Goal: Task Accomplishment & Management: Use online tool/utility

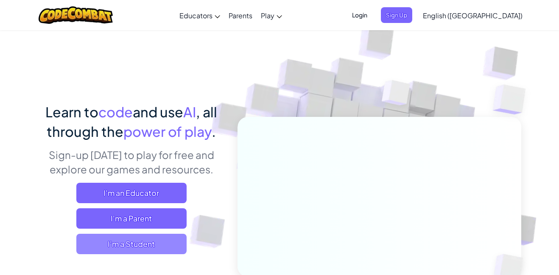
click at [166, 241] on span "I'm a Student" at bounding box center [131, 243] width 110 height 20
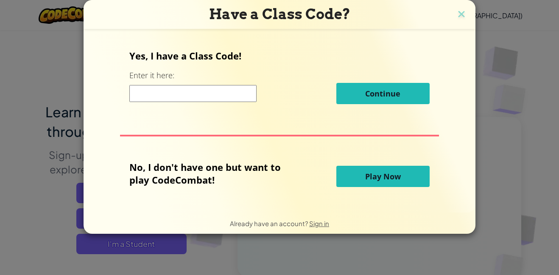
click at [373, 179] on span "Play Now" at bounding box center [383, 176] width 36 height 10
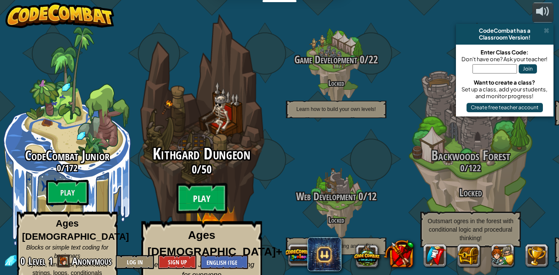
click at [206, 188] on btn "Play" at bounding box center [202, 198] width 51 height 31
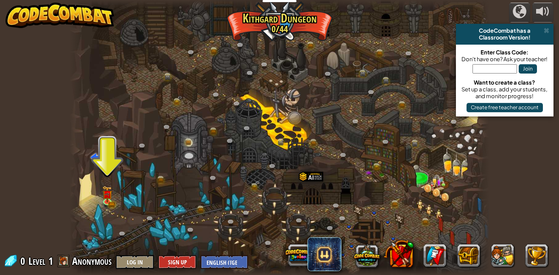
click at [97, 193] on div at bounding box center [280, 137] width 420 height 275
click at [107, 196] on img at bounding box center [108, 190] width 10 height 22
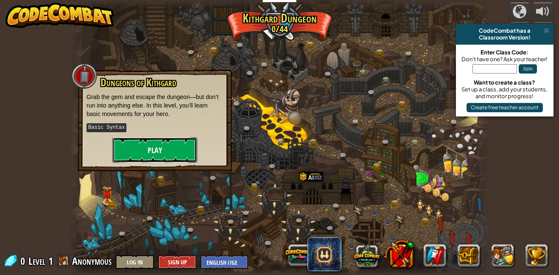
click at [152, 141] on button "Play" at bounding box center [154, 149] width 85 height 25
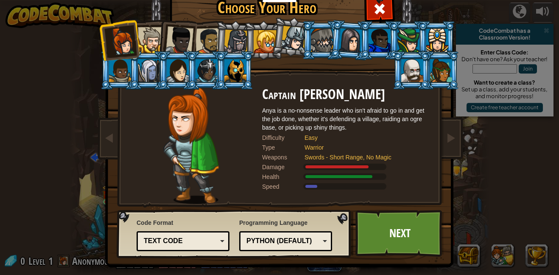
click at [156, 34] on div at bounding box center [151, 40] width 26 height 26
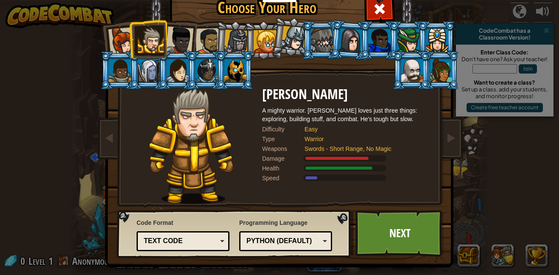
click at [181, 32] on div at bounding box center [180, 40] width 28 height 28
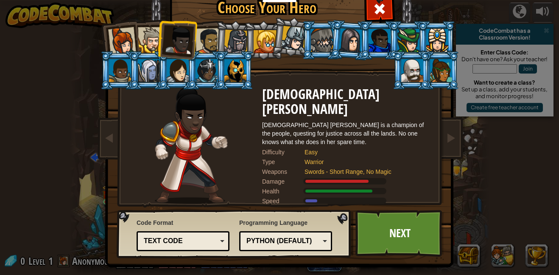
click at [424, 73] on li at bounding box center [412, 70] width 38 height 39
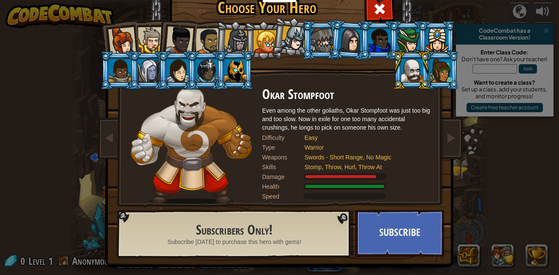
click at [441, 75] on div at bounding box center [441, 70] width 22 height 23
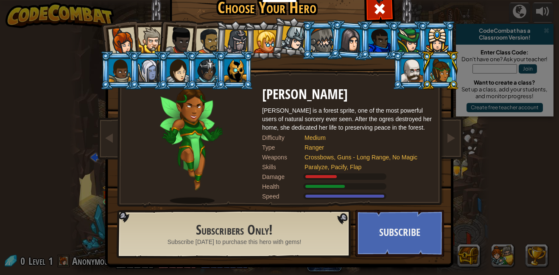
click at [142, 67] on div at bounding box center [149, 70] width 22 height 23
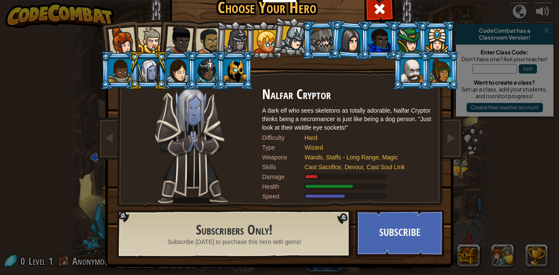
click at [294, 44] on div at bounding box center [293, 38] width 25 height 25
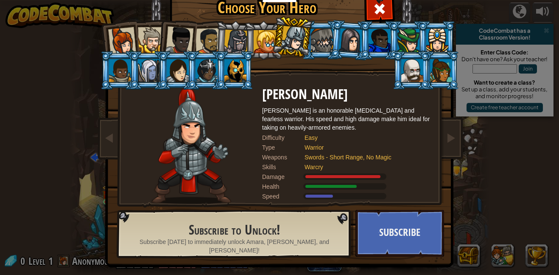
click at [258, 45] on div at bounding box center [265, 41] width 23 height 23
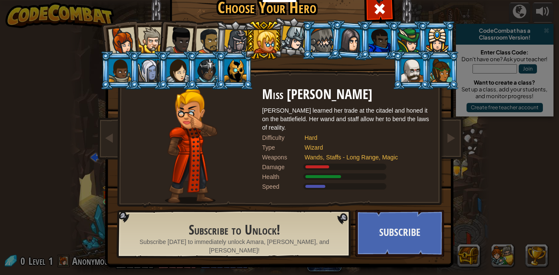
click at [212, 37] on div at bounding box center [209, 41] width 26 height 26
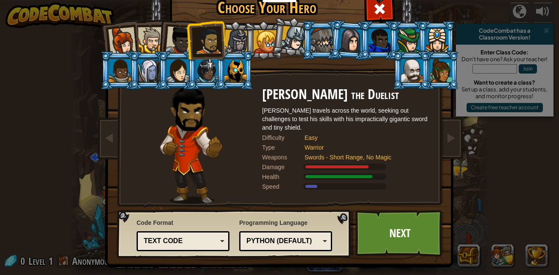
click at [303, 236] on div "Python (Default)" at bounding box center [283, 241] width 73 height 10
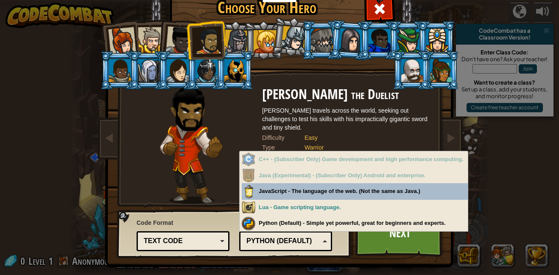
click at [299, 236] on div "Python (Default)" at bounding box center [283, 241] width 73 height 10
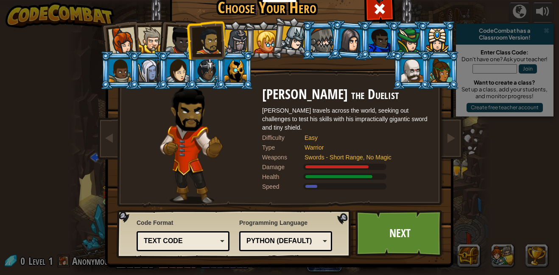
click at [191, 242] on div "Text code" at bounding box center [180, 241] width 73 height 10
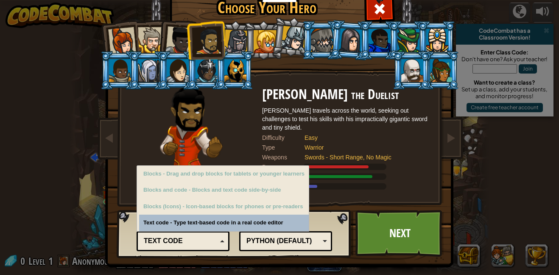
click at [200, 238] on div "Text code" at bounding box center [180, 241] width 73 height 10
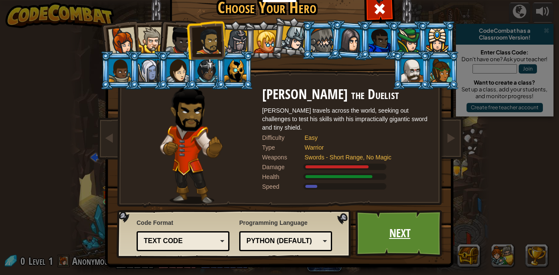
click at [366, 226] on link "Next" at bounding box center [400, 233] width 89 height 47
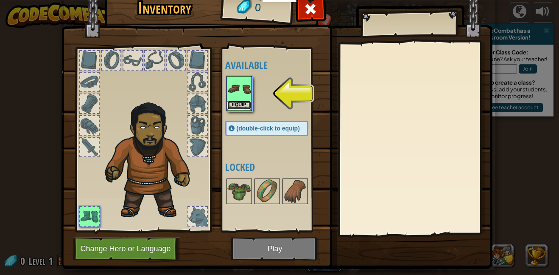
click at [238, 104] on button "Equip" at bounding box center [240, 105] width 24 height 9
click at [252, 178] on div at bounding box center [239, 190] width 25 height 25
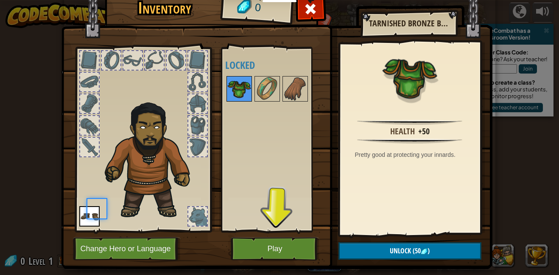
click at [247, 100] on img at bounding box center [240, 89] width 24 height 24
click at [242, 96] on img at bounding box center [240, 89] width 24 height 24
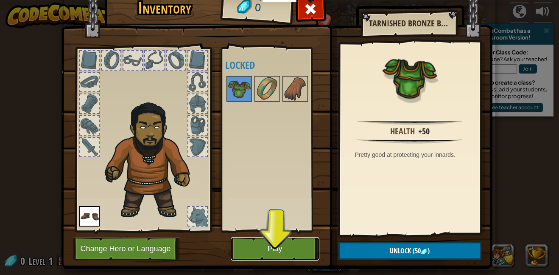
click at [278, 244] on button "Play" at bounding box center [275, 248] width 89 height 23
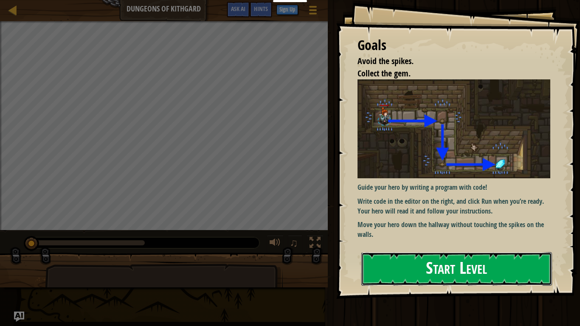
click at [476, 274] on button "Start Level" at bounding box center [456, 269] width 191 height 34
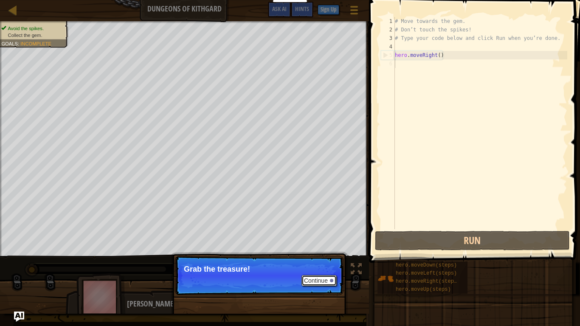
click at [320, 274] on button "Continue" at bounding box center [318, 280] width 35 height 11
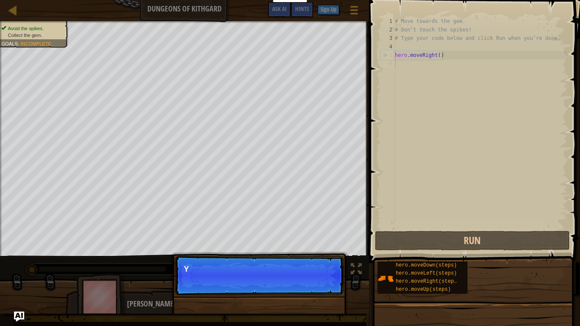
scroll to position [4, 0]
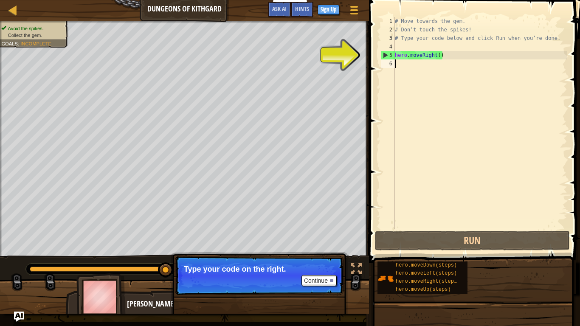
click at [399, 52] on div "# Move towards the gem. # Don’t touch the spikes! # Type your code below and cl…" at bounding box center [480, 131] width 174 height 229
type textarea "hero.moveRight()"
click at [322, 274] on button "Continue" at bounding box center [318, 280] width 35 height 11
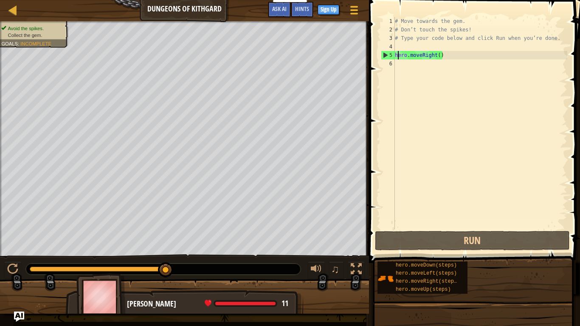
click at [472, 56] on div "# Move towards the gem. # Don’t touch the spikes! # Type your code below and cl…" at bounding box center [480, 131] width 174 height 229
click at [433, 47] on div "# Move towards the gem. # Don’t touch the spikes! # Type your code below and cl…" at bounding box center [480, 131] width 174 height 229
click at [444, 52] on div "# Move towards the gem. # Don’t touch the spikes! # Type your code below and cl…" at bounding box center [480, 131] width 174 height 229
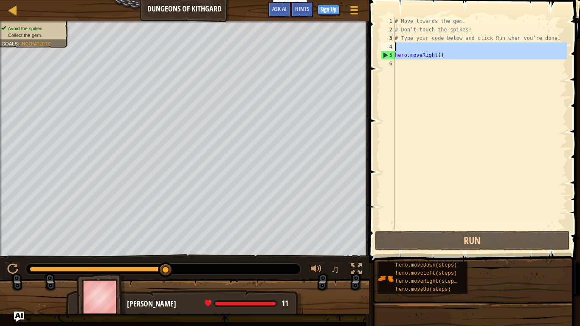
drag, startPoint x: 384, startPoint y: 52, endPoint x: 382, endPoint y: 43, distance: 9.6
type textarea "hero.moveRight()"
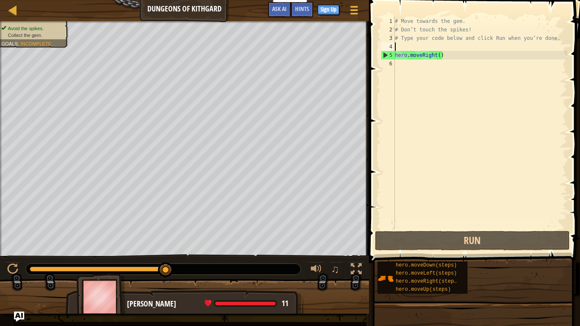
click at [462, 58] on div "# Move towards the gem. # Don’t touch the spikes! # Type your code below and cl…" at bounding box center [480, 131] width 174 height 229
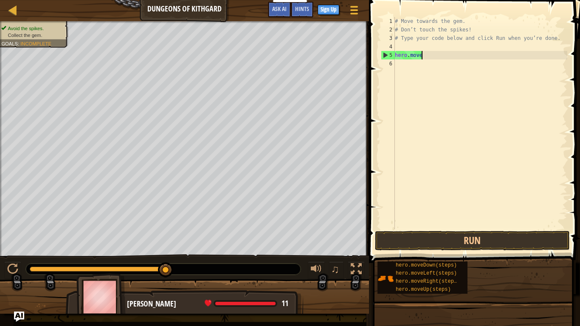
scroll to position [4, 2]
type textarea "h"
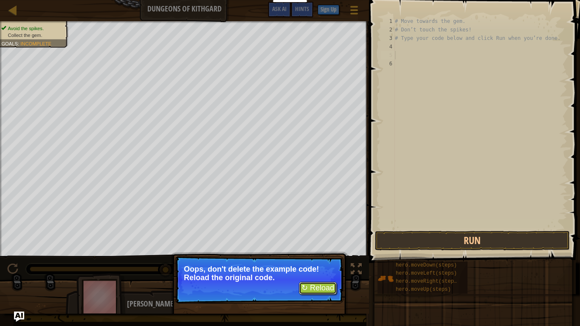
click at [321, 274] on button "↻ Reload" at bounding box center [318, 288] width 38 height 13
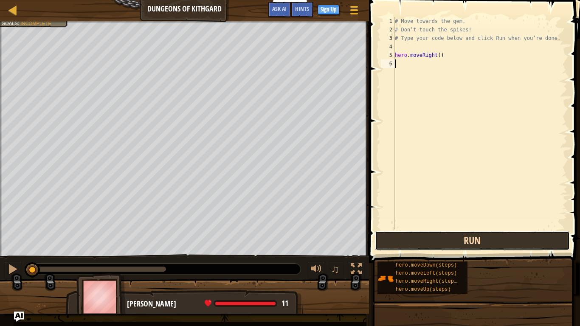
click at [514, 243] on button "Run" at bounding box center [472, 241] width 195 height 20
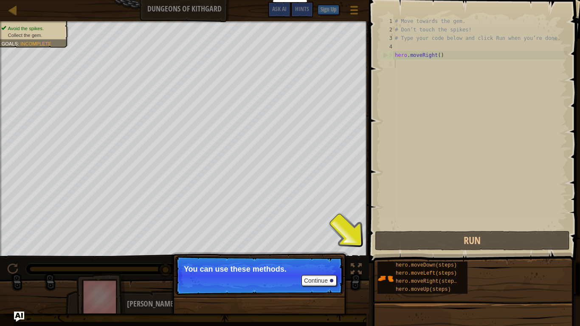
click at [315, 270] on p "You can use these methods." at bounding box center [259, 269] width 151 height 8
click at [314, 274] on button "Continue" at bounding box center [318, 280] width 35 height 11
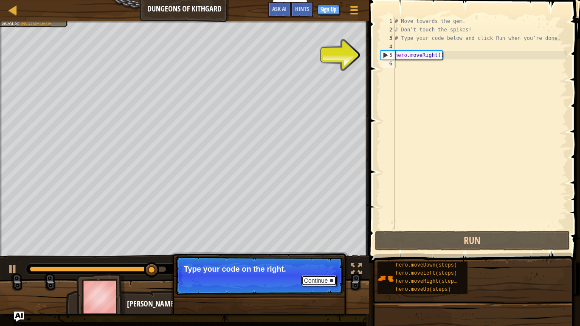
click at [332, 274] on button "Continue" at bounding box center [318, 280] width 35 height 11
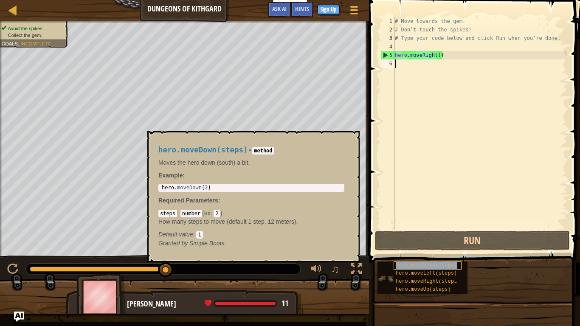
click at [407, 264] on span "hero.moveDown(steps)" at bounding box center [426, 265] width 61 height 6
click at [351, 138] on button "×" at bounding box center [350, 141] width 7 height 12
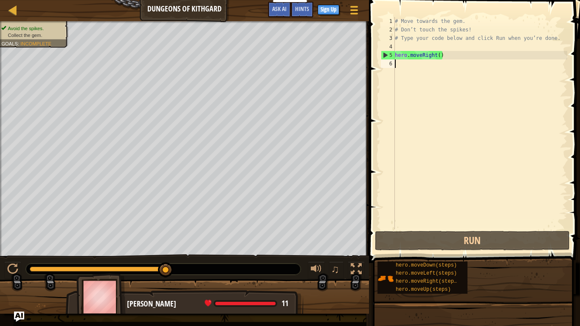
click at [417, 67] on div "# Move towards the gem. # Don’t touch the spikes! # Type your code below and cl…" at bounding box center [480, 131] width 174 height 229
type textarea "h"
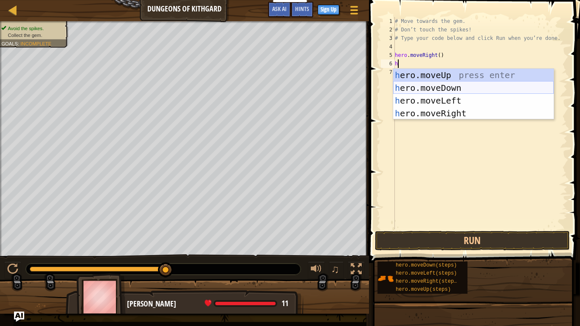
click at [444, 84] on div "h ero.moveUp press enter h ero.moveDown press enter h ero.moveLeft press enter …" at bounding box center [473, 107] width 160 height 76
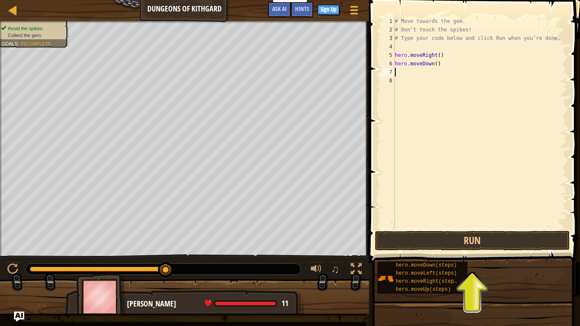
click at [438, 62] on div "# Move towards the gem. # Don’t touch the spikes! # Type your code below and cl…" at bounding box center [480, 131] width 174 height 229
click at [438, 63] on div "# Move towards the gem. # Don’t touch the spikes! # Type your code below and cl…" at bounding box center [480, 131] width 174 height 229
click at [437, 63] on div "# Move towards the gem. # Don’t touch the spikes! # Type your code below and cl…" at bounding box center [480, 131] width 174 height 229
type textarea "hero.moveDown(3)"
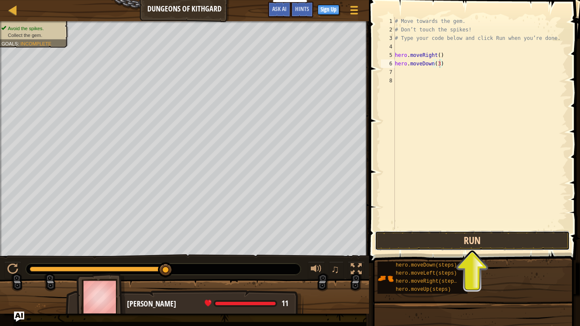
click at [497, 242] on button "Run" at bounding box center [472, 241] width 195 height 20
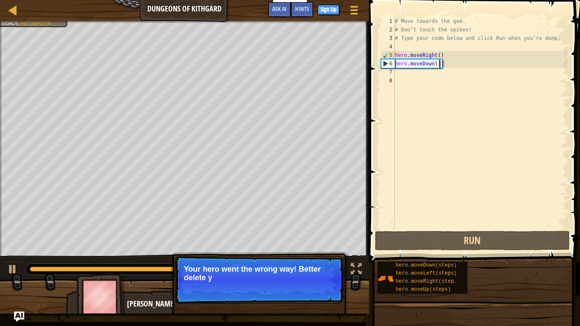
click at [305, 274] on p "Your hero went the wrong way! Better delete y" at bounding box center [259, 273] width 151 height 17
click at [306, 274] on p "Continue Your hero went the wrong way! Better delete your last line of code" at bounding box center [259, 280] width 169 height 48
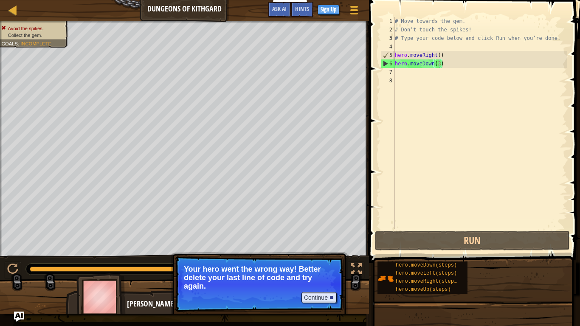
click at [318, 274] on p "Your hero went the wrong way! Better delete your last line of code and try agai…" at bounding box center [259, 277] width 151 height 25
click at [322, 274] on button "Continue" at bounding box center [318, 297] width 35 height 11
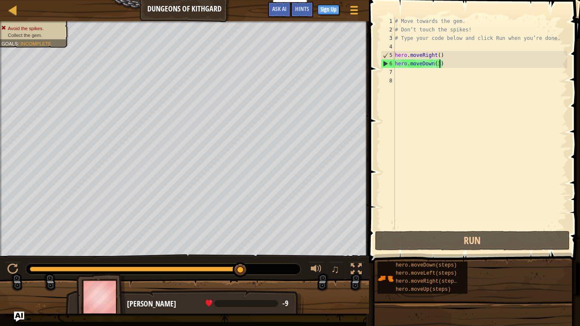
click at [446, 85] on div "# Move towards the gem. # Don’t touch the spikes! # Type your code below and cl…" at bounding box center [480, 131] width 174 height 229
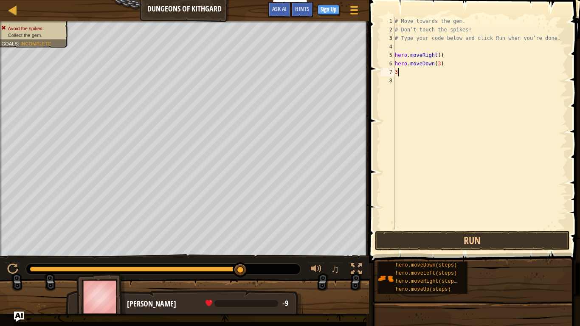
scroll to position [4, 0]
type textarea "3"
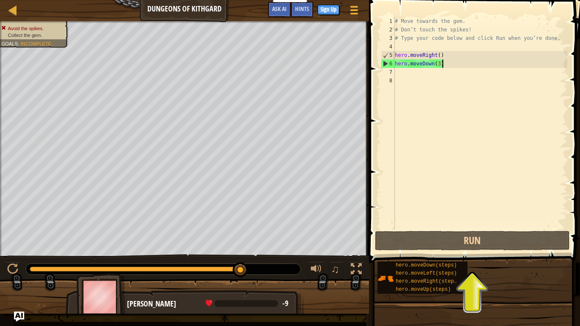
click at [441, 64] on div "# Move towards the gem. # Don’t touch the spikes! # Type your code below and cl…" at bounding box center [480, 131] width 174 height 229
click at [440, 64] on div "# Move towards the gem. # Don’t touch the spikes! # Type your code below and cl…" at bounding box center [480, 131] width 174 height 229
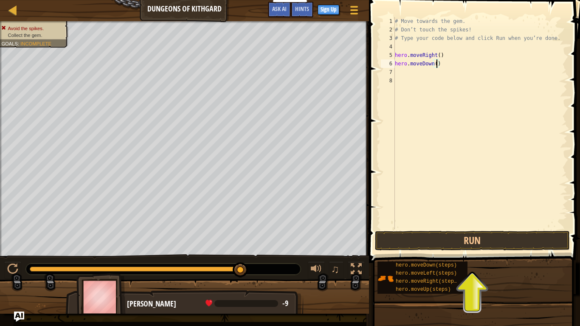
type textarea "hero.moveDown(2)"
click at [520, 112] on div "# Move towards the gem. # Don’t touch the spikes! # Type your code below and cl…" at bounding box center [480, 131] width 174 height 229
click at [423, 74] on div "# Move towards the gem. # Don’t touch the spikes! # Type your code below and cl…" at bounding box center [480, 131] width 174 height 229
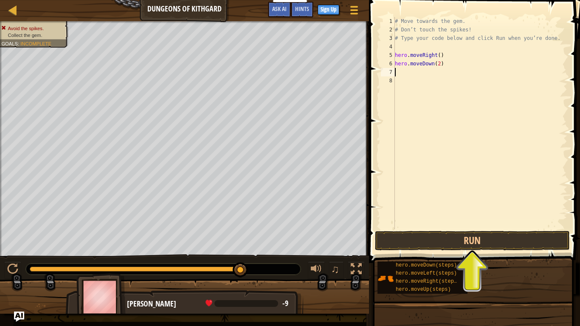
click at [511, 220] on div "# Move towards the gem. # Don’t touch the spikes! # Type your code below and cl…" at bounding box center [480, 131] width 174 height 229
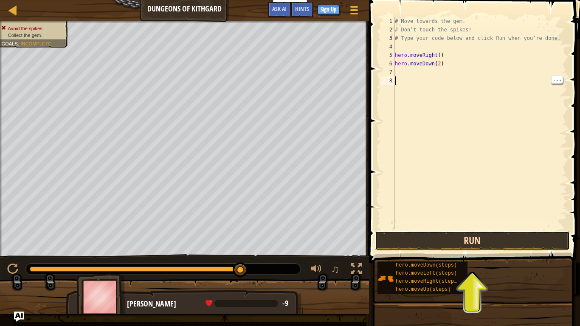
click at [502, 237] on button "Run" at bounding box center [472, 241] width 195 height 20
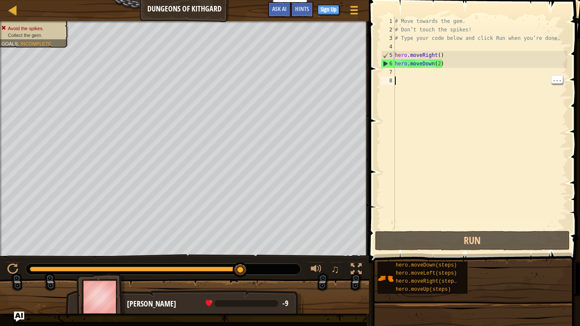
click at [446, 62] on div "# Move towards the gem. # Don’t touch the spikes! # Type your code below and cl…" at bounding box center [480, 131] width 174 height 229
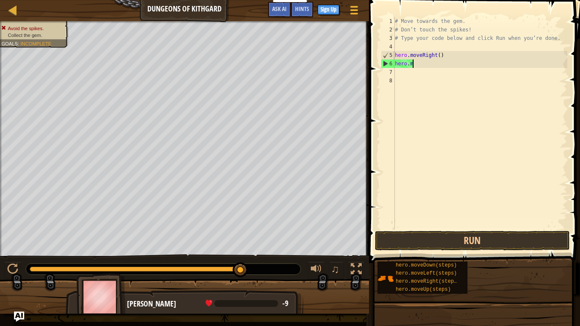
type textarea "h"
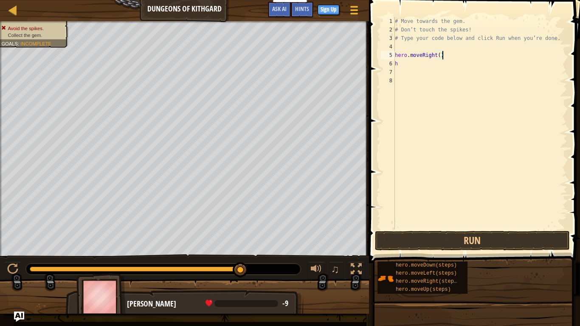
click at [441, 56] on div "# Move towards the gem. # Don’t touch the spikes! # Type your code below and cl…" at bounding box center [480, 131] width 174 height 229
click at [445, 60] on div "# Move towards the gem. # Don’t touch the spikes! # Type your code below and cl…" at bounding box center [480, 131] width 174 height 229
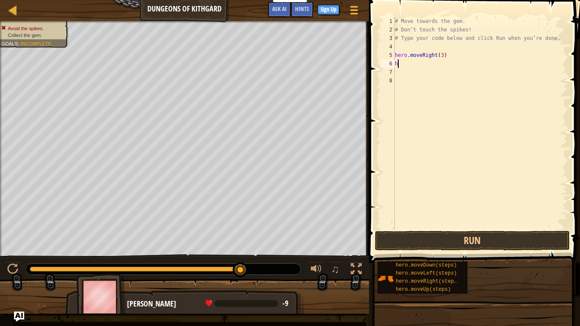
type textarea "he"
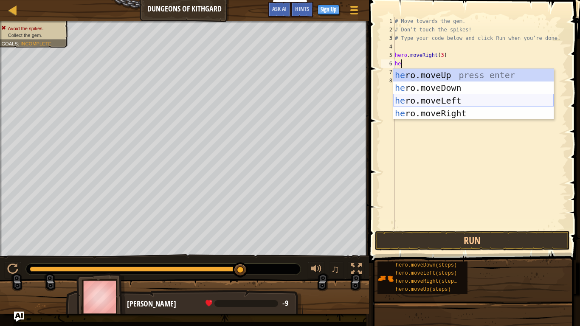
click at [464, 98] on div "he ro.moveUp press enter he ro.moveDown press enter he ro.moveLeft press enter …" at bounding box center [473, 107] width 160 height 76
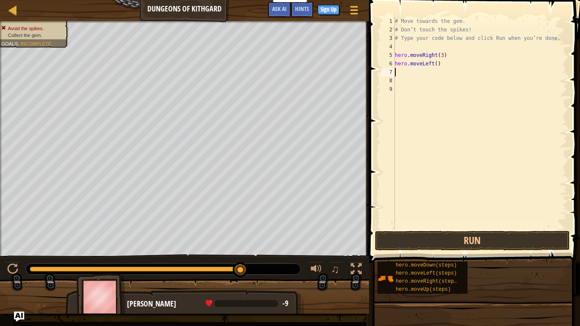
click at [436, 65] on div "# Move towards the gem. # Don’t touch the spikes! # Type your code below and cl…" at bounding box center [480, 131] width 174 height 229
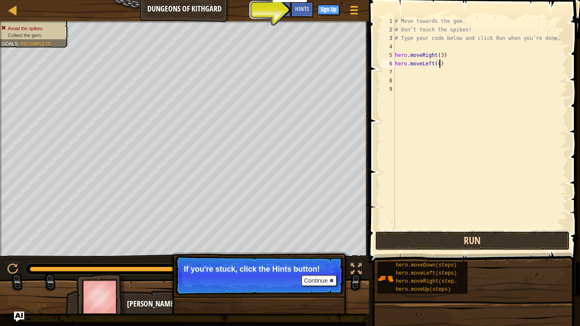
click at [543, 235] on button "Run" at bounding box center [472, 241] width 195 height 20
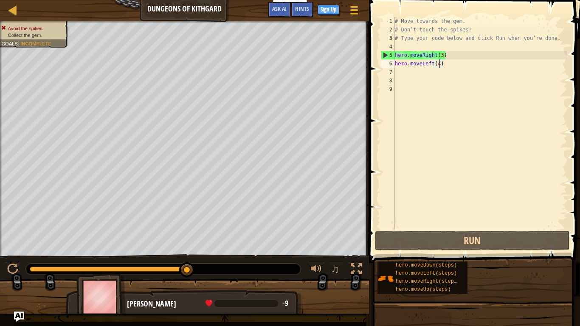
click at [442, 56] on div "# Move towards the gem. # Don’t touch the spikes! # Type your code below and cl…" at bounding box center [480, 131] width 174 height 229
type textarea "hero.moveRight(3)"
click at [407, 43] on div "# Move towards the gem. # Don’t touch the spikes! # Type your code below and cl…" at bounding box center [480, 131] width 174 height 229
type textarea "h"
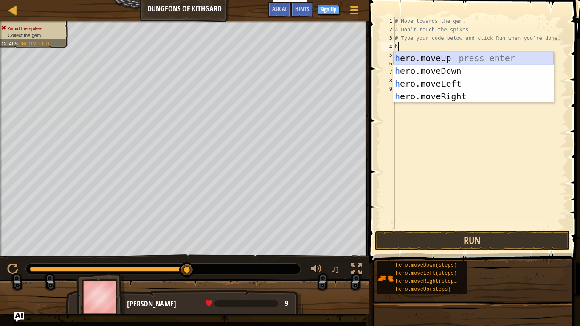
click at [478, 54] on div "h ero.moveUp press enter h ero.moveDown press enter h ero.moveLeft press enter …" at bounding box center [473, 90] width 160 height 76
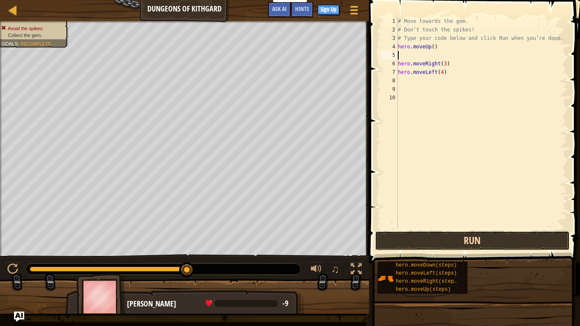
click at [491, 236] on button "Run" at bounding box center [472, 241] width 195 height 20
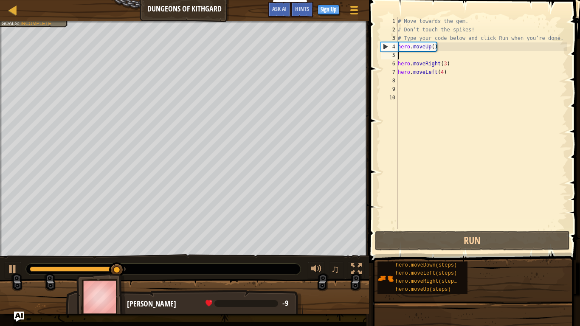
click at [474, 69] on div "# Move towards the gem. # Don’t touch the spikes! # Type your code below and cl…" at bounding box center [481, 131] width 171 height 229
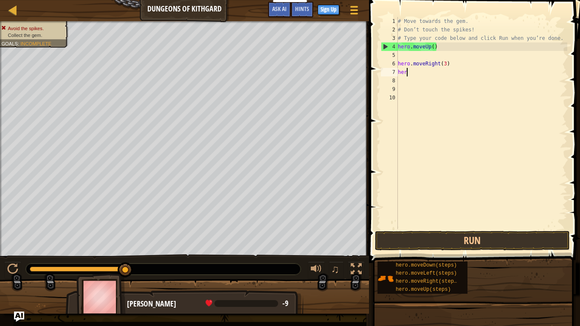
type textarea "h"
click at [446, 63] on div "# Move towards the gem. # Don’t touch the spikes! # Type your code below and cl…" at bounding box center [481, 131] width 171 height 229
type textarea "hero.moveRight(2)"
click at [447, 79] on div "# Move towards the gem. # Don’t touch the spikes! # Type your code below and cl…" at bounding box center [481, 131] width 171 height 229
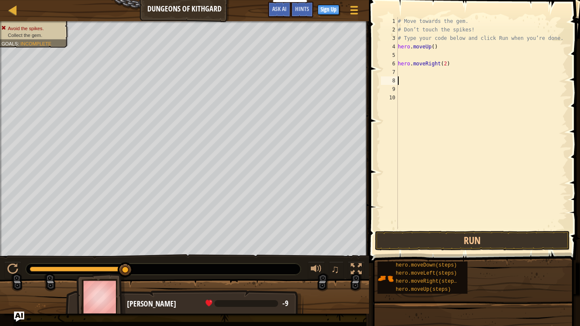
scroll to position [4, 0]
click at [443, 74] on div "# Move towards the gem. # Don’t touch the spikes! # Type your code below and cl…" at bounding box center [481, 131] width 171 height 229
click at [449, 46] on div "# Move towards the gem. # Don’t touch the spikes! # Type your code below and cl…" at bounding box center [481, 131] width 171 height 229
type textarea "h"
type textarea "# Type your code below and click Run when you’re don"
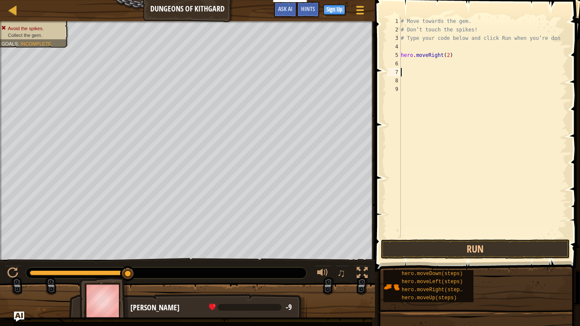
click at [445, 73] on div "# Move towards the gem. # Don’t touch the spikes! # Type your code below and cl…" at bounding box center [483, 136] width 168 height 238
click at [442, 69] on div "# Move towards the gem. # Don’t touch the spikes! # Type your code below and cl…" at bounding box center [483, 136] width 168 height 238
click at [438, 65] on div "# Move towards the gem. # Don’t touch the spikes! # Type your code below and cl…" at bounding box center [483, 136] width 168 height 238
type textarea "d"
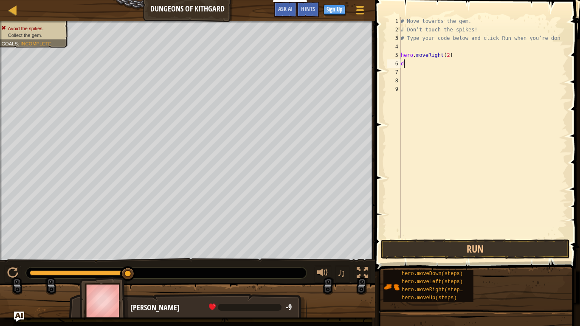
scroll to position [4, 0]
type textarea "h"
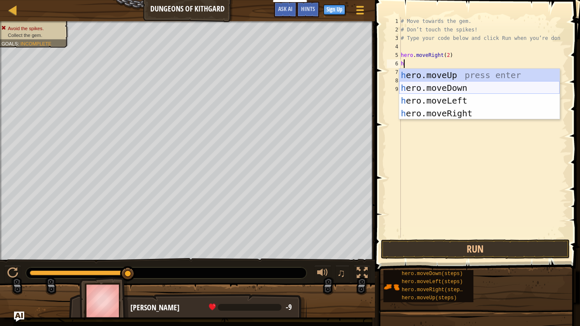
click at [486, 84] on div "h ero.moveUp press enter h ero.moveDown press enter h ero.moveLeft press enter …" at bounding box center [479, 107] width 160 height 76
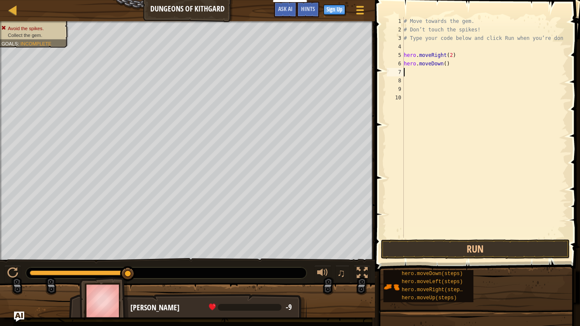
click at [447, 66] on div "# Move towards the gem. # Don’t touch the spikes! # Type your code below and cl…" at bounding box center [484, 136] width 165 height 238
type textarea "hero.moveDown(2)"
click at [441, 80] on div "# Move towards the gem. # Don’t touch the spikes! # Type your code below and cl…" at bounding box center [484, 136] width 165 height 238
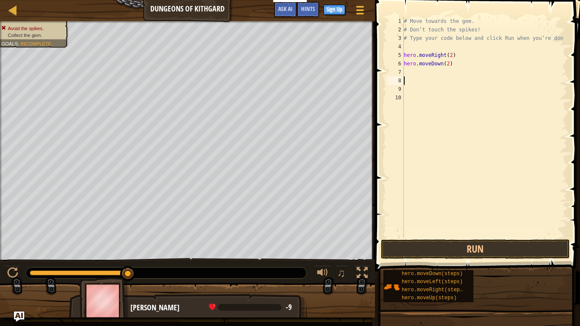
click at [436, 72] on div "# Move towards the gem. # Don’t touch the spikes! # Type your code below and cl…" at bounding box center [484, 136] width 165 height 238
type textarea "h"
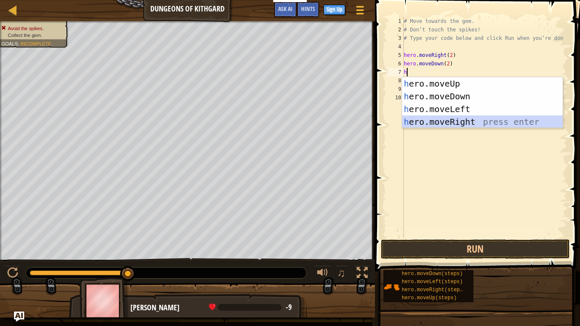
click at [447, 118] on div "h ero.moveUp press enter h ero.moveDown press enter h ero.moveLeft press enter …" at bounding box center [482, 115] width 160 height 76
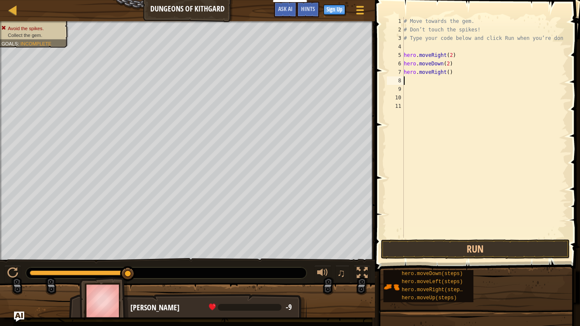
click at [449, 72] on div "# Move towards the gem. # Don’t touch the spikes! # Type your code below and cl…" at bounding box center [484, 136] width 165 height 238
type textarea "hero.moveRight(3)"
click at [500, 240] on button "Run" at bounding box center [475, 249] width 189 height 20
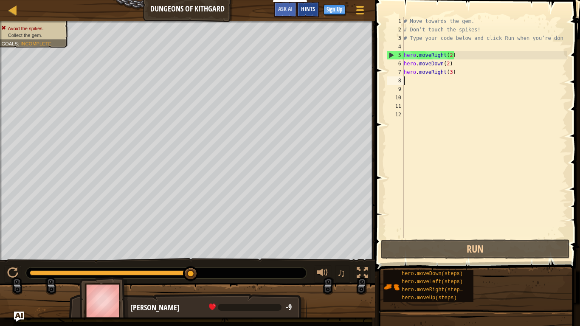
click at [310, 7] on span "Hints" at bounding box center [308, 9] width 14 height 8
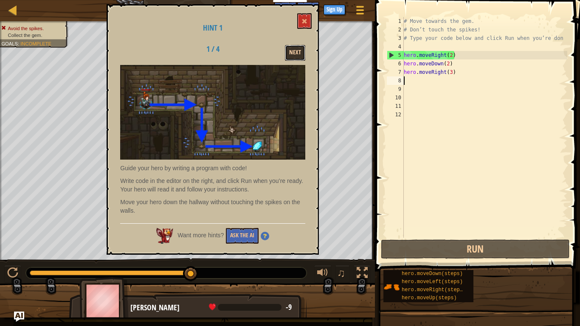
click at [300, 53] on button "Next" at bounding box center [295, 53] width 20 height 16
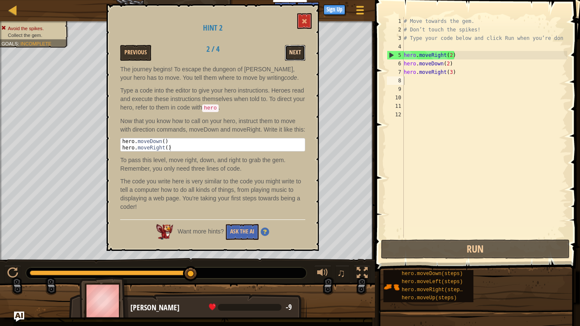
click at [300, 54] on button "Next" at bounding box center [295, 53] width 20 height 16
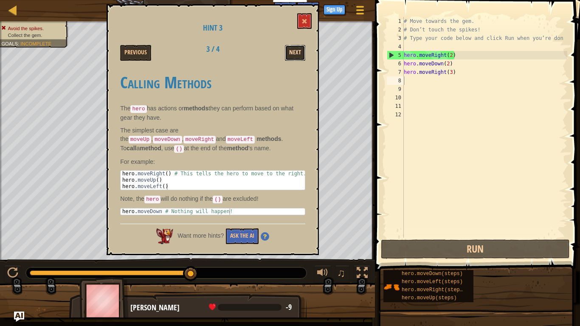
click at [300, 53] on button "Next" at bounding box center [295, 53] width 20 height 16
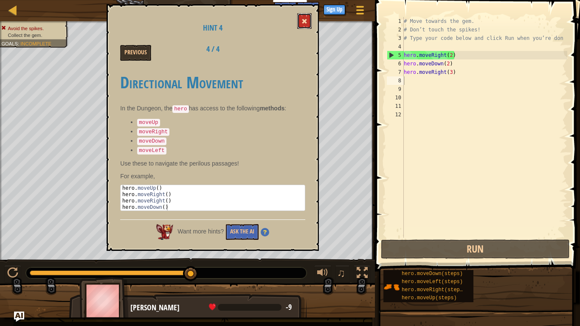
click at [308, 18] on button at bounding box center [304, 21] width 14 height 16
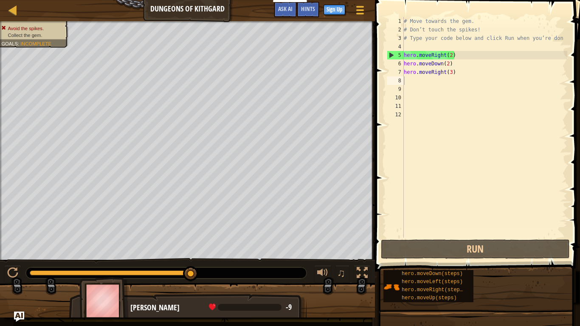
click at [453, 67] on div "# Move towards the gem. # Don’t touch the spikes! # Type your code below and cl…" at bounding box center [484, 136] width 165 height 238
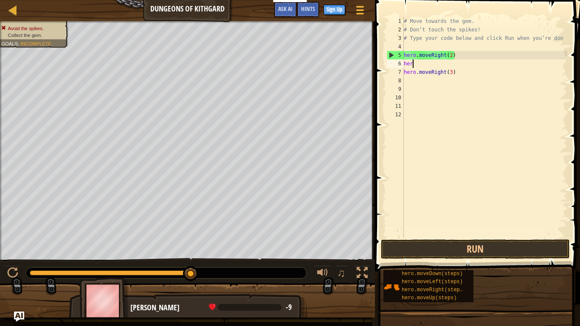
scroll to position [4, 0]
type textarea "h"
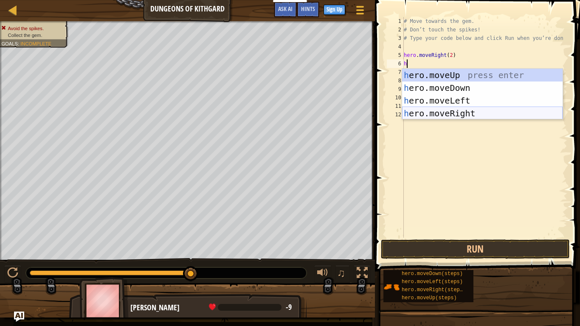
click at [499, 118] on div "h ero.moveUp press enter h ero.moveDown press enter h ero.moveLeft press enter …" at bounding box center [482, 107] width 160 height 76
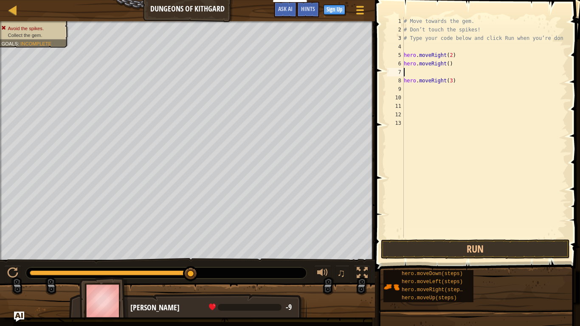
click at [455, 82] on div "# Move towards the gem. # Don’t touch the spikes! # Type your code below and cl…" at bounding box center [484, 136] width 165 height 238
type textarea "h"
click at [447, 72] on div "# Move towards the gem. # Don’t touch the spikes! # Type your code below and cl…" at bounding box center [484, 136] width 165 height 238
click at [442, 65] on div "# Move towards the gem. # Don’t touch the spikes! # Type your code below and cl…" at bounding box center [484, 136] width 165 height 238
click at [455, 67] on div "# Move towards the gem. # Don’t touch the spikes! # Type your code below and cl…" at bounding box center [484, 136] width 165 height 238
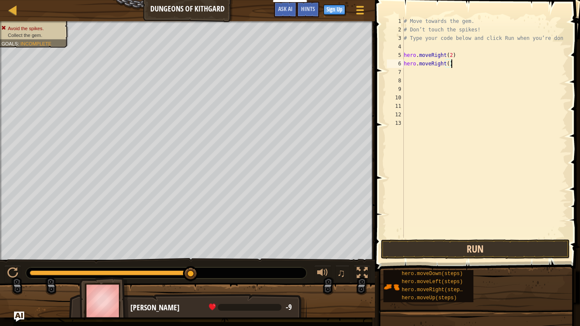
type textarea "hero.moveRight()"
click at [482, 247] on button "Run" at bounding box center [475, 249] width 189 height 20
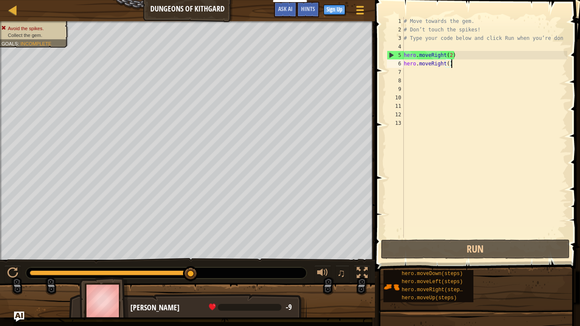
click at [469, 76] on div "# Move towards the gem. # Don’t touch the spikes! # Type your code below and cl…" at bounding box center [484, 136] width 165 height 238
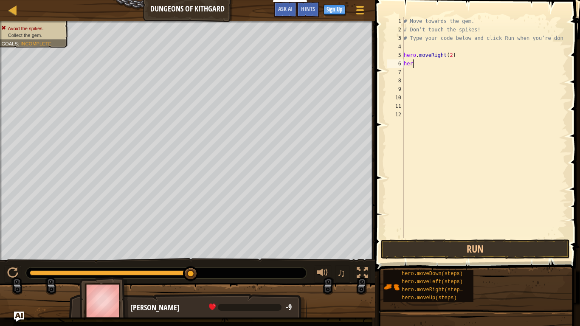
type textarea "h"
click at [451, 56] on div "# Move towards the gem. # Don’t touch the spikes! # Type your code below and cl…" at bounding box center [484, 136] width 165 height 238
type textarea "hero.moveRight(1)"
click at [511, 239] on button "Run" at bounding box center [475, 249] width 189 height 20
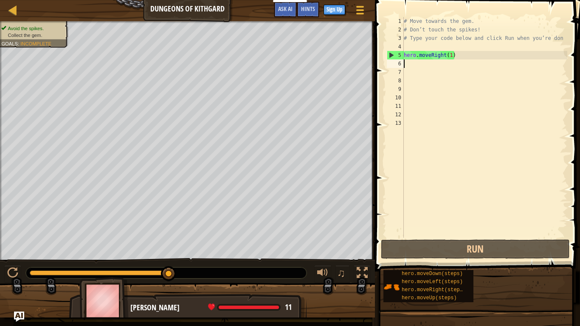
type textarea "h"
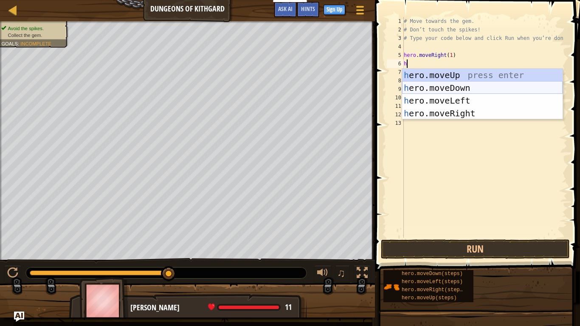
click at [495, 92] on div "h ero.moveUp press enter h ero.moveDown press enter h ero.moveLeft press enter …" at bounding box center [482, 107] width 160 height 76
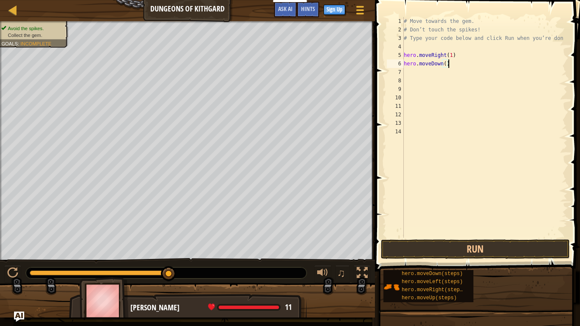
click at [447, 65] on div "# Move towards the gem. # Don’t touch the spikes! # Type your code below and cl…" at bounding box center [484, 136] width 165 height 238
click at [445, 65] on div "# Move towards the gem. # Don’t touch the spikes! # Type your code below and cl…" at bounding box center [484, 136] width 165 height 238
type textarea "hero.moveDown(1)"
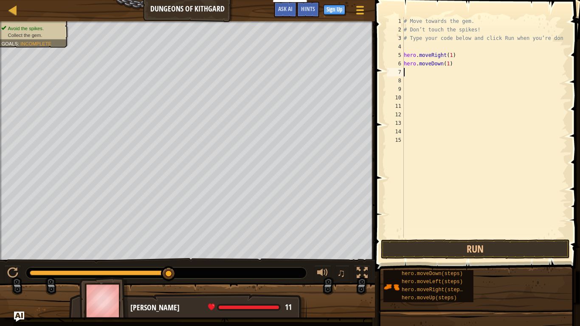
type textarea "h"
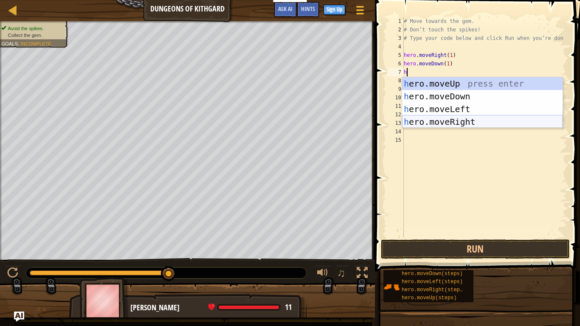
click at [452, 121] on div "h ero.moveUp press enter h ero.moveDown press enter h ero.moveLeft press enter …" at bounding box center [482, 115] width 160 height 76
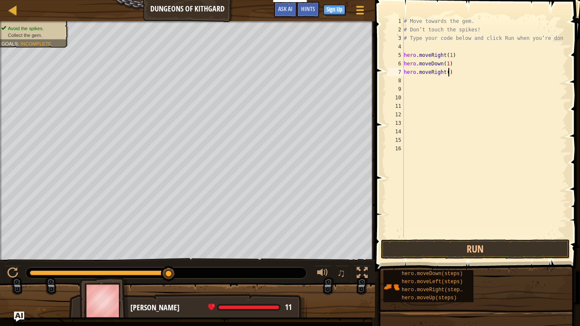
click at [448, 71] on div "# Move towards the gem. # Don’t touch the spikes! # Type your code below and cl…" at bounding box center [484, 136] width 165 height 238
type textarea "hero.moveRight(2)"
click at [483, 245] on button "Run" at bounding box center [475, 249] width 189 height 20
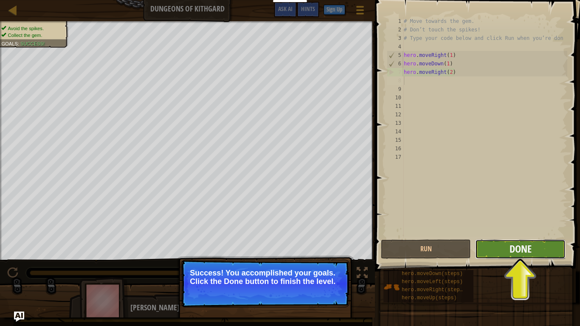
click at [518, 250] on span "Done" at bounding box center [520, 249] width 22 height 14
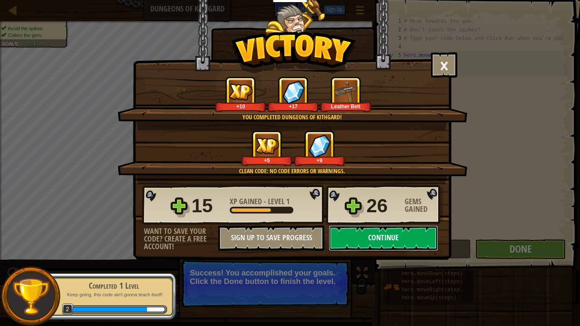
click at [369, 243] on button "Continue" at bounding box center [384, 237] width 110 height 25
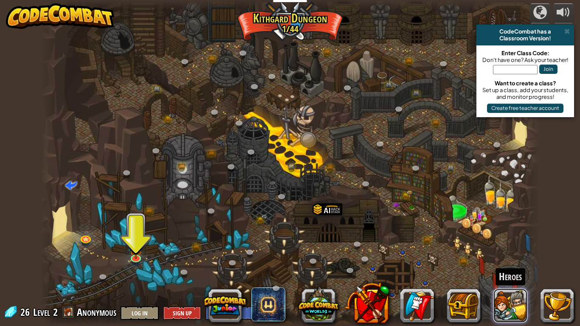
click at [500, 274] on button at bounding box center [510, 306] width 34 height 34
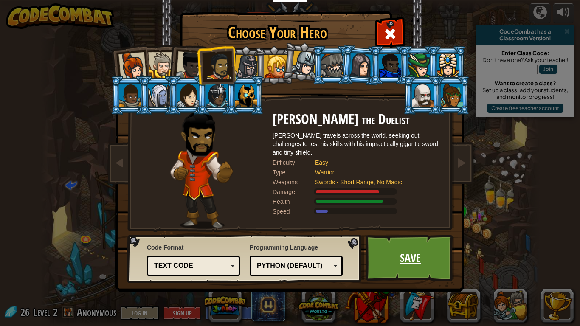
click at [414, 263] on link "Save" at bounding box center [410, 258] width 89 height 47
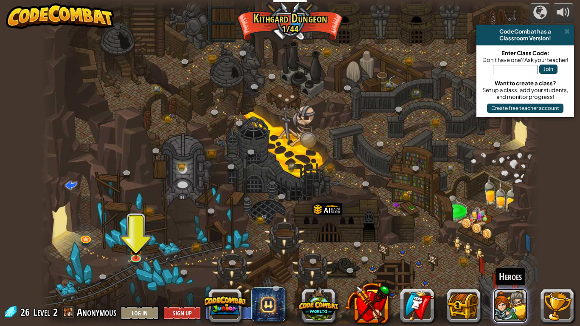
click at [516, 274] on button at bounding box center [510, 306] width 34 height 34
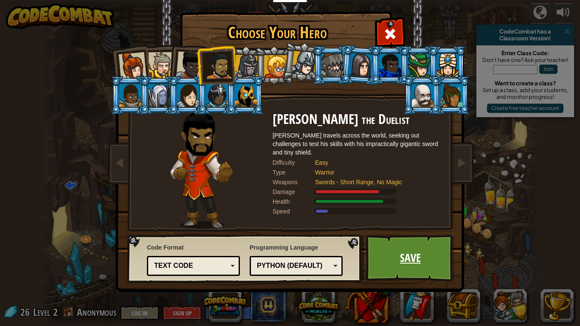
click at [421, 260] on link "Save" at bounding box center [410, 258] width 89 height 47
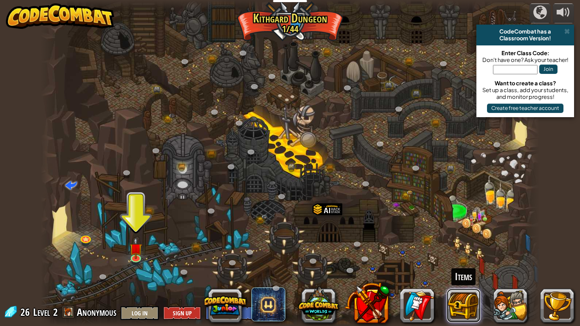
click at [464, 274] on button at bounding box center [464, 306] width 34 height 34
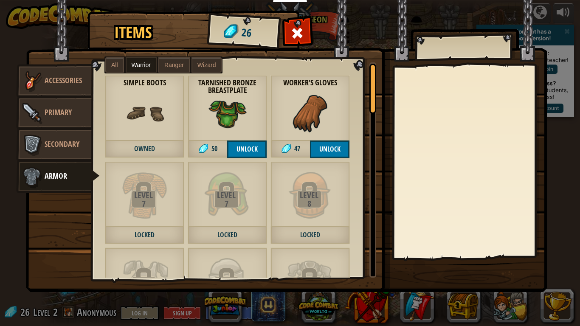
click at [226, 85] on strong "Tarnished Bronze Breastplate" at bounding box center [227, 86] width 79 height 17
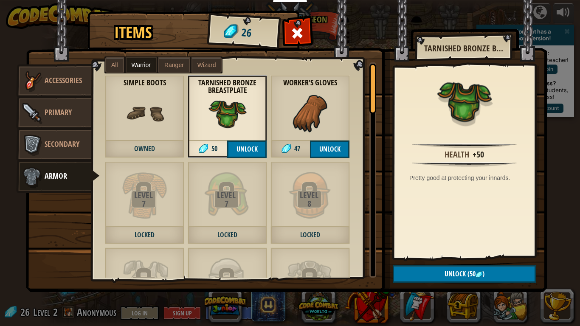
click at [174, 68] on span "Ranger" at bounding box center [174, 65] width 20 height 7
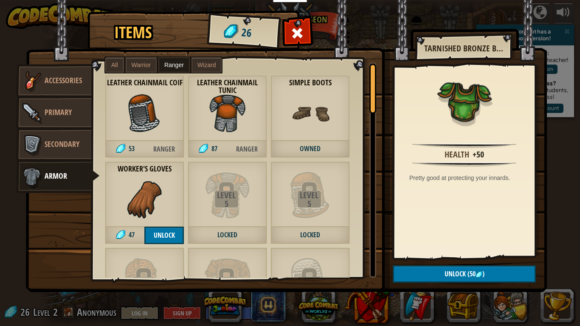
click at [212, 63] on span "Wizard" at bounding box center [206, 65] width 19 height 7
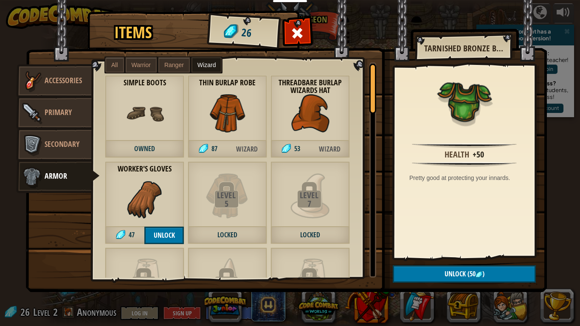
click at [179, 64] on span "Ranger" at bounding box center [174, 65] width 20 height 7
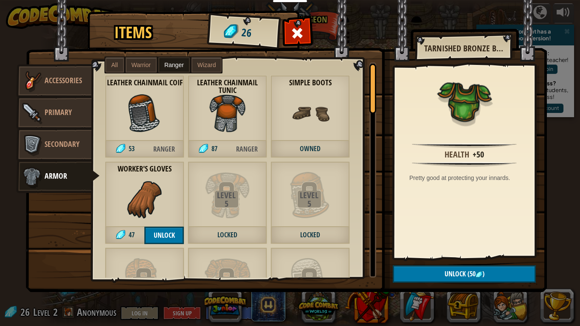
click at [139, 68] on label "Warrior" at bounding box center [141, 64] width 31 height 15
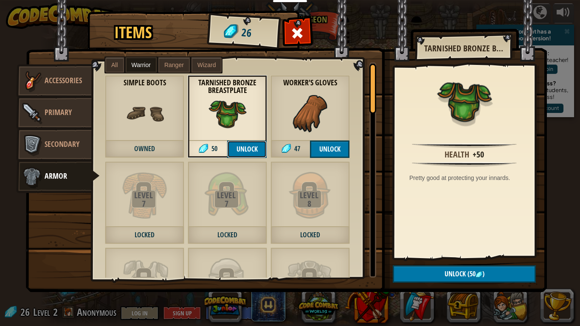
click at [242, 146] on button "Unlock" at bounding box center [246, 148] width 39 height 17
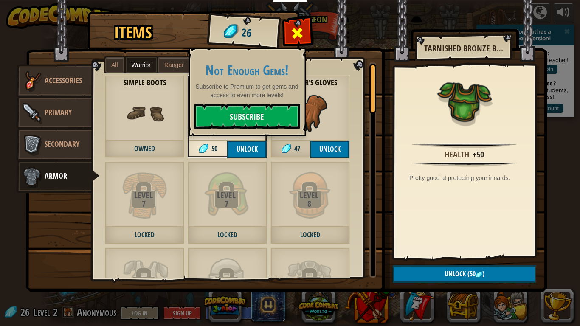
click at [290, 36] on div at bounding box center [297, 35] width 27 height 27
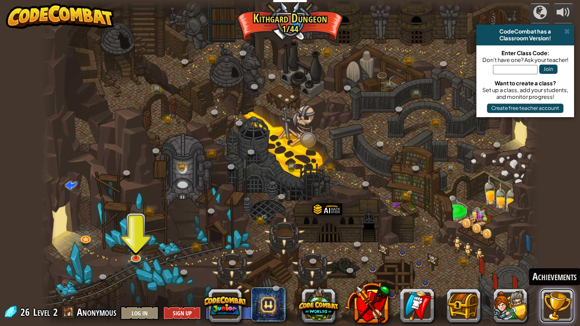
click at [555, 274] on button at bounding box center [557, 306] width 34 height 34
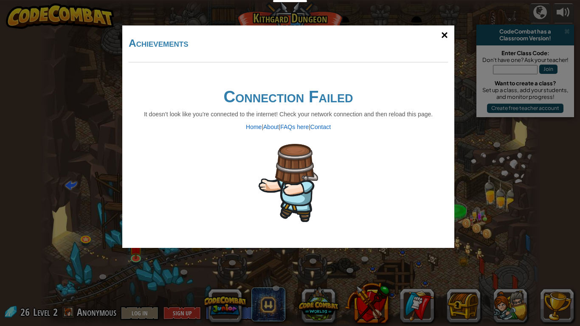
click at [439, 38] on div "×" at bounding box center [445, 35] width 20 height 25
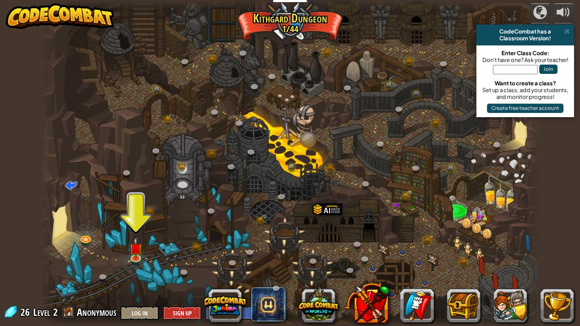
click at [74, 274] on span at bounding box center [68, 312] width 13 height 13
click at [71, 274] on span at bounding box center [68, 312] width 13 height 13
click at [69, 274] on span at bounding box center [68, 312] width 13 height 13
click at [450, 274] on button at bounding box center [464, 306] width 34 height 34
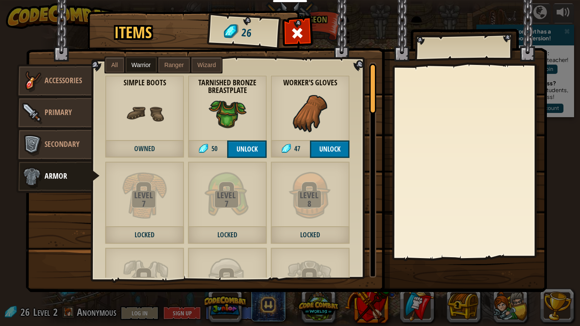
click at [53, 73] on link "Accessories" at bounding box center [54, 81] width 76 height 34
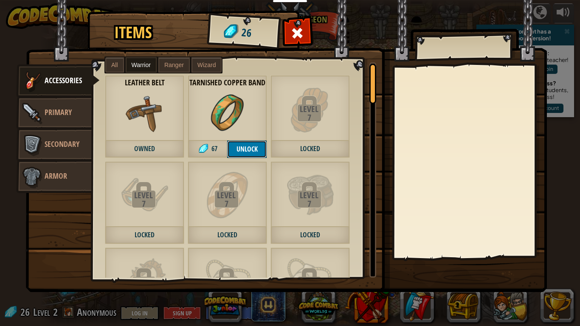
click at [240, 149] on button "Unlock" at bounding box center [246, 148] width 39 height 17
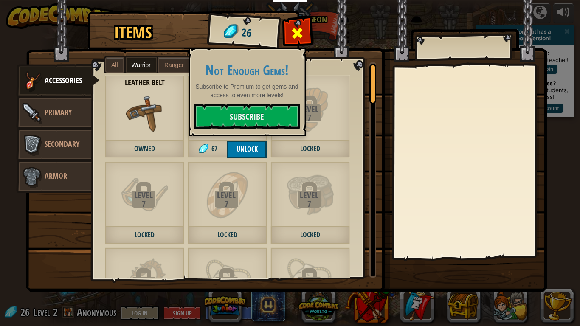
click at [296, 40] on span at bounding box center [298, 33] width 14 height 14
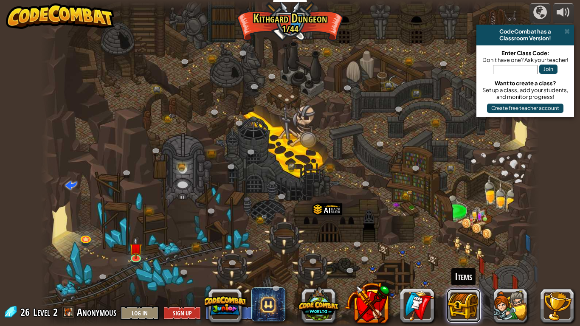
click at [458, 274] on button at bounding box center [464, 306] width 34 height 34
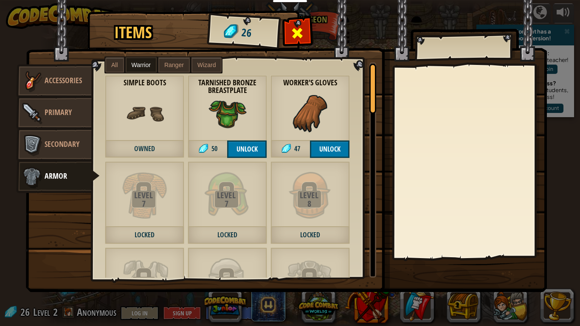
click at [301, 34] on span at bounding box center [298, 33] width 14 height 14
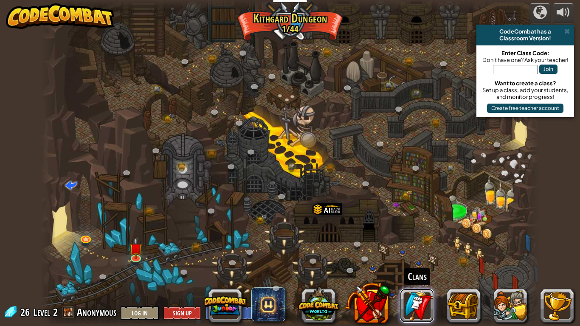
click at [421, 274] on link at bounding box center [417, 306] width 34 height 34
click at [135, 234] on div at bounding box center [290, 163] width 499 height 326
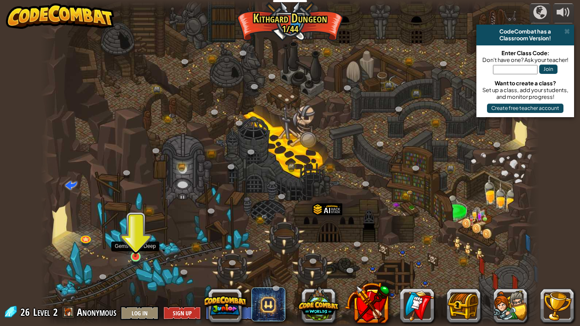
click at [136, 242] on img at bounding box center [135, 242] width 13 height 29
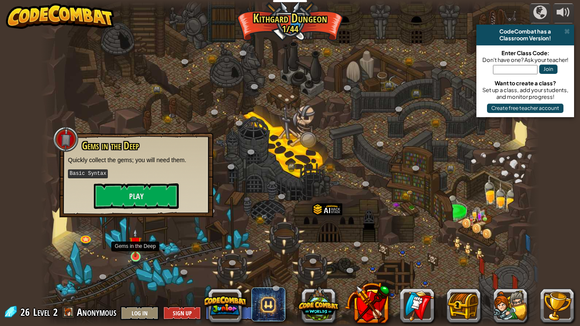
click at [139, 252] on img at bounding box center [135, 242] width 13 height 29
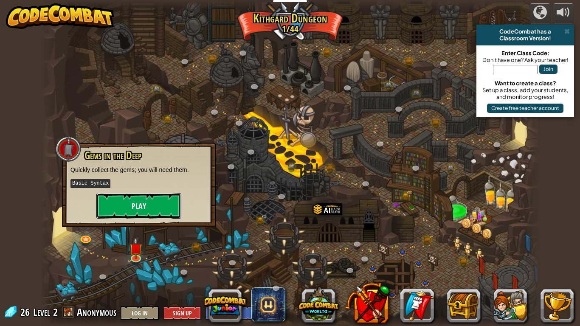
click at [136, 198] on button "Play" at bounding box center [138, 205] width 85 height 25
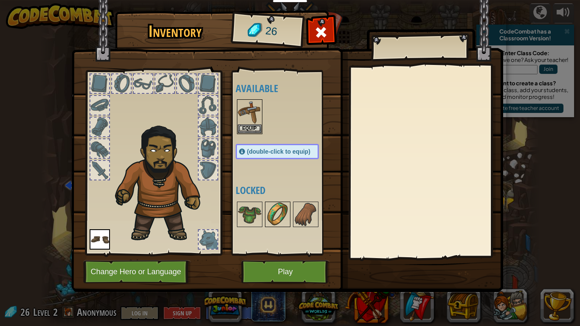
click at [275, 210] on img at bounding box center [278, 214] width 24 height 24
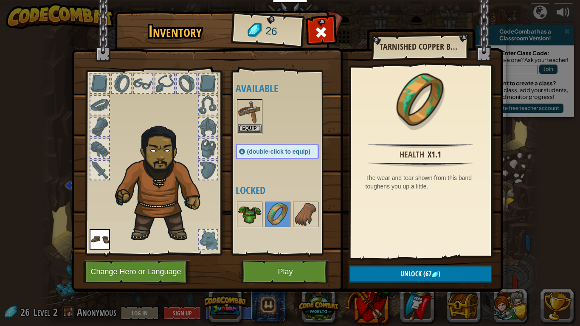
click at [255, 213] on img at bounding box center [250, 214] width 24 height 24
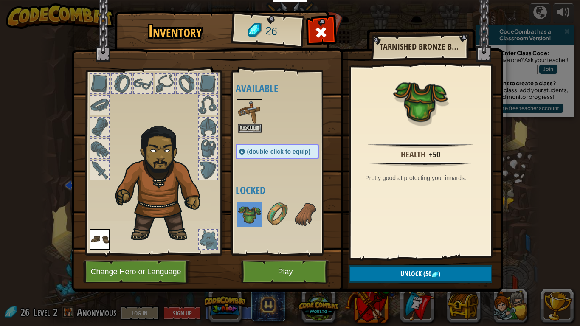
click at [248, 118] on img at bounding box center [250, 112] width 24 height 24
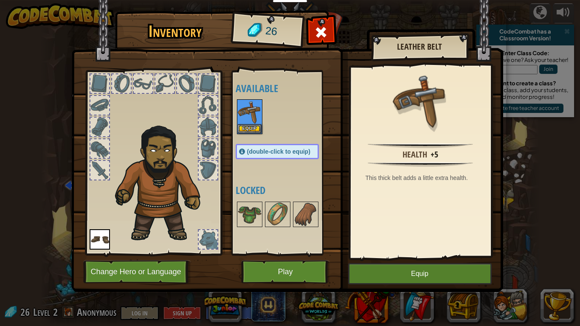
click at [253, 134] on div at bounding box center [286, 116] width 100 height 37
click at [250, 127] on button "Equip" at bounding box center [250, 128] width 24 height 9
click at [250, 127] on div "Available Equip Equip (double-click to equip) Locked" at bounding box center [286, 162] width 100 height 177
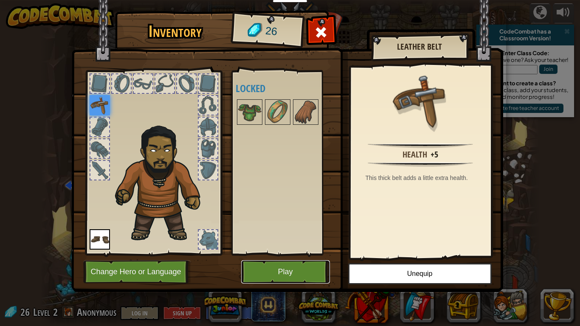
click at [275, 266] on button "Play" at bounding box center [285, 271] width 89 height 23
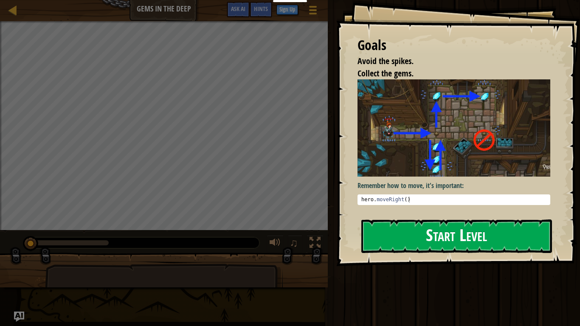
click at [420, 159] on img at bounding box center [453, 127] width 193 height 97
click at [438, 239] on button "Start Level" at bounding box center [456, 236] width 191 height 34
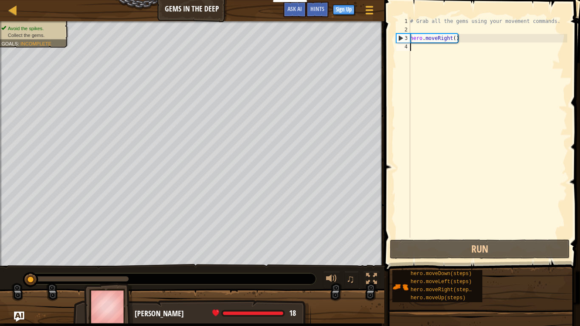
click at [454, 37] on div "# Grab all the gems using your movement commands. hero . moveRight ( )" at bounding box center [487, 136] width 159 height 238
type textarea "hero.moveRight(1)"
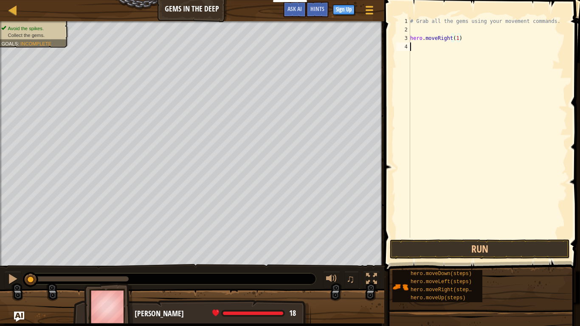
click at [471, 59] on div "# Grab all the gems using your movement commands. hero . moveRight ( 1 )" at bounding box center [487, 136] width 159 height 238
type textarea "h"
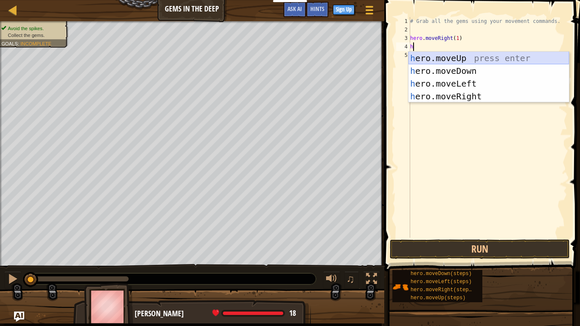
click at [480, 60] on div "h ero.moveUp press enter h ero.moveDown press enter h ero.moveLeft press enter …" at bounding box center [488, 90] width 160 height 76
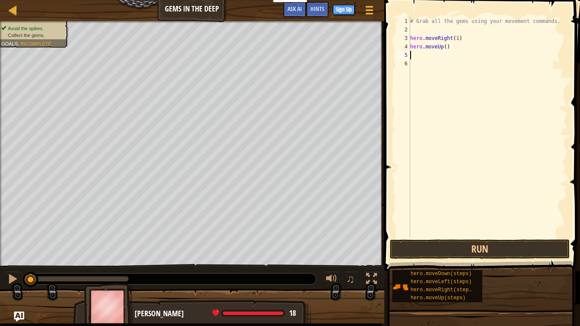
click at [445, 49] on div "# Grab all the gems using your movement commands. hero . moveRight ( 1 ) hero .…" at bounding box center [487, 136] width 159 height 238
type textarea "hero.moveUp(1)"
click at [447, 59] on div "# Grab all the gems using your movement commands. hero . moveRight ( 1 ) hero .…" at bounding box center [487, 136] width 159 height 238
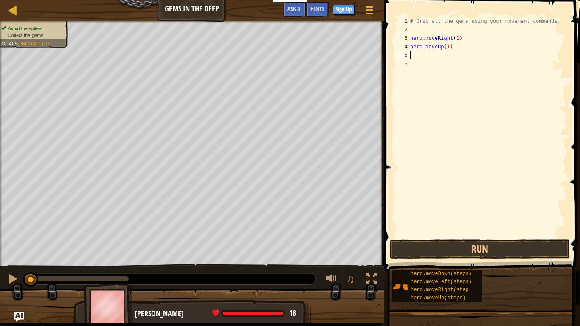
click at [439, 53] on div "# Grab all the gems using your movement commands. hero . moveRight ( 1 ) hero .…" at bounding box center [487, 136] width 159 height 238
type textarea "h"
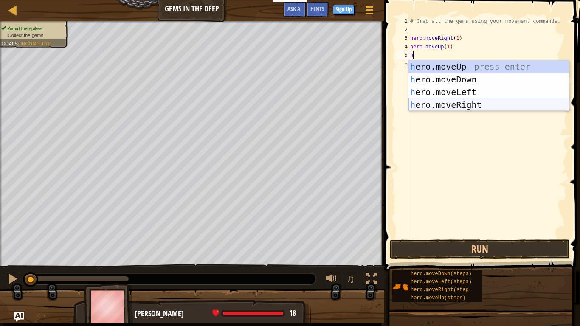
click at [478, 107] on div "h ero.moveUp press enter h ero.moveDown press enter h ero.moveLeft press enter …" at bounding box center [488, 98] width 160 height 76
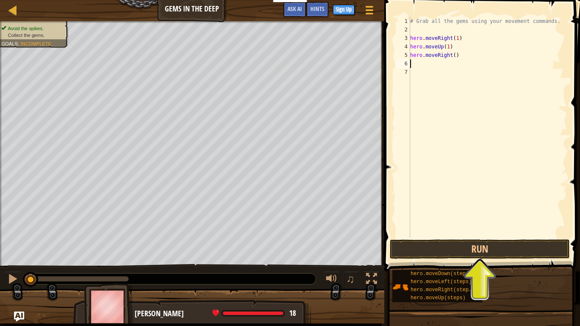
click at [455, 56] on div "# Grab all the gems using your movement commands. hero . moveRight ( 1 ) hero .…" at bounding box center [487, 136] width 159 height 238
type textarea "hero.moveRight(1)"
click at [463, 69] on div "# Grab all the gems using your movement commands. hero . moveRight ( 1 ) hero .…" at bounding box center [487, 136] width 159 height 238
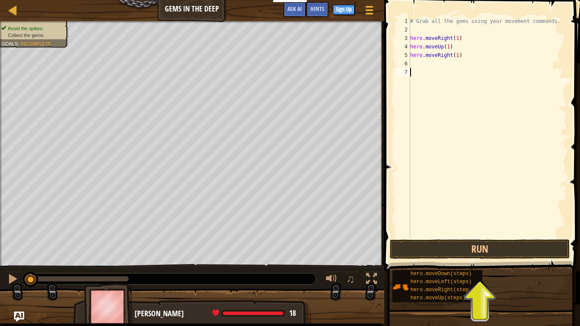
click at [460, 67] on div "# Grab all the gems using your movement commands. hero . moveRight ( 1 ) hero .…" at bounding box center [487, 136] width 159 height 238
type textarea "h"
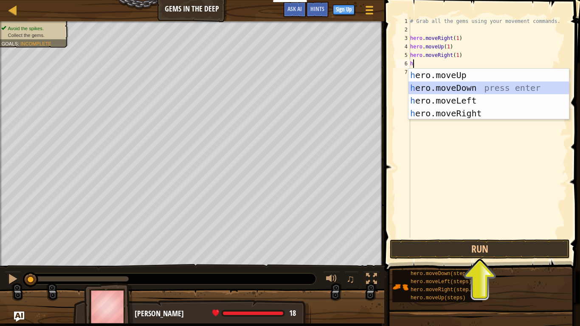
click at [469, 84] on div "h ero.moveUp press enter h ero.moveDown press enter h ero.moveLeft press enter …" at bounding box center [488, 107] width 160 height 76
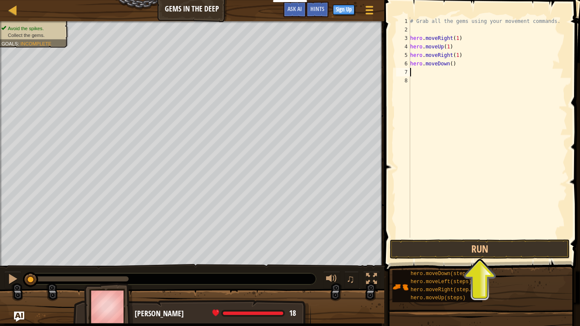
click at [451, 65] on div "# Grab all the gems using your movement commands. hero . moveRight ( 1 ) hero .…" at bounding box center [487, 136] width 159 height 238
type textarea "hero.moveDown(1)"
click at [439, 68] on div "# Grab all the gems using your movement commands. hero . moveRight ( 1 ) hero .…" at bounding box center [487, 136] width 159 height 238
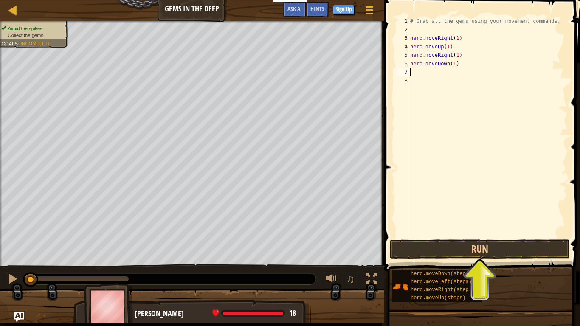
type textarea "h"
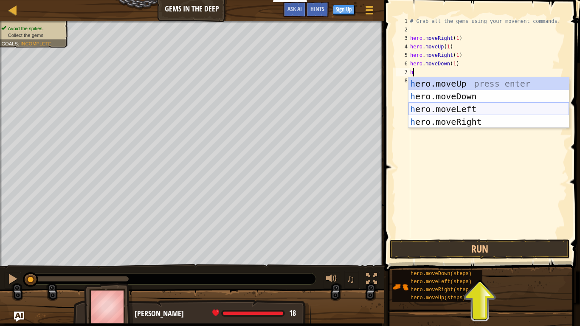
click at [472, 107] on div "h ero.moveUp press enter h ero.moveDown press enter h ero.moveLeft press enter …" at bounding box center [488, 115] width 160 height 76
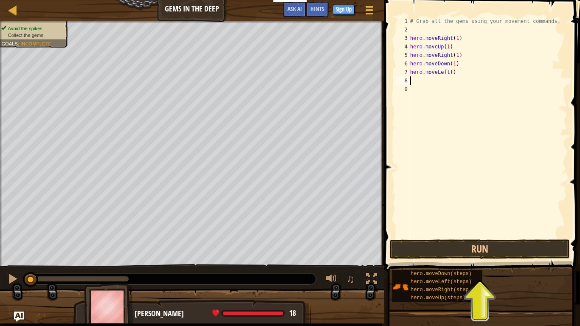
click at [453, 74] on div "# Grab all the gems using your movement commands. hero . moveRight ( 1 ) hero .…" at bounding box center [487, 136] width 159 height 238
type textarea "hero.moveLeft(1)"
click at [451, 81] on div "# Grab all the gems using your movement commands. hero . moveRight ( 1 ) hero .…" at bounding box center [487, 136] width 159 height 238
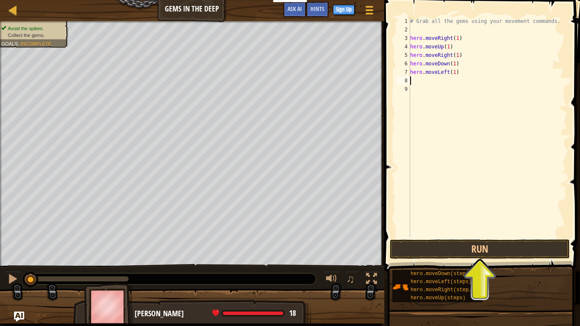
type textarea "h"
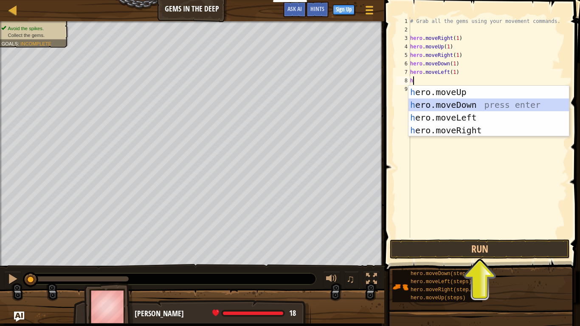
click at [477, 109] on div "h ero.moveUp press enter h ero.moveDown press enter h ero.moveLeft press enter …" at bounding box center [488, 124] width 160 height 76
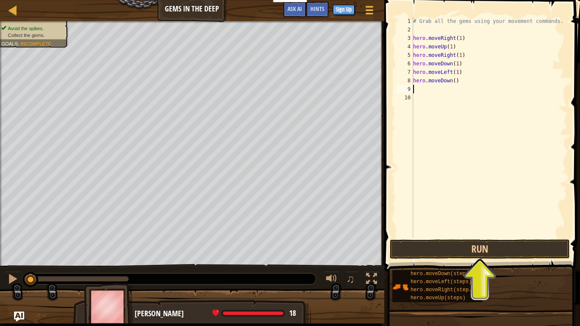
click at [455, 84] on div "# Grab all the gems using your movement commands. hero . moveRight ( 1 ) hero .…" at bounding box center [489, 136] width 156 height 238
type textarea "hero.moveDown(1)"
click at [458, 94] on div "# Grab all the gems using your movement commands. hero . moveRight ( 1 ) hero .…" at bounding box center [489, 136] width 156 height 238
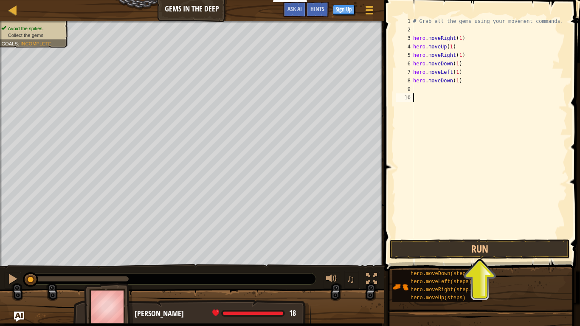
click at [455, 89] on div "# Grab all the gems using your movement commands. hero . moveRight ( 1 ) hero .…" at bounding box center [489, 136] width 156 height 238
type textarea "h"
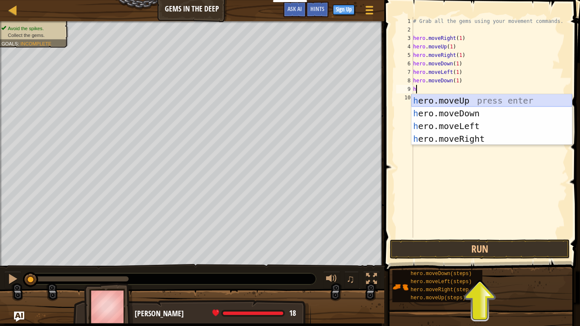
click at [473, 98] on div "h ero.moveUp press enter h ero.moveDown press enter h ero.moveLeft press enter …" at bounding box center [491, 132] width 160 height 76
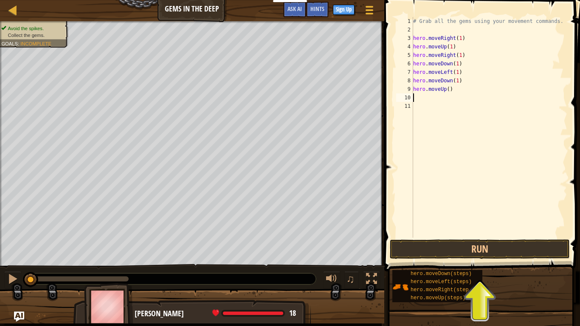
click at [449, 91] on div "# Grab all the gems using your movement commands. hero . moveRight ( 1 ) hero .…" at bounding box center [489, 136] width 156 height 238
type textarea "hero.moveUp(1)"
click at [453, 102] on div "# Grab all the gems using your movement commands. hero . moveRight ( 1 ) hero .…" at bounding box center [489, 136] width 156 height 238
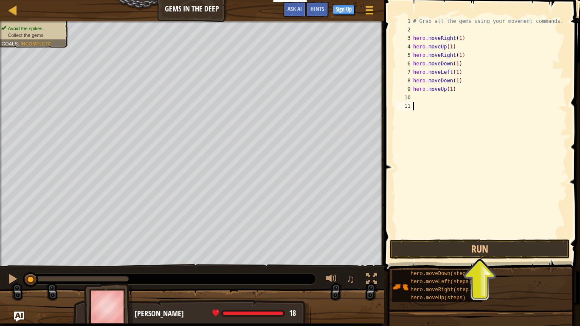
click at [450, 97] on div "# Grab all the gems using your movement commands. hero . moveRight ( 1 ) hero .…" at bounding box center [489, 136] width 156 height 238
type textarea "h"
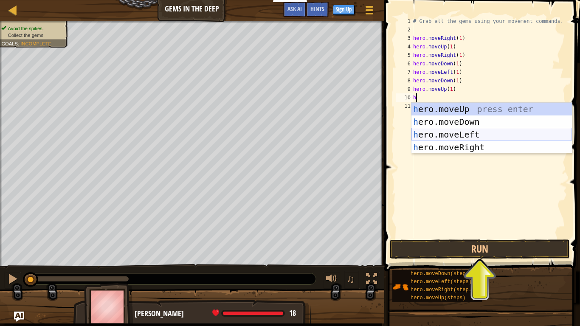
click at [484, 132] on div "h ero.moveUp press enter h ero.moveDown press enter h ero.moveLeft press enter …" at bounding box center [491, 141] width 160 height 76
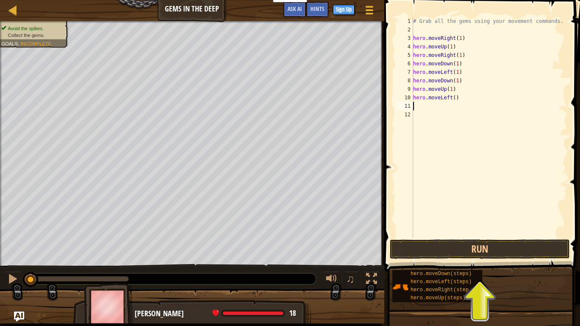
click at [455, 100] on div "# Grab all the gems using your movement commands. hero . moveRight ( 1 ) hero .…" at bounding box center [489, 136] width 156 height 238
type textarea "hero.moveLeft(2)"
click at [482, 250] on button "Run" at bounding box center [480, 249] width 180 height 20
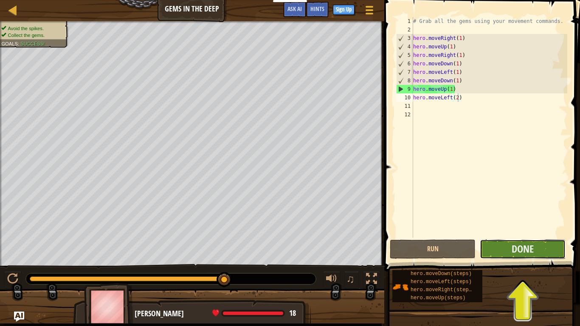
click at [530, 258] on button "Done" at bounding box center [523, 249] width 86 height 20
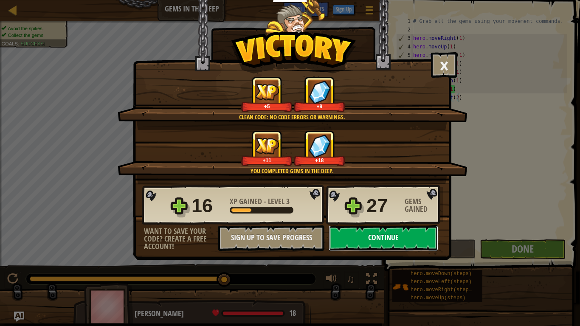
click at [420, 232] on button "Continue" at bounding box center [384, 237] width 110 height 25
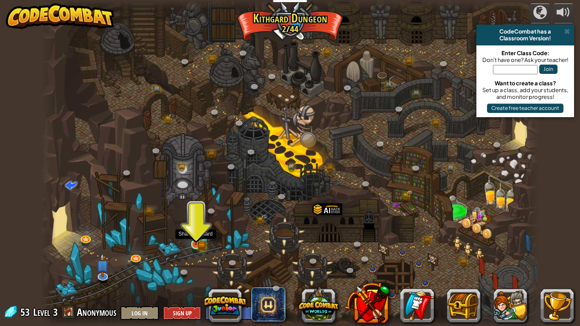
click at [199, 242] on img at bounding box center [196, 231] width 13 height 28
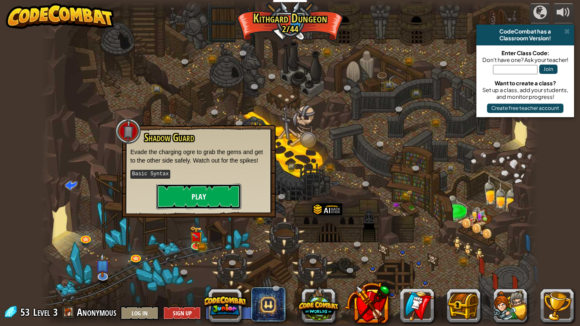
click at [199, 202] on button "Play" at bounding box center [198, 196] width 85 height 25
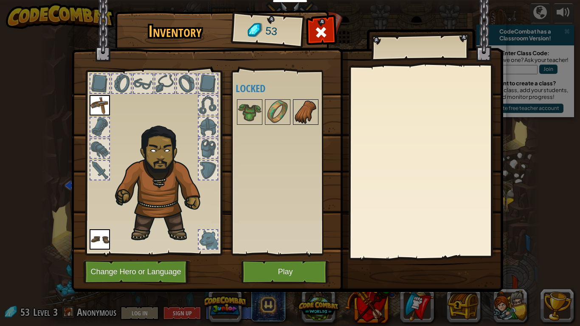
click at [310, 104] on img at bounding box center [306, 112] width 24 height 24
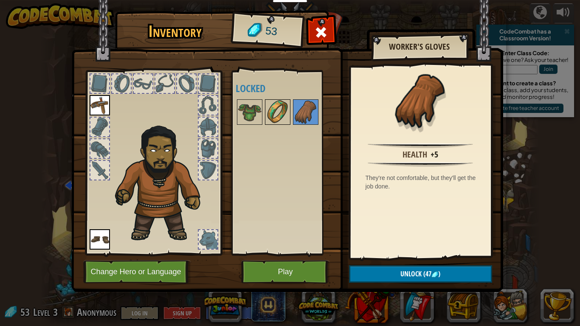
click at [270, 113] on img at bounding box center [278, 112] width 24 height 24
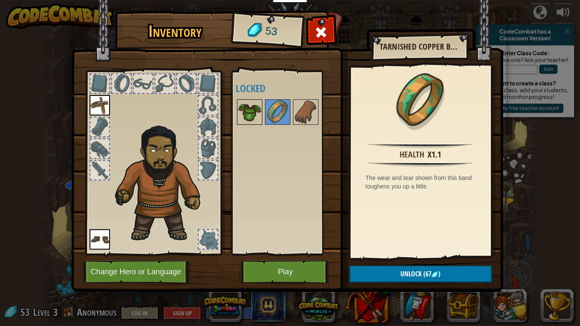
click at [256, 107] on img at bounding box center [250, 112] width 24 height 24
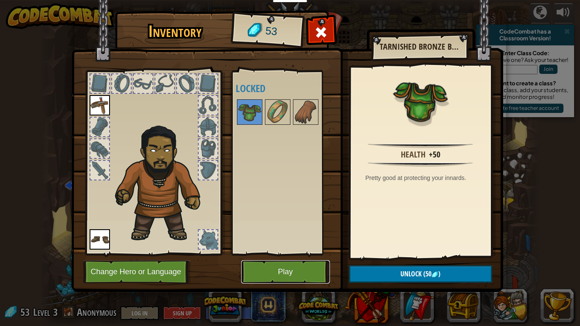
click at [267, 274] on button "Play" at bounding box center [285, 271] width 89 height 23
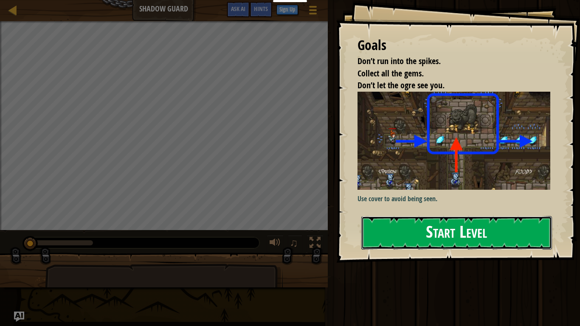
click at [421, 226] on button "Start Level" at bounding box center [456, 233] width 191 height 34
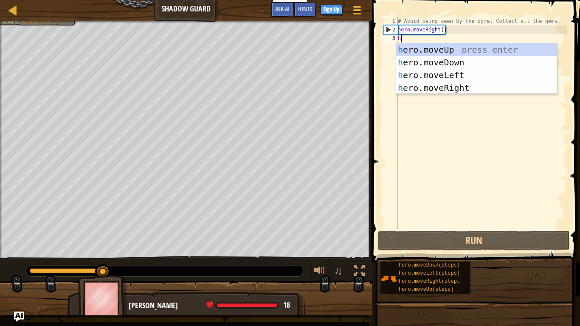
scroll to position [4, 0]
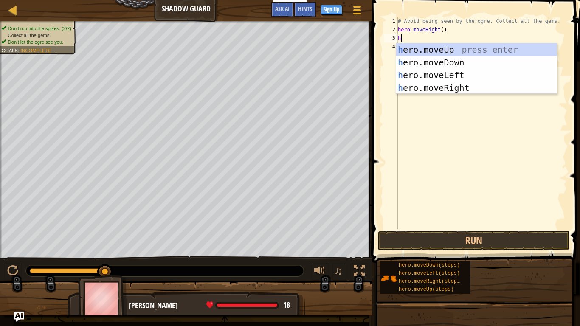
click at [441, 29] on div "# Avoid being seen by the ogre. Collect all the gems. hero . moveRight ( ) h" at bounding box center [481, 131] width 171 height 229
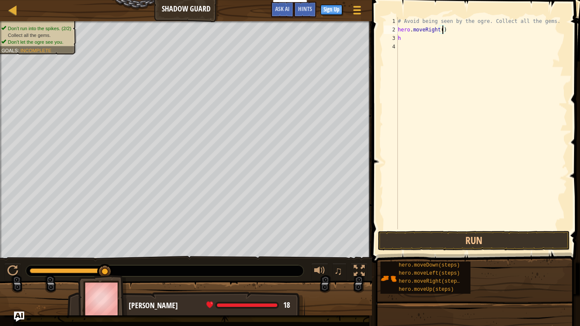
type textarea "hero.moveRight(5)"
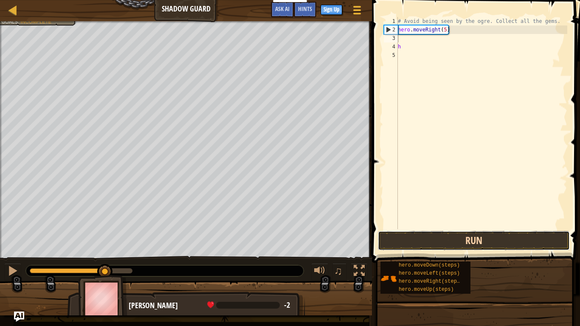
click at [478, 232] on button "Run" at bounding box center [474, 241] width 192 height 20
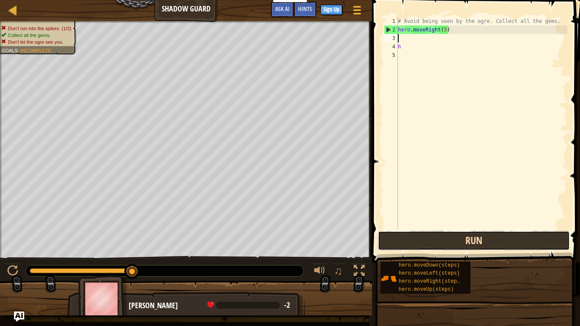
click at [421, 244] on button "Run" at bounding box center [474, 241] width 192 height 20
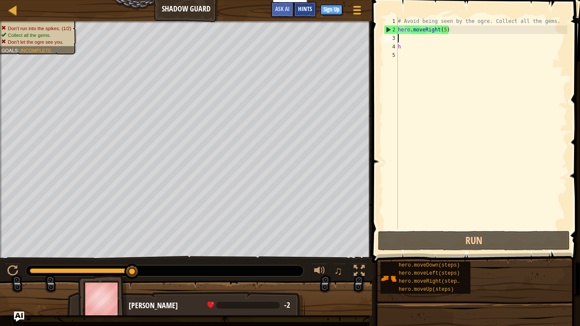
click at [306, 8] on span "Hints" at bounding box center [305, 9] width 14 height 8
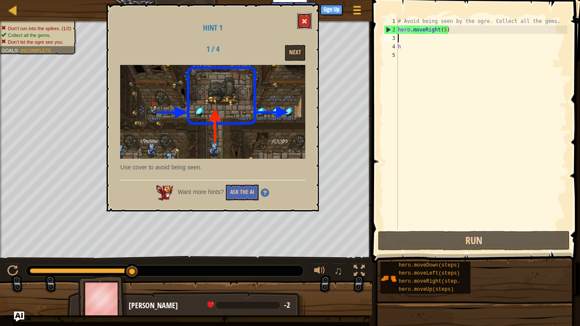
click at [309, 17] on button at bounding box center [304, 21] width 14 height 16
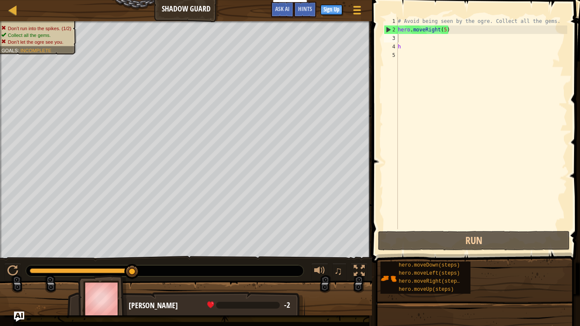
click at [402, 40] on div "# Avoid being seen by the ogre. Collect all the gems. hero . moveRight ( 5 ) h" at bounding box center [481, 131] width 171 height 229
click at [447, 29] on div "# Avoid being seen by the ogre. Collect all the gems. hero . moveRight ( 5 ) h" at bounding box center [481, 131] width 171 height 229
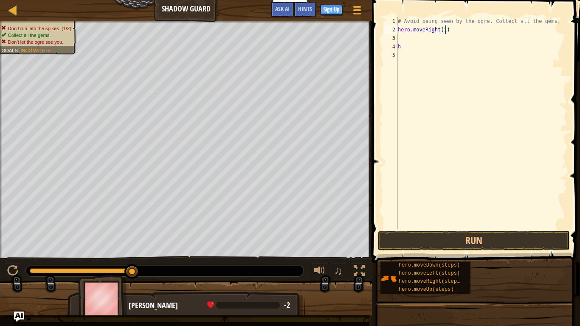
scroll to position [4, 7]
click at [463, 43] on div "# Avoid being seen by the ogre. Collect all the gems. hero . moveRight ( 1 ) h" at bounding box center [481, 131] width 171 height 229
type textarea "h"
click at [445, 35] on div "# Avoid being seen by the ogre. Collect all the gems. hero . moveRight ( 1 ) h" at bounding box center [481, 131] width 171 height 229
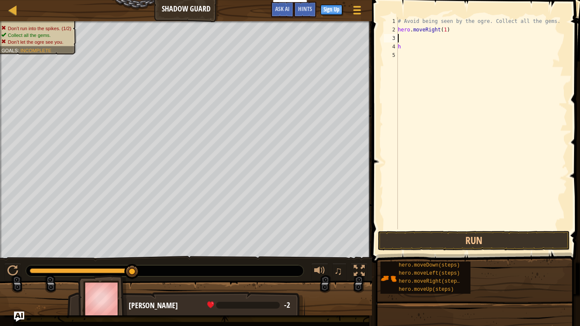
type textarea "h"
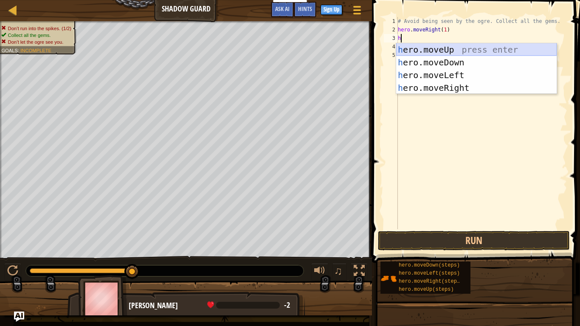
click at [454, 48] on div "h ero.moveUp press enter h ero.moveDown press enter h ero.moveLeft press enter …" at bounding box center [476, 81] width 160 height 76
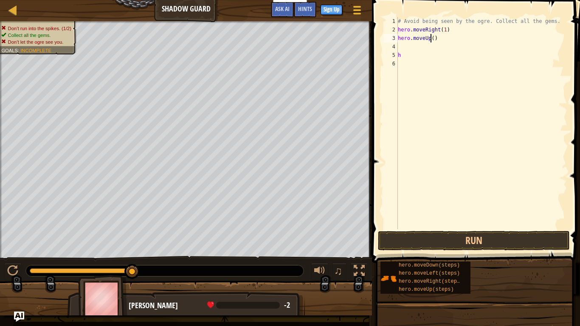
click at [432, 40] on div "# Avoid being seen by the ogre. Collect all the gems. hero . moveRight ( 1 ) he…" at bounding box center [481, 131] width 171 height 229
click at [435, 39] on div "# Avoid being seen by the ogre. Collect all the gems. hero . moveRight ( 1 ) he…" at bounding box center [481, 131] width 171 height 229
type textarea "hero.moveUp(1)"
click at [434, 47] on div "# Avoid being seen by the ogre. Collect all the gems. hero . moveRight ( 1 ) he…" at bounding box center [481, 131] width 171 height 229
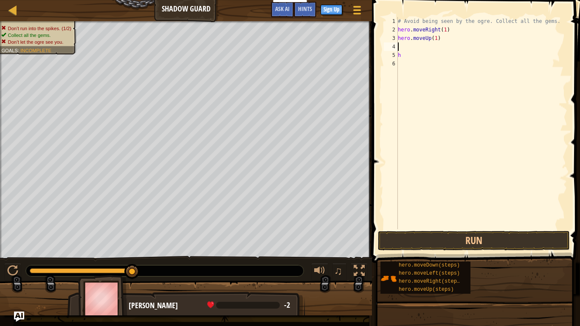
scroll to position [4, 0]
type textarea "h"
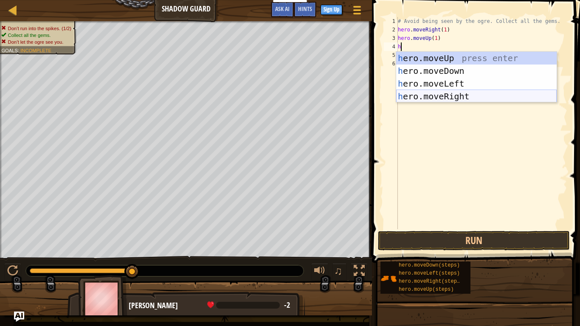
click at [450, 95] on div "h ero.moveUp press enter h ero.moveDown press enter h ero.moveLeft press enter …" at bounding box center [476, 90] width 160 height 76
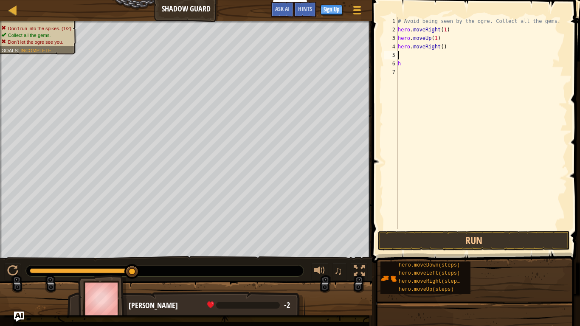
click at [443, 44] on div "# Avoid being seen by the ogre. Collect all the gems. hero . moveRight ( 1 ) he…" at bounding box center [481, 131] width 171 height 229
type textarea "hero.moveRight(1)"
click at [403, 55] on div "# Avoid being seen by the ogre. Collect all the gems. hero . moveRight ( 1 ) he…" at bounding box center [481, 131] width 171 height 229
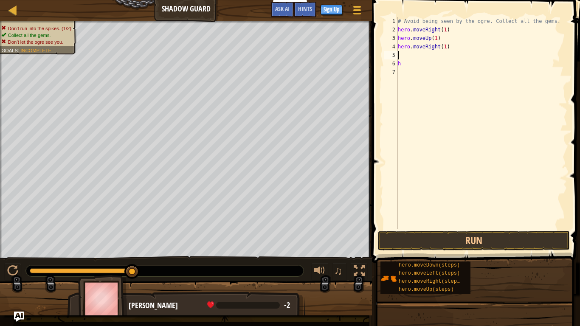
click at [405, 65] on div "# Avoid being seen by the ogre. Collect all the gems. hero . moveRight ( 1 ) he…" at bounding box center [481, 131] width 171 height 229
type textarea "h"
click at [398, 66] on div "# Avoid being seen by the ogre. Collect all the gems. hero . moveRight ( 1 ) he…" at bounding box center [481, 131] width 171 height 229
click at [405, 65] on div "# Avoid being seen by the ogre. Collect all the gems. hero . moveRight ( 1 ) he…" at bounding box center [481, 131] width 171 height 229
click at [398, 51] on div "# Avoid being seen by the ogre. Collect all the gems. hero . moveRight ( 1 ) he…" at bounding box center [481, 131] width 171 height 229
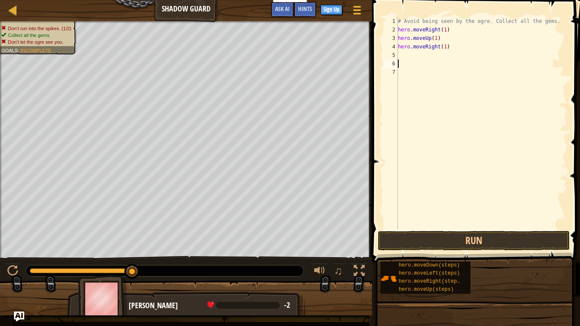
type textarea "hero.moveRight(1)"
click at [402, 57] on div "# Avoid being seen by the ogre. Collect all the gems. hero . moveRight ( 1 ) he…" at bounding box center [481, 131] width 171 height 229
type textarea "h"
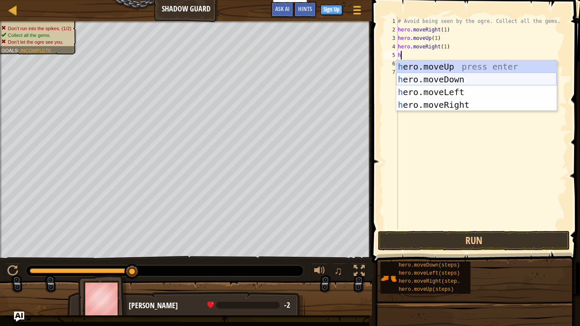
click at [419, 77] on div "h ero.moveUp press enter h ero.moveDown press enter h ero.moveLeft press enter …" at bounding box center [476, 98] width 160 height 76
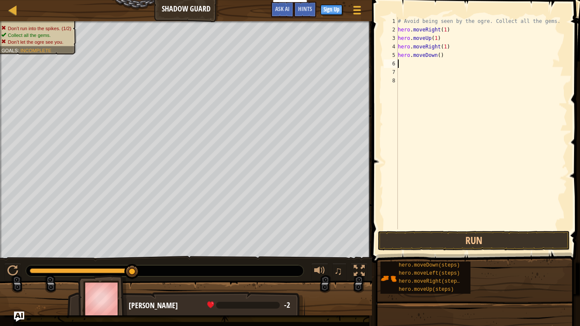
click at [440, 57] on div "# Avoid being seen by the ogre. Collect all the gems. hero . moveRight ( 1 ) he…" at bounding box center [481, 131] width 171 height 229
type textarea "hero.moveDown(1)"
click at [446, 61] on div "# Avoid being seen by the ogre. Collect all the gems. hero . moveRight ( 1 ) he…" at bounding box center [481, 131] width 171 height 229
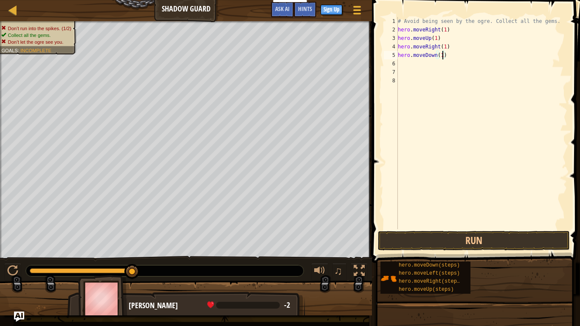
scroll to position [4, 0]
type textarea "h"
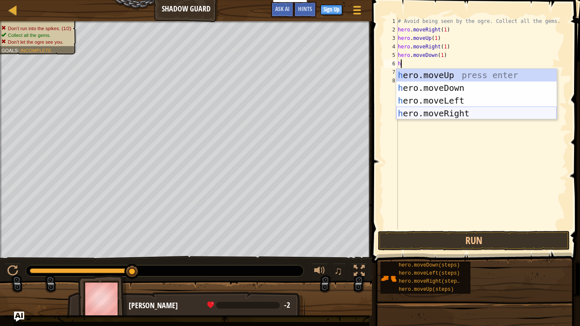
click at [456, 107] on div "h ero.moveUp press enter h ero.moveDown press enter h ero.moveLeft press enter …" at bounding box center [476, 107] width 160 height 76
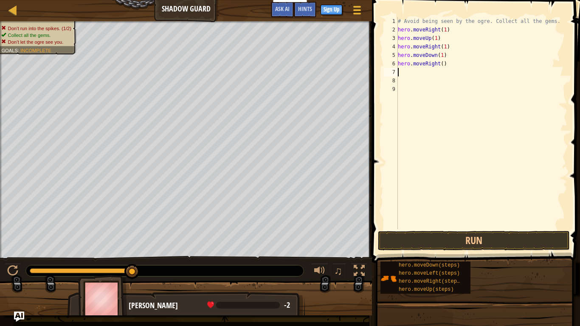
click at [441, 67] on div "# Avoid being seen by the ogre. Collect all the gems. hero . moveRight ( 1 ) he…" at bounding box center [481, 131] width 171 height 229
type textarea "hero.moveRight(3)"
click at [488, 241] on button "Run" at bounding box center [474, 241] width 192 height 20
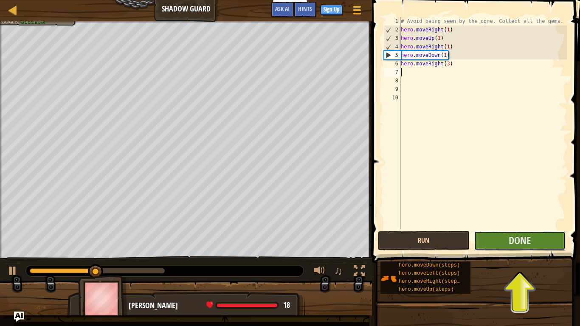
click at [488, 241] on button "Done" at bounding box center [520, 241] width 92 height 20
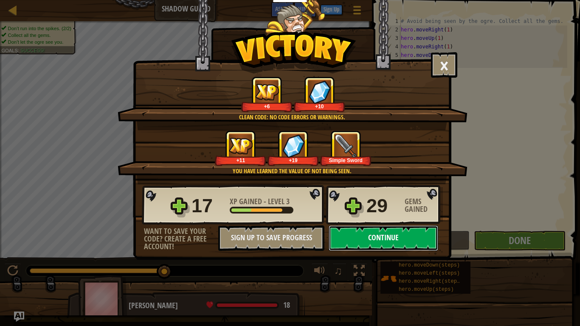
click at [415, 230] on button "Continue" at bounding box center [384, 237] width 110 height 25
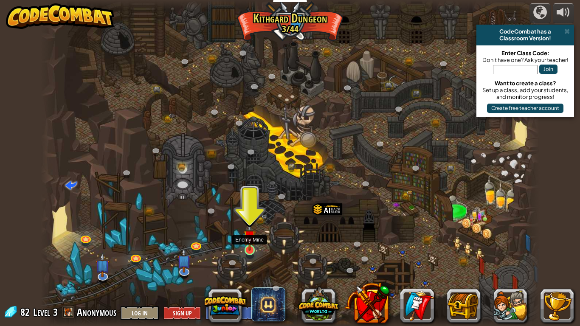
click at [255, 242] on img at bounding box center [249, 236] width 13 height 29
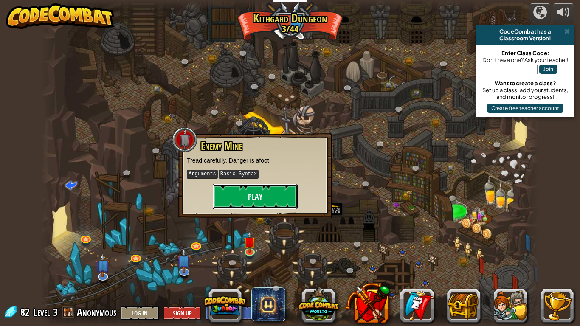
click at [250, 201] on button "Play" at bounding box center [255, 196] width 85 height 25
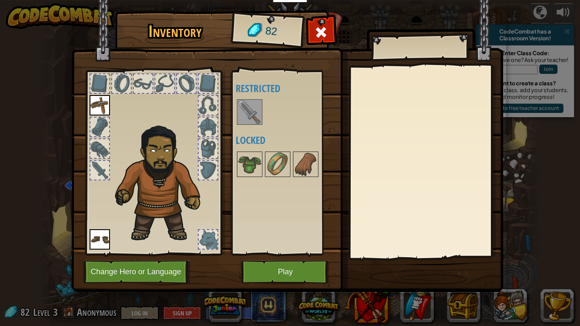
click at [249, 107] on img at bounding box center [250, 112] width 24 height 24
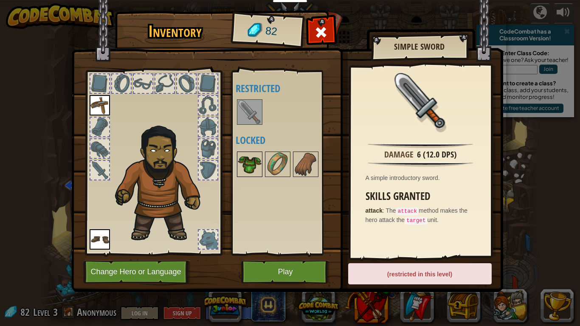
click at [252, 166] on img at bounding box center [250, 164] width 24 height 24
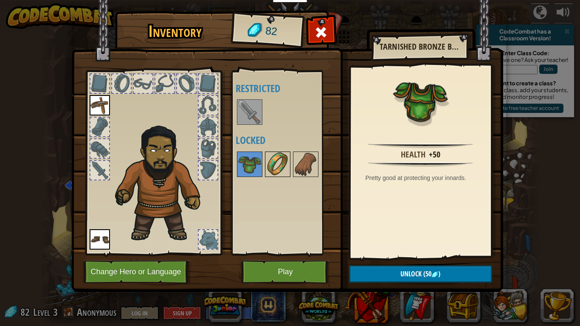
click at [281, 170] on img at bounding box center [278, 164] width 24 height 24
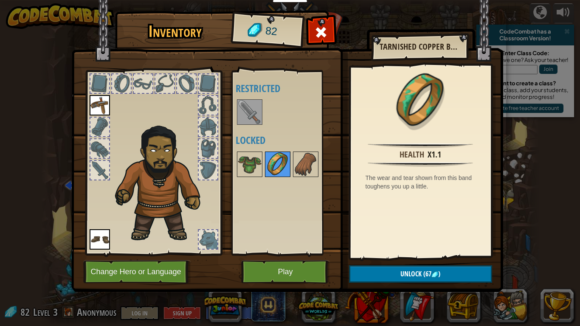
click at [266, 163] on img at bounding box center [278, 164] width 24 height 24
click at [256, 164] on img at bounding box center [250, 164] width 24 height 24
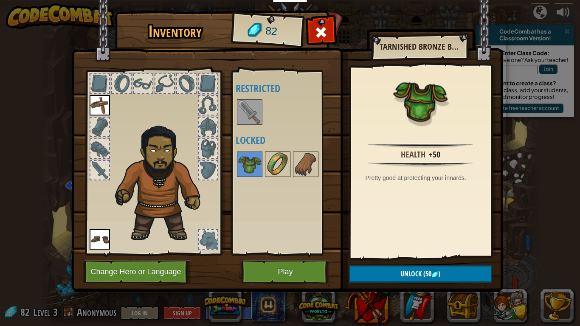
click at [272, 163] on img at bounding box center [278, 164] width 24 height 24
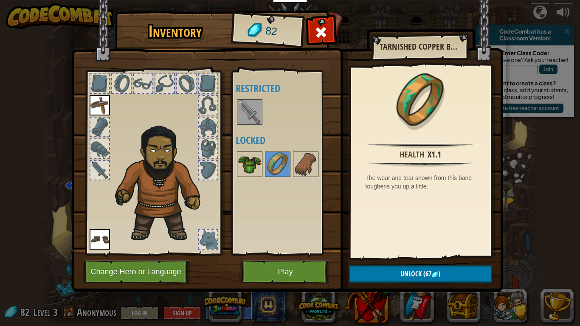
click at [253, 161] on img at bounding box center [250, 164] width 24 height 24
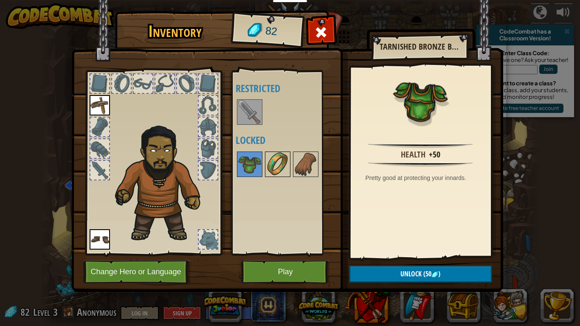
click at [267, 161] on img at bounding box center [278, 164] width 24 height 24
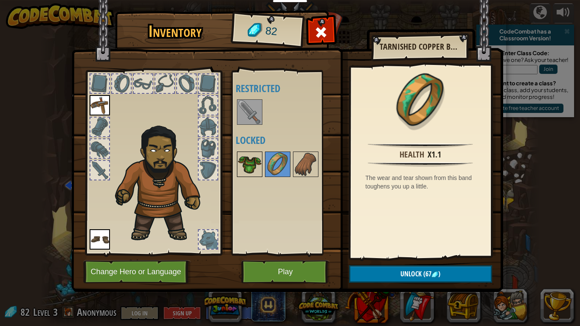
click at [247, 166] on img at bounding box center [250, 164] width 24 height 24
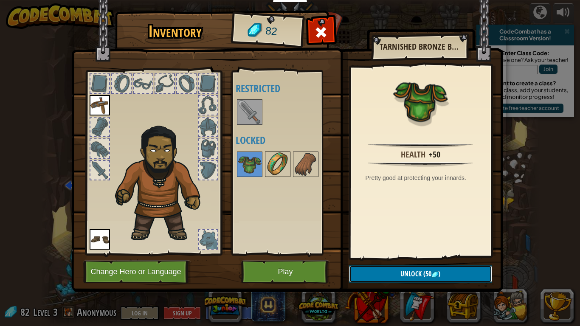
drag, startPoint x: 385, startPoint y: 272, endPoint x: 288, endPoint y: 165, distance: 143.9
click at [288, 165] on div "Inventory 82 Available Equip Equip (double-click to equip) Restricted Locked Ta…" at bounding box center [290, 153] width 432 height 280
click at [287, 165] on img at bounding box center [278, 164] width 24 height 24
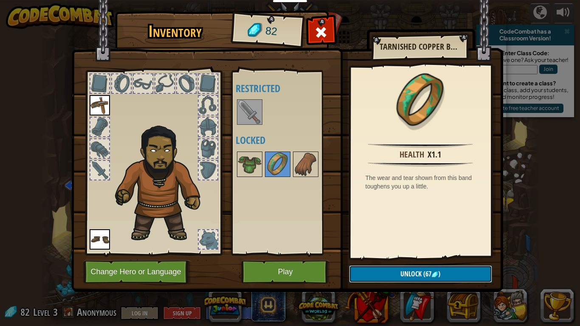
click at [388, 273] on button "Unlock (67 )" at bounding box center [420, 273] width 143 height 17
click at [385, 274] on button "Confirm" at bounding box center [420, 273] width 143 height 17
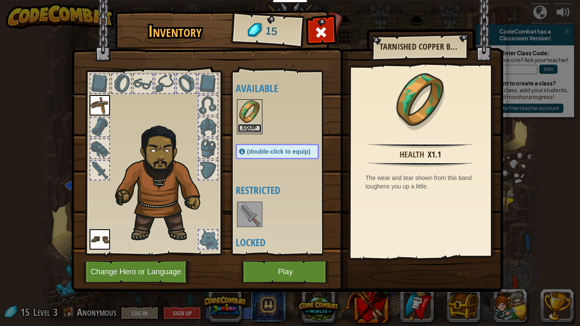
click at [250, 126] on button "Equip" at bounding box center [250, 128] width 24 height 9
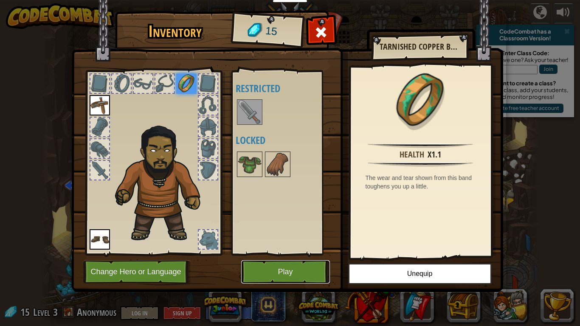
click at [283, 267] on button "Play" at bounding box center [285, 271] width 89 height 23
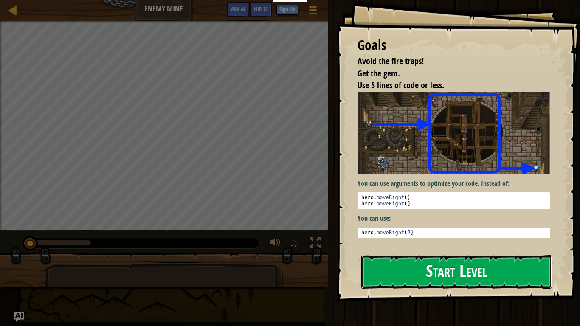
click at [385, 272] on button "Start Level" at bounding box center [456, 272] width 191 height 34
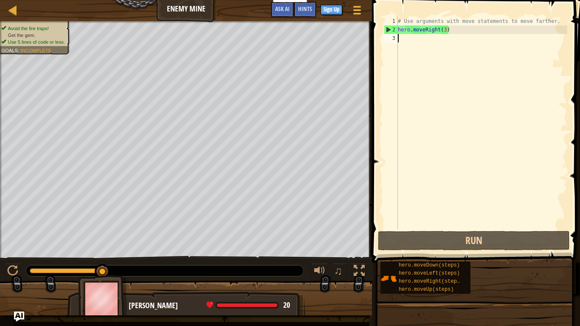
type textarea "h"
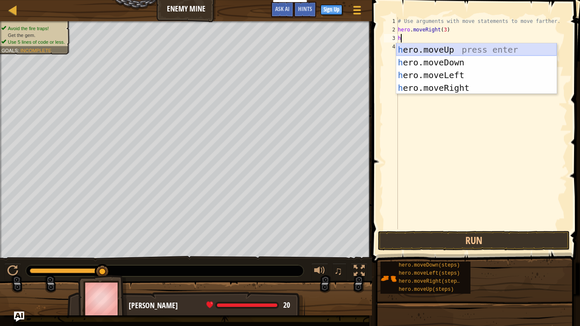
click at [416, 49] on div "h ero.moveUp press enter h ero.moveDown press enter h ero.moveLeft press enter …" at bounding box center [476, 81] width 160 height 76
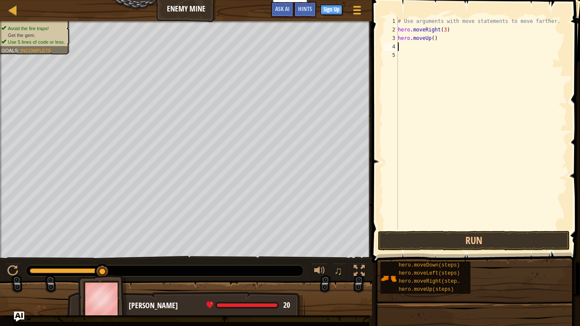
type textarea "h"
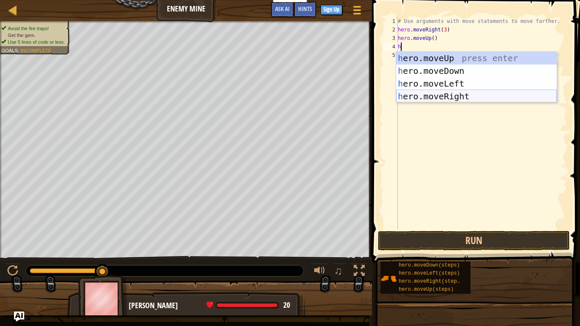
click at [435, 95] on div "h ero.moveUp press enter h ero.moveDown press enter h ero.moveLeft press enter …" at bounding box center [476, 90] width 160 height 76
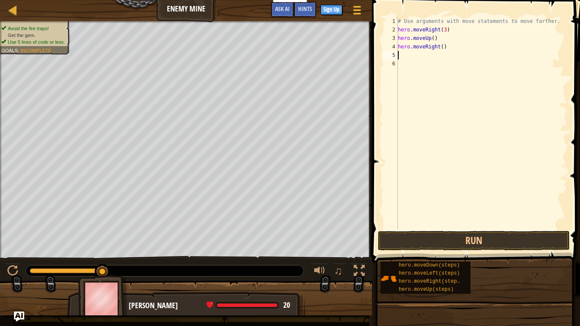
type textarea "h"
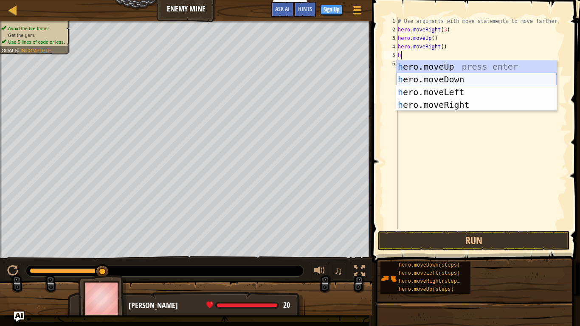
click at [424, 74] on div "h ero.moveUp press enter h ero.moveDown press enter h ero.moveLeft press enter …" at bounding box center [476, 98] width 160 height 76
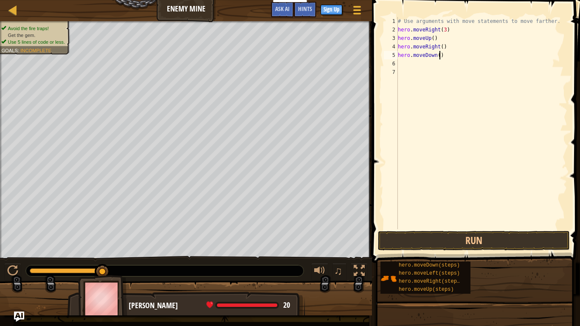
click at [438, 55] on div "# Use arguments with move statements to move farther. hero . moveRight ( 3 ) he…" at bounding box center [481, 131] width 171 height 229
type textarea "hero.moveDown(3)"
click at [442, 64] on div "# Use arguments with move statements to move farther. hero . moveRight ( 3 ) he…" at bounding box center [481, 131] width 171 height 229
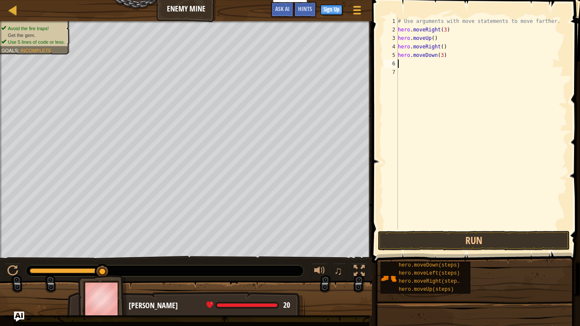
type textarea "h"
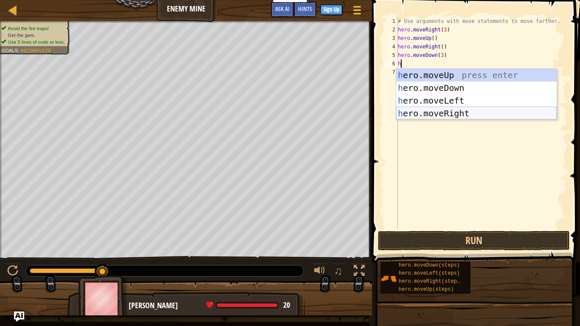
click at [462, 111] on div "h ero.moveUp press enter h ero.moveDown press enter h ero.moveLeft press enter …" at bounding box center [476, 107] width 160 height 76
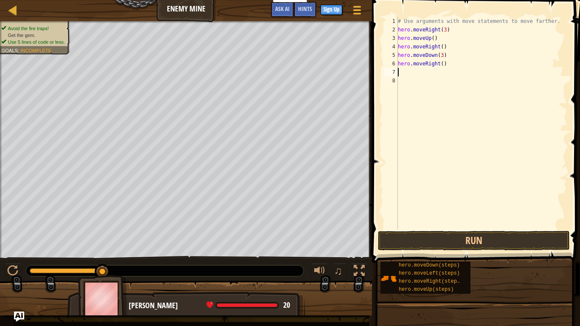
click at [441, 66] on div "# Use arguments with move statements to move farther. hero . moveRight ( 3 ) he…" at bounding box center [481, 131] width 171 height 229
click at [441, 48] on div "# Use arguments with move statements to move farther. hero . moveRight ( 3 ) he…" at bounding box center [481, 131] width 171 height 229
click at [432, 39] on div "# Use arguments with move statements to move farther. hero . moveRight ( 3 ) he…" at bounding box center [481, 131] width 171 height 229
type textarea "hero.moveUp(1)"
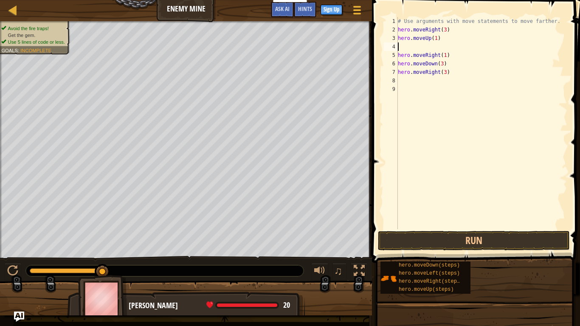
scroll to position [4, 0]
click at [497, 233] on button "Run" at bounding box center [474, 241] width 192 height 20
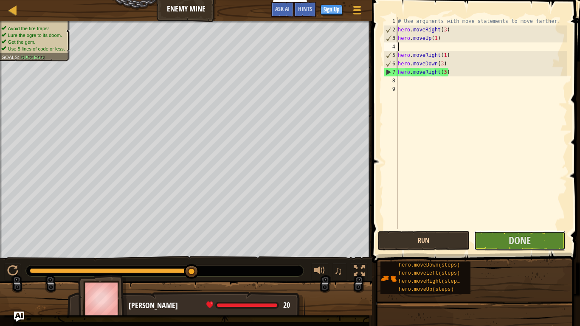
click at [497, 233] on button "Done" at bounding box center [520, 241] width 92 height 20
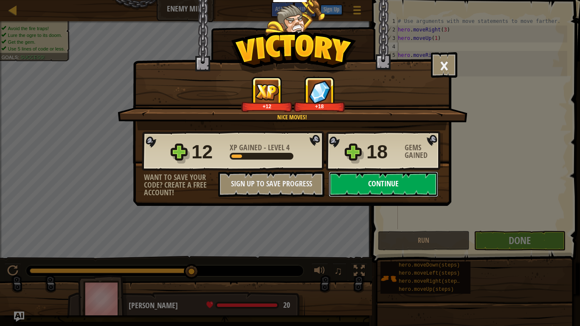
click at [387, 183] on button "Continue" at bounding box center [384, 183] width 110 height 25
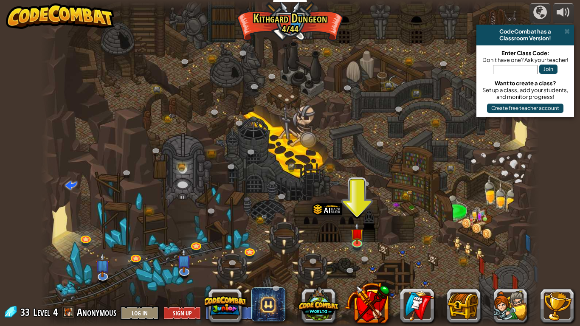
click at [347, 233] on div at bounding box center [290, 163] width 499 height 326
click at [360, 244] on link at bounding box center [357, 242] width 17 height 17
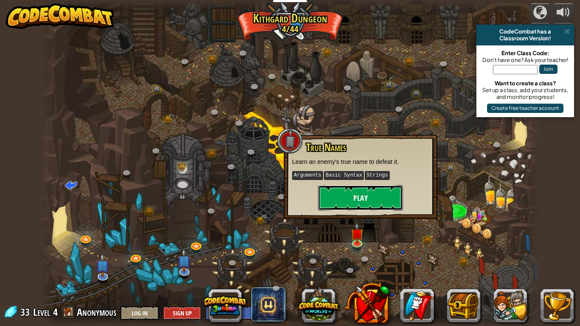
click at [338, 196] on button "Play" at bounding box center [360, 197] width 85 height 25
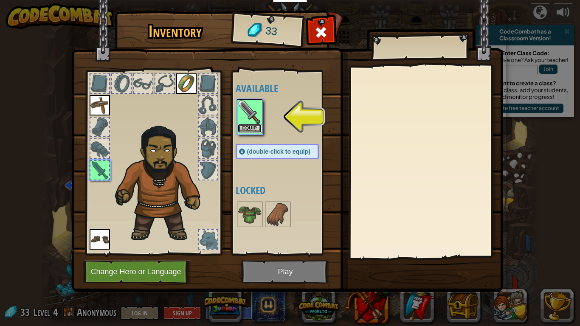
click at [256, 128] on button "Equip" at bounding box center [250, 128] width 24 height 9
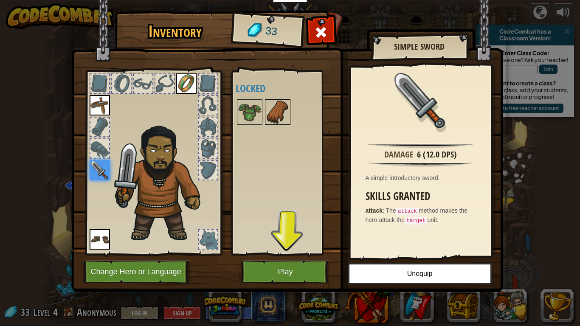
click at [272, 110] on img at bounding box center [278, 112] width 24 height 24
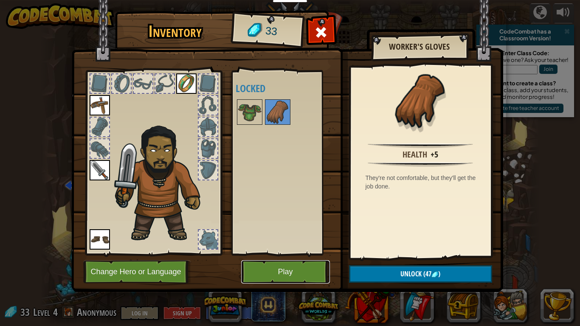
click at [302, 271] on button "Play" at bounding box center [285, 271] width 89 height 23
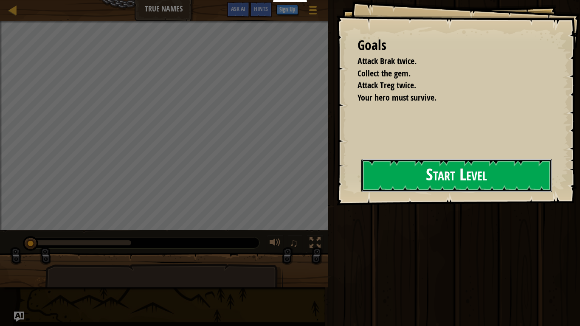
click at [437, 184] on button "Start Level" at bounding box center [456, 176] width 191 height 34
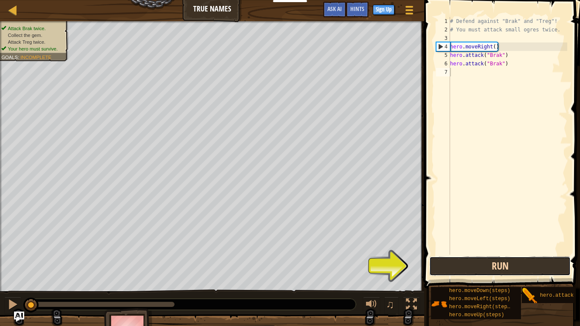
click at [483, 271] on button "Run" at bounding box center [499, 266] width 141 height 20
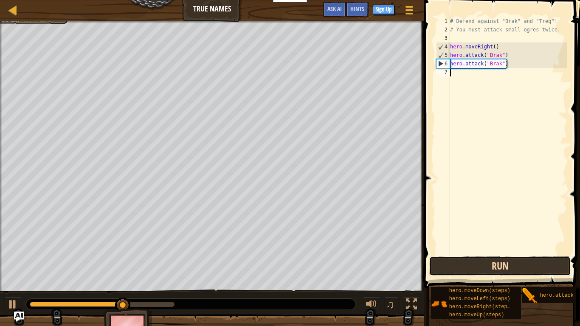
click at [479, 265] on button "Run" at bounding box center [499, 266] width 141 height 20
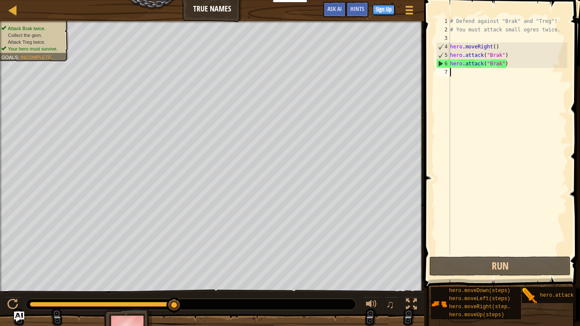
type textarea "h"
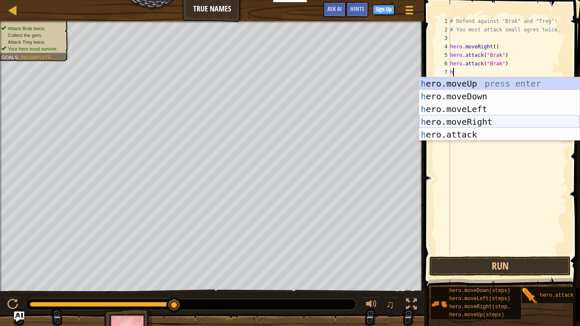
click at [529, 120] on div "h ero.moveUp press enter h ero.moveDown press enter h ero.moveLeft press enter …" at bounding box center [499, 121] width 160 height 89
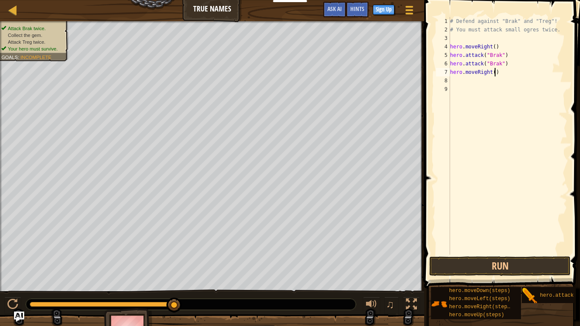
click at [494, 73] on div "# Defend against "Brak" and "Treg"! # You must attack small ogres twice. hero .…" at bounding box center [507, 144] width 119 height 255
type textarea "hero.moveRight(2)"
click at [495, 81] on div "# Defend against "Brak" and "Treg"! # You must attack small ogres twice. hero .…" at bounding box center [507, 144] width 119 height 255
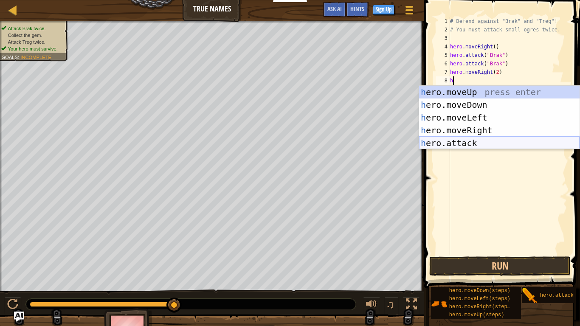
click at [498, 140] on div "h ero.moveUp press enter h ero.moveDown press enter h ero.moveLeft press enter …" at bounding box center [499, 130] width 160 height 89
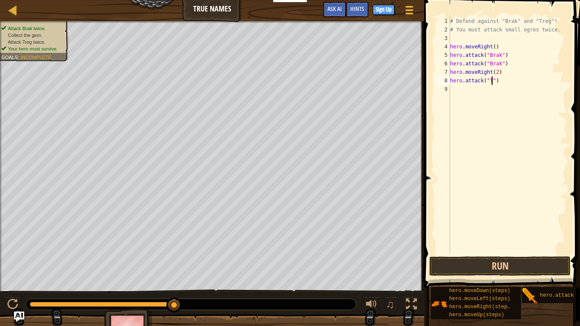
scroll to position [4, 6]
type textarea "hero.attack("Treg")"
click at [544, 274] on span at bounding box center [502, 131] width 163 height 313
click at [540, 270] on button "Run" at bounding box center [499, 266] width 141 height 20
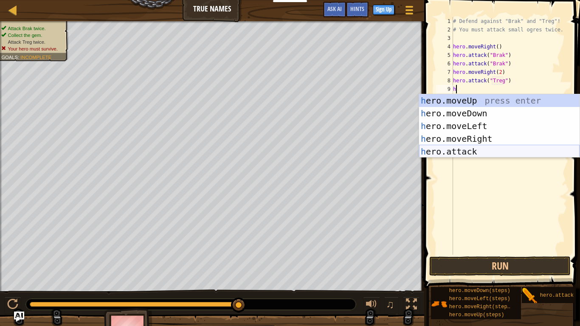
click at [530, 152] on div "h ero.moveUp press enter h ero.moveDown press enter h ero.moveLeft press enter …" at bounding box center [499, 138] width 160 height 89
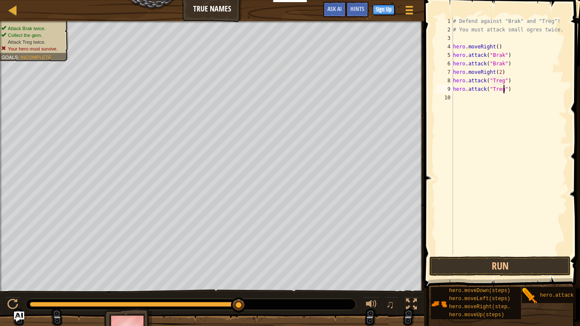
scroll to position [4, 7]
click at [503, 70] on div "# Defend against "Brak" and "Treg"! # You must attack small ogres twice. hero .…" at bounding box center [509, 144] width 116 height 255
type textarea "hero.moveRight(2)"
click at [538, 268] on button "Run" at bounding box center [499, 266] width 141 height 20
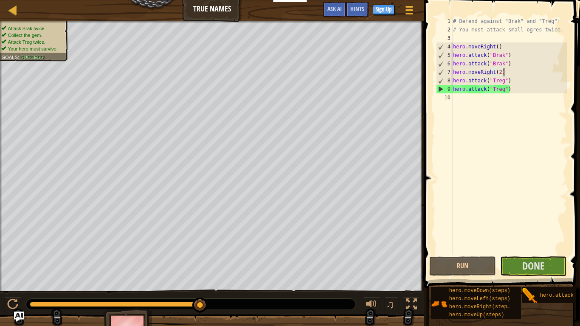
click at [465, 104] on div "# Defend against "Brak" and "Treg"! # You must attack small ogres twice. hero .…" at bounding box center [509, 144] width 116 height 255
type textarea "h"
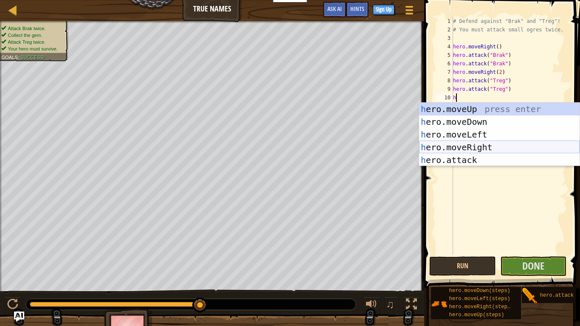
click at [476, 146] on div "h ero.moveUp press enter h ero.moveDown press enter h ero.moveLeft press enter …" at bounding box center [499, 147] width 160 height 89
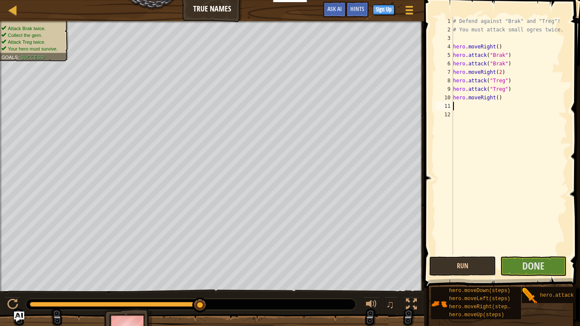
click at [497, 98] on div "# Defend against "Brak" and "Treg"! # You must attack small ogres twice. hero .…" at bounding box center [509, 144] width 116 height 255
type textarea "hero.moveRight(5)"
click at [543, 263] on span "Done" at bounding box center [533, 266] width 22 height 14
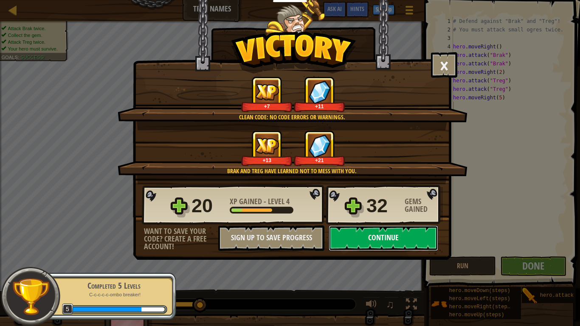
click at [399, 239] on button "Continue" at bounding box center [384, 237] width 110 height 25
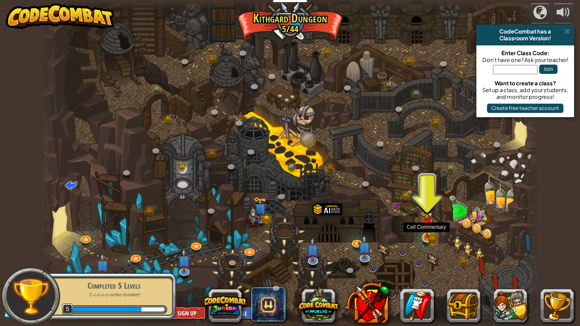
click at [424, 234] on img at bounding box center [427, 225] width 13 height 28
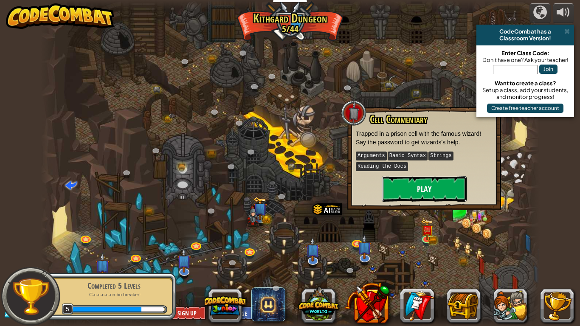
click at [420, 188] on button "Play" at bounding box center [424, 188] width 85 height 25
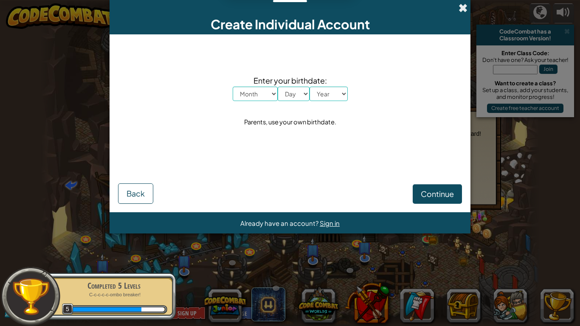
click at [465, 9] on span at bounding box center [462, 7] width 9 height 9
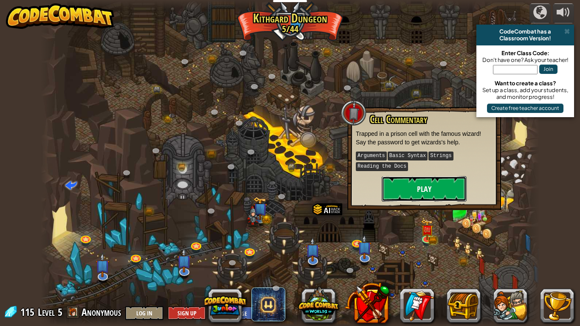
click at [408, 192] on button "Play" at bounding box center [424, 188] width 85 height 25
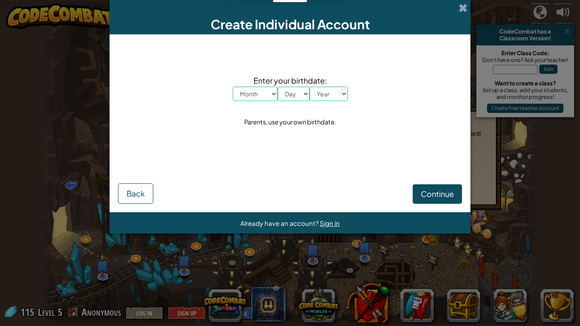
click at [467, 7] on div "Create Individual Account" at bounding box center [290, 17] width 361 height 34
click at [463, 8] on span at bounding box center [462, 7] width 9 height 9
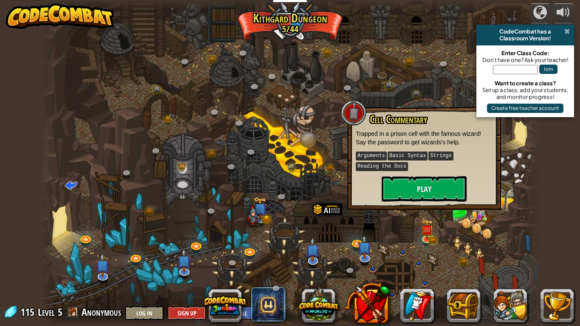
click at [559, 29] on span at bounding box center [567, 31] width 6 height 7
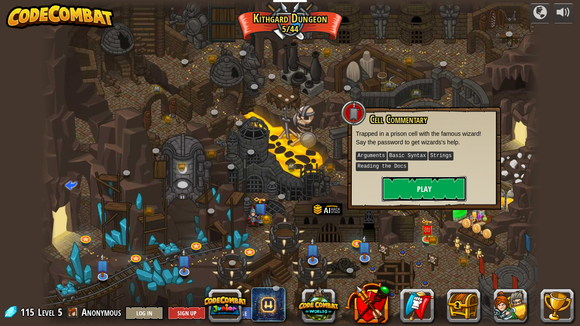
click at [456, 179] on button "Play" at bounding box center [424, 188] width 85 height 25
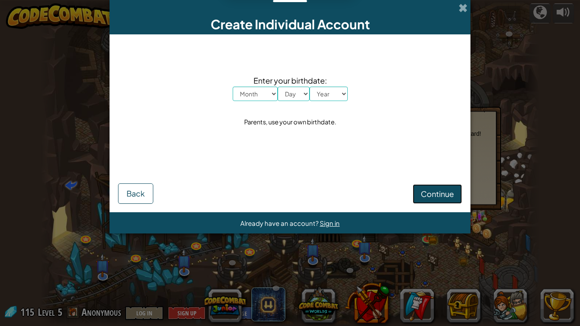
click at [440, 187] on button "Continue" at bounding box center [437, 194] width 49 height 20
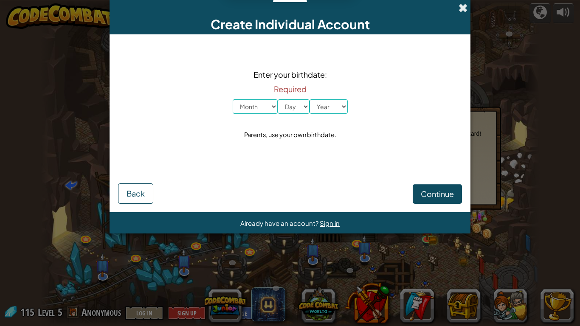
click at [467, 9] on span at bounding box center [462, 7] width 9 height 9
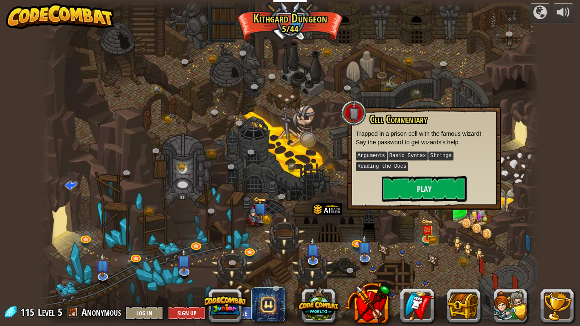
click at [447, 250] on div at bounding box center [290, 163] width 499 height 326
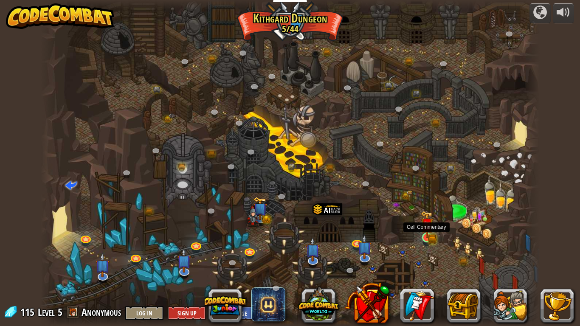
click at [432, 238] on img at bounding box center [427, 225] width 13 height 28
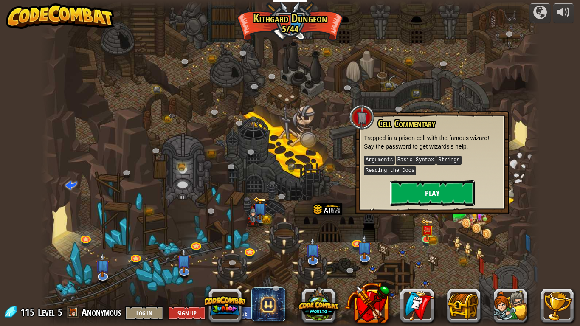
click at [430, 192] on button "Play" at bounding box center [432, 192] width 85 height 25
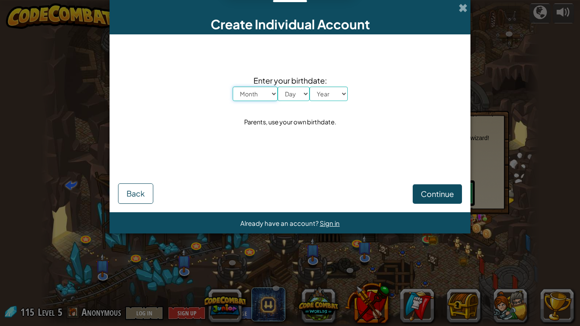
click at [265, 93] on select "Month January February March April May June July August September October Novem…" at bounding box center [255, 94] width 45 height 14
select select "8"
click at [233, 87] on select "Month January February March April May June July August September October Novem…" at bounding box center [255, 94] width 45 height 14
click at [297, 88] on select "Day 1 2 3 4 5 6 7 8 9 10 11 12 13 14 15 16 17 18 19 20 21 22 23 24 25 26 27 28 …" at bounding box center [294, 94] width 32 height 14
click at [278, 87] on select "Day 1 2 3 4 5 6 7 8 9 10 11 12 13 14 15 16 17 18 19 20 21 22 23 24 25 26 27 28 …" at bounding box center [294, 94] width 32 height 14
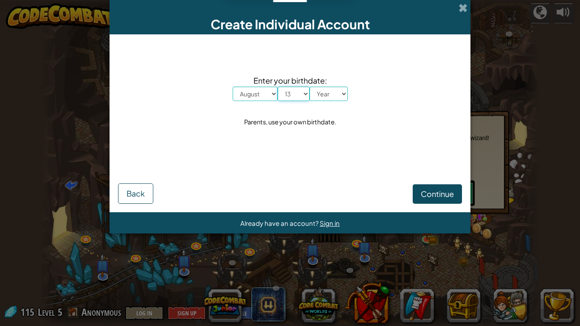
click at [295, 95] on select "Day 1 2 3 4 5 6 7 8 9 10 11 12 13 14 15 16 17 18 19 20 21 22 23 24 25 26 27 28 …" at bounding box center [294, 94] width 32 height 14
select select "14"
click at [278, 87] on select "Day 1 2 3 4 5 6 7 8 9 10 11 12 13 14 15 16 17 18 19 20 21 22 23 24 25 26 27 28 …" at bounding box center [294, 94] width 32 height 14
click at [317, 99] on select "Year [DATE] 2024 2023 2022 2021 2020 2019 2018 2017 2016 2015 2014 2013 2012 20…" at bounding box center [328, 94] width 38 height 14
select select "2015"
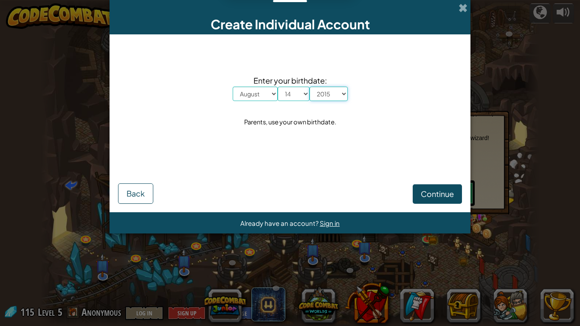
click at [309, 87] on select "Year [DATE] 2024 2023 2022 2021 2020 2019 2018 2017 2016 2015 2014 2013 2012 20…" at bounding box center [328, 94] width 38 height 14
click at [427, 199] on button "Continue" at bounding box center [437, 194] width 49 height 20
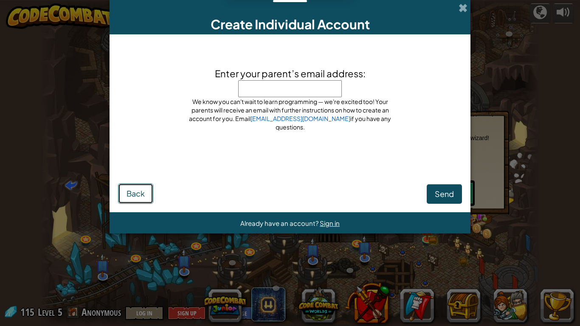
click at [142, 192] on span "Back" at bounding box center [135, 193] width 18 height 10
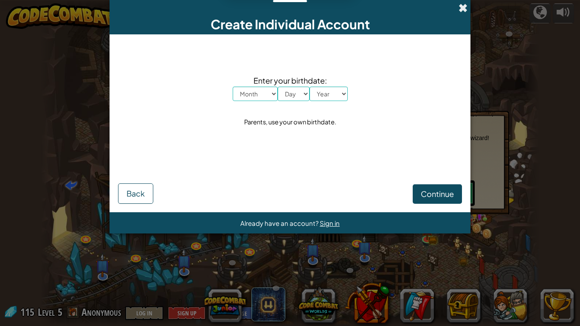
click at [458, 9] on span at bounding box center [462, 7] width 9 height 9
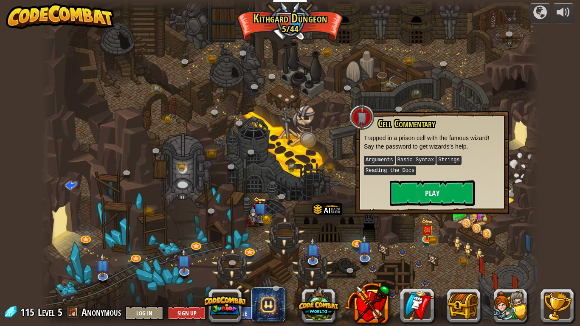
click at [360, 230] on div at bounding box center [290, 163] width 499 height 326
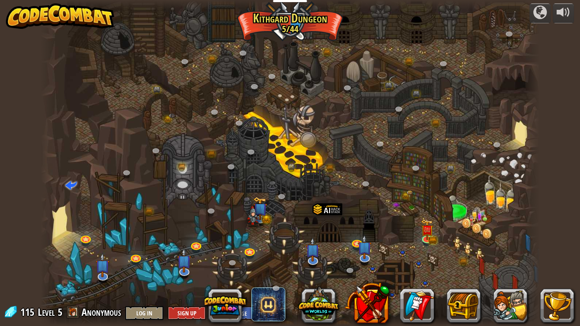
click at [432, 258] on div at bounding box center [290, 163] width 499 height 326
click at [372, 227] on div at bounding box center [290, 163] width 499 height 326
click at [366, 248] on img at bounding box center [364, 241] width 14 height 32
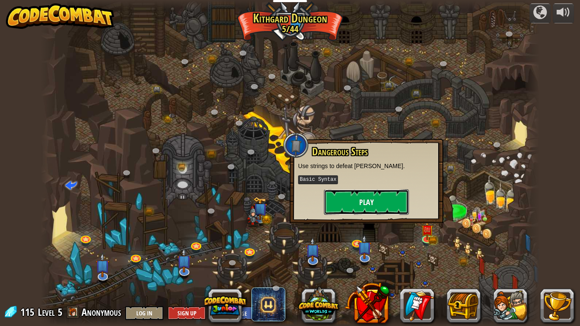
click at [350, 206] on button "Play" at bounding box center [366, 201] width 85 height 25
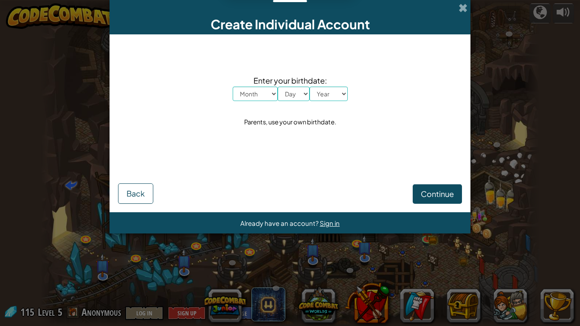
click at [456, 8] on div "Create Individual Account" at bounding box center [290, 17] width 361 height 34
click at [458, 8] on span at bounding box center [462, 7] width 9 height 9
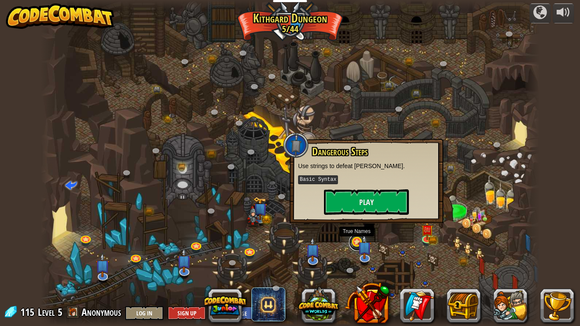
click at [354, 242] on link at bounding box center [357, 242] width 17 height 17
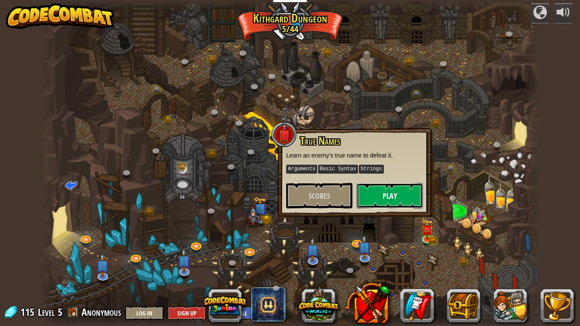
click at [370, 203] on button "Play" at bounding box center [390, 195] width 66 height 25
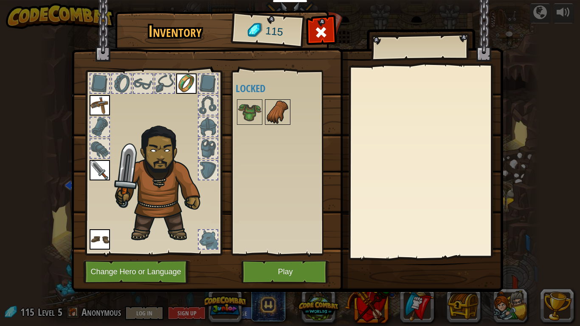
click at [281, 110] on img at bounding box center [278, 112] width 24 height 24
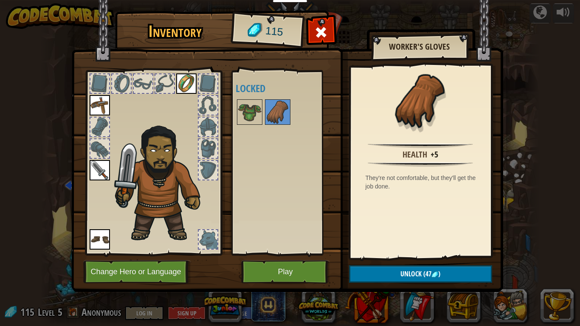
click at [210, 128] on div at bounding box center [208, 127] width 19 height 19
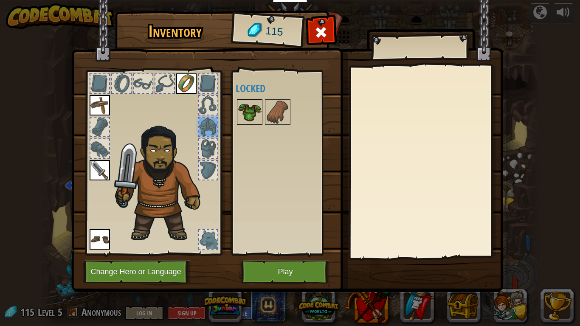
click at [240, 117] on img at bounding box center [250, 112] width 24 height 24
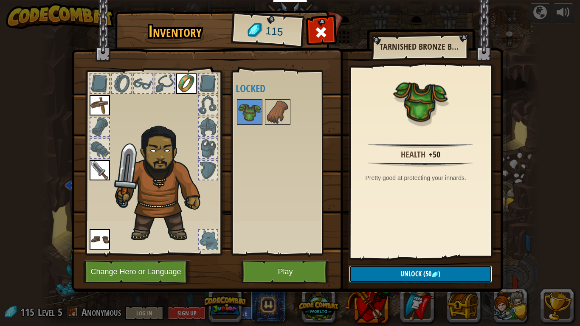
click at [412, 274] on span "Unlock" at bounding box center [410, 273] width 21 height 9
click at [430, 273] on button "Confirm" at bounding box center [420, 273] width 143 height 17
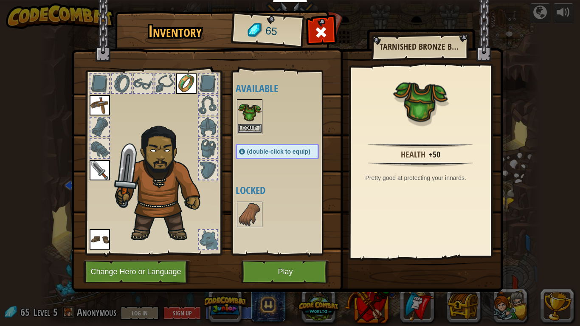
click at [254, 123] on img at bounding box center [250, 112] width 24 height 24
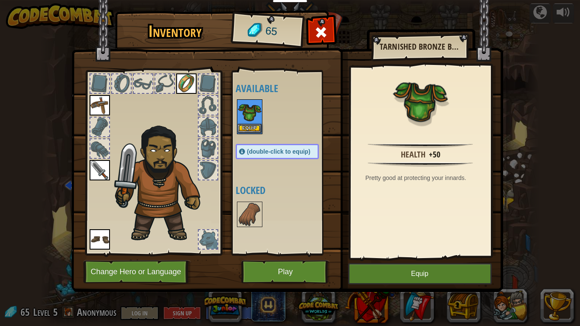
click at [254, 123] on img at bounding box center [250, 112] width 24 height 24
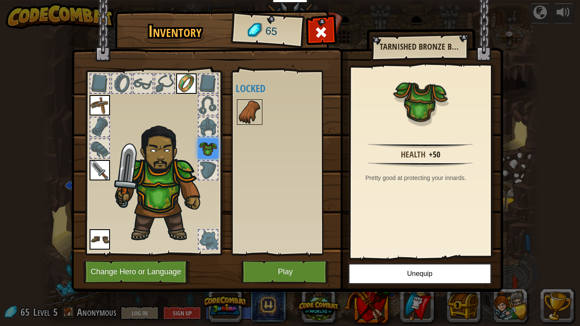
click at [244, 111] on img at bounding box center [250, 112] width 24 height 24
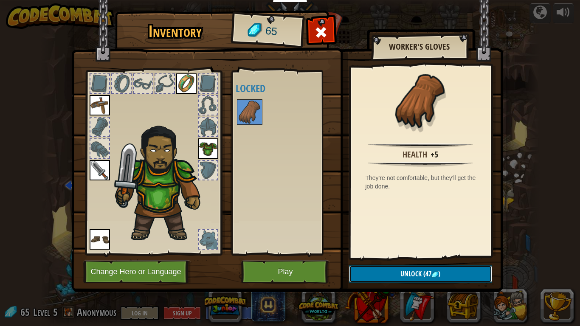
click at [382, 274] on button "Unlock (47 )" at bounding box center [420, 273] width 143 height 17
click at [389, 273] on button "Confirm" at bounding box center [420, 273] width 143 height 17
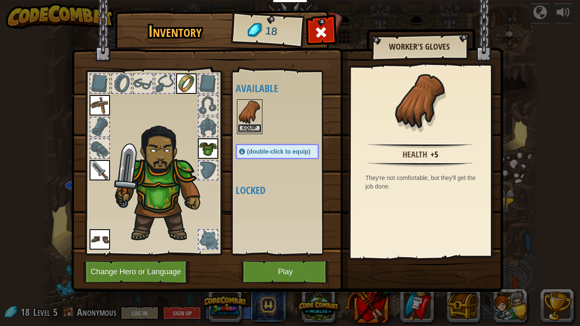
click at [254, 124] on button "Equip" at bounding box center [250, 128] width 24 height 9
click at [254, 124] on div "Available Equip Equip Equip Equip Equip Equip (double-click to equip) Locked" at bounding box center [286, 162] width 100 height 177
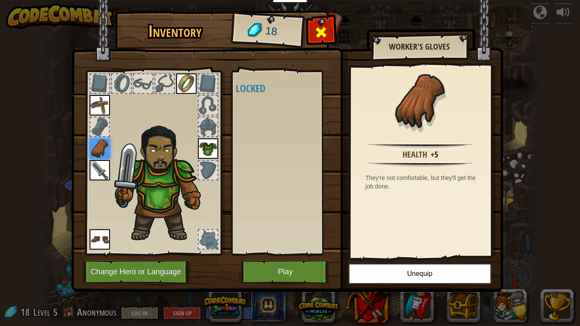
click at [322, 26] on span at bounding box center [321, 32] width 14 height 14
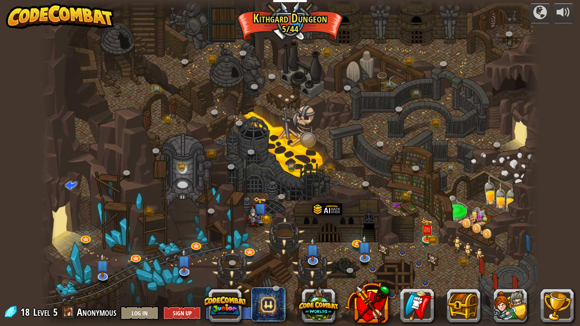
click at [64, 213] on div at bounding box center [290, 163] width 499 height 326
click at [58, 181] on div at bounding box center [290, 163] width 499 height 326
click at [71, 183] on span at bounding box center [70, 184] width 11 height 11
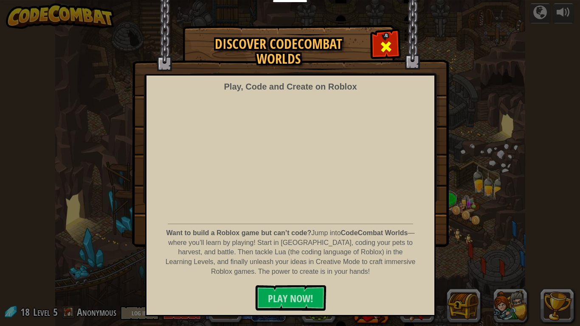
click at [386, 40] on span at bounding box center [386, 47] width 14 height 14
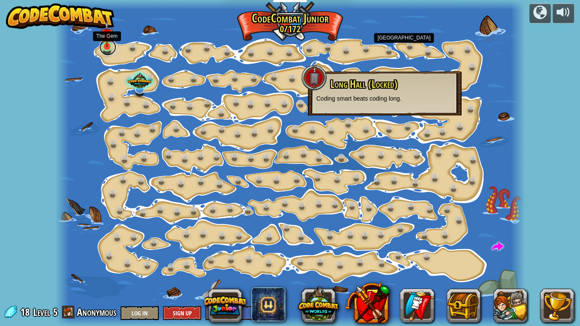
click at [110, 49] on link at bounding box center [107, 47] width 17 height 17
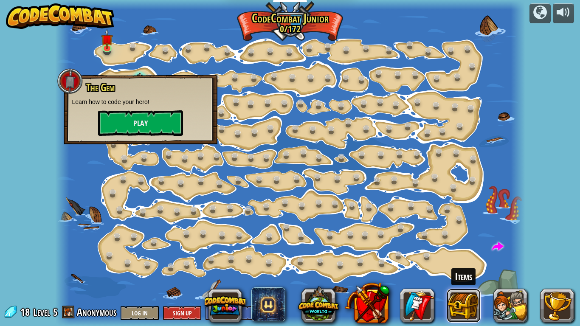
click at [461, 274] on button at bounding box center [464, 306] width 34 height 34
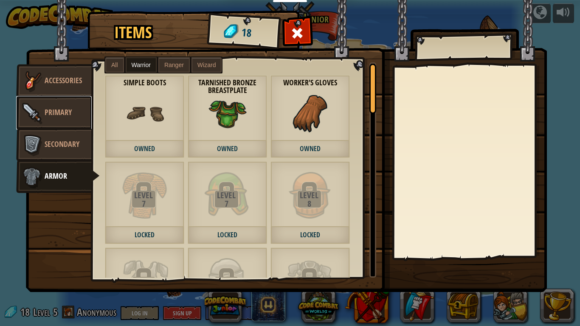
click at [39, 106] on img at bounding box center [31, 112] width 25 height 25
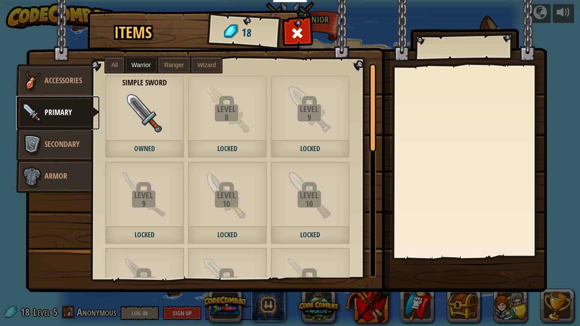
click at [42, 120] on img at bounding box center [31, 112] width 25 height 25
click at [172, 63] on span "Ranger" at bounding box center [174, 65] width 20 height 7
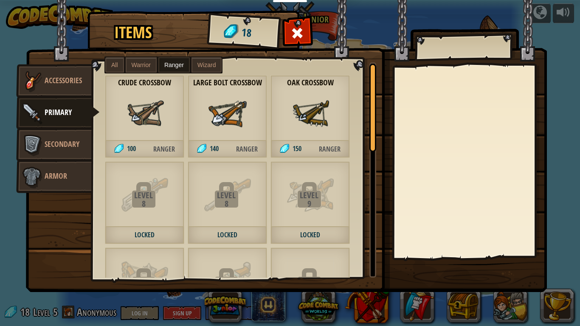
click at [197, 67] on span "Wizard" at bounding box center [206, 65] width 19 height 7
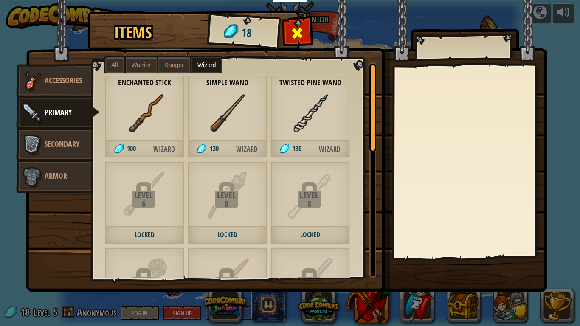
click at [294, 39] on span at bounding box center [298, 33] width 14 height 14
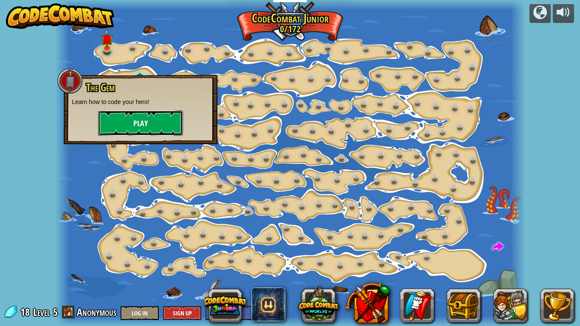
click at [125, 125] on button "Play" at bounding box center [140, 122] width 85 height 25
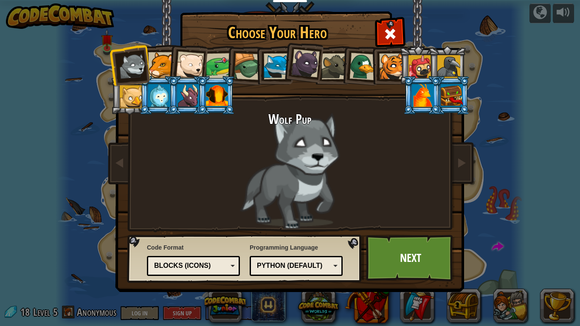
click at [159, 63] on div at bounding box center [161, 65] width 26 height 26
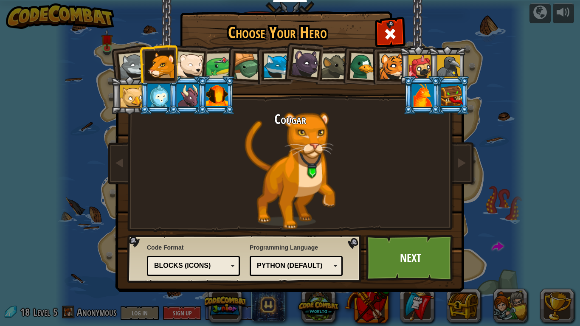
click at [264, 64] on div at bounding box center [277, 66] width 26 height 26
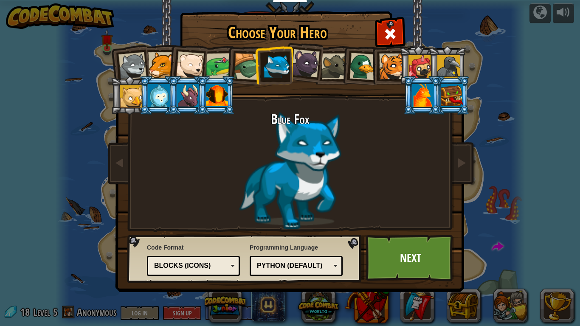
click at [298, 62] on div at bounding box center [305, 63] width 28 height 28
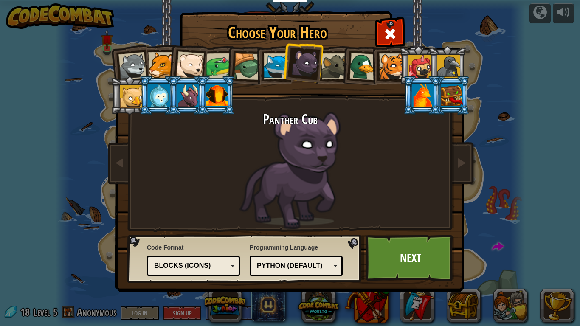
click at [378, 68] on li at bounding box center [389, 65] width 38 height 39
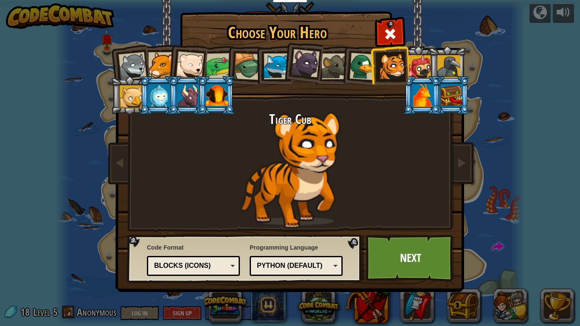
click at [360, 65] on div at bounding box center [363, 67] width 28 height 28
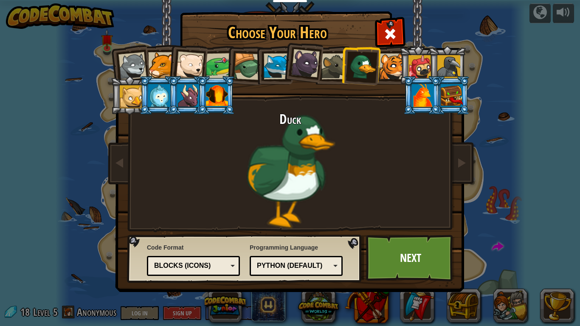
click at [407, 59] on li at bounding box center [418, 65] width 38 height 39
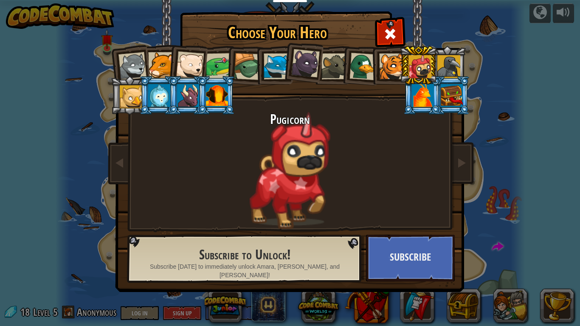
click at [392, 62] on div at bounding box center [392, 66] width 26 height 26
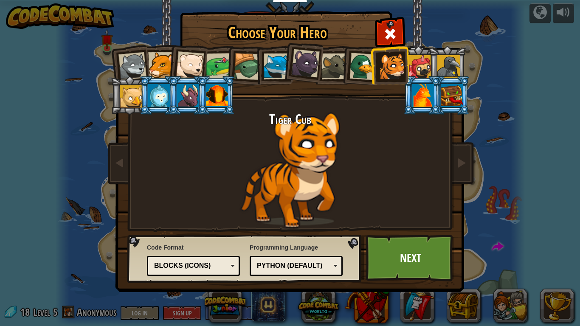
click at [412, 62] on div at bounding box center [419, 66] width 23 height 23
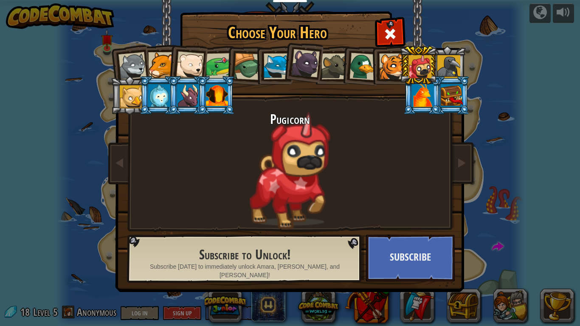
click at [455, 59] on div at bounding box center [448, 66] width 23 height 23
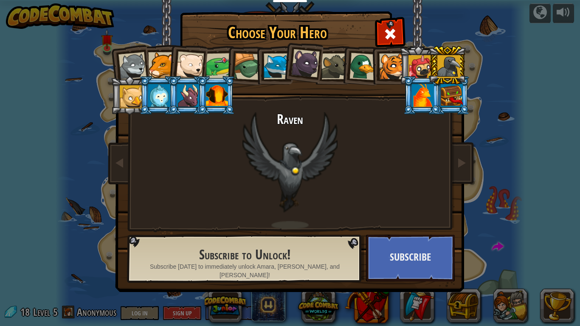
click at [417, 94] on div at bounding box center [423, 95] width 22 height 23
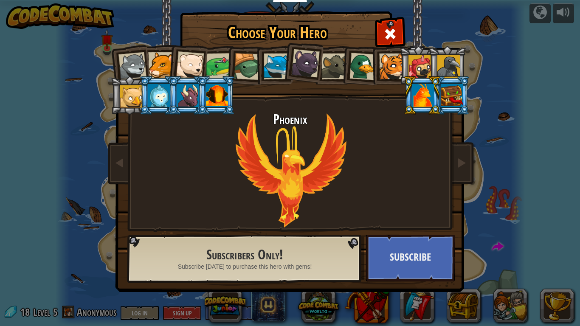
click at [442, 97] on div at bounding box center [452, 95] width 22 height 23
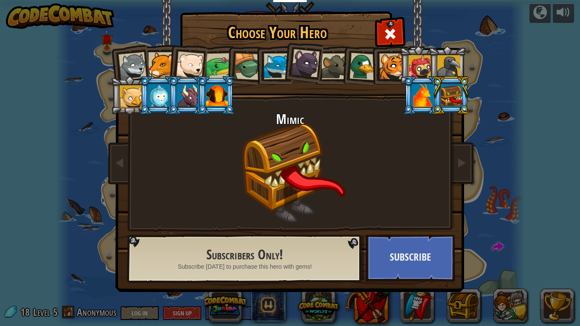
click at [219, 96] on div at bounding box center [217, 95] width 22 height 23
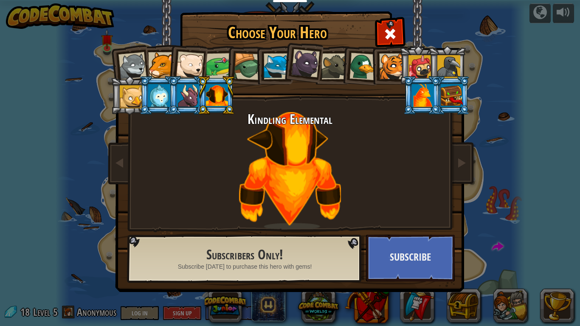
click at [192, 96] on div at bounding box center [188, 95] width 22 height 23
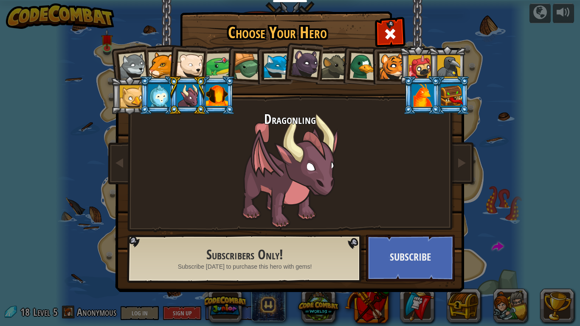
click at [158, 97] on div at bounding box center [159, 95] width 22 height 23
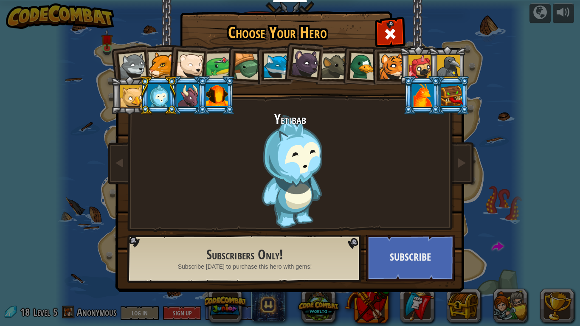
click at [141, 101] on li at bounding box center [158, 95] width 38 height 39
click at [135, 100] on div at bounding box center [131, 96] width 23 height 23
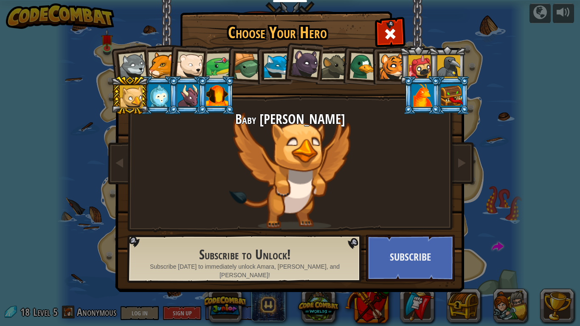
click at [132, 72] on div at bounding box center [132, 66] width 28 height 28
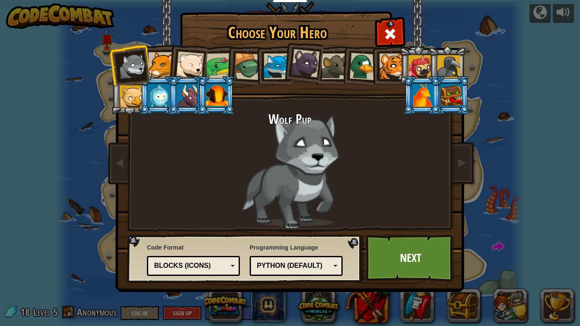
click at [196, 65] on div at bounding box center [190, 65] width 28 height 28
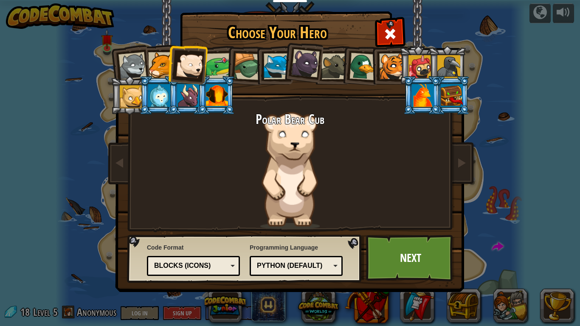
click at [237, 66] on div at bounding box center [247, 66] width 27 height 27
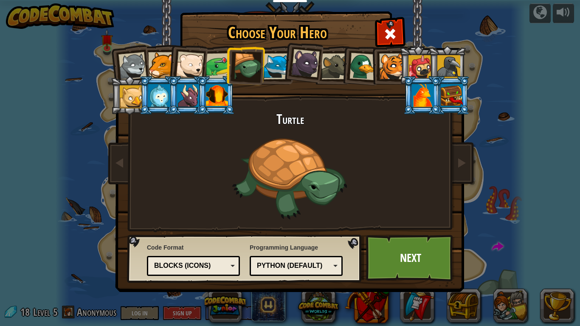
click at [226, 66] on li at bounding box center [245, 65] width 40 height 41
click at [222, 65] on div at bounding box center [219, 66] width 26 height 26
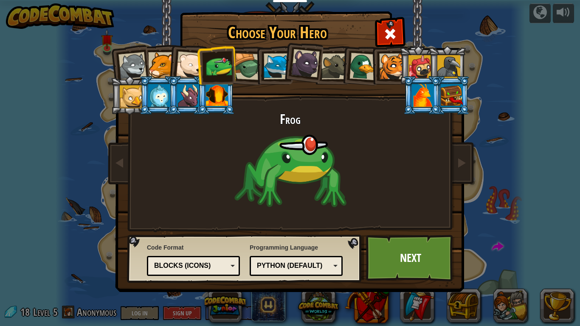
click at [252, 63] on div at bounding box center [247, 66] width 27 height 27
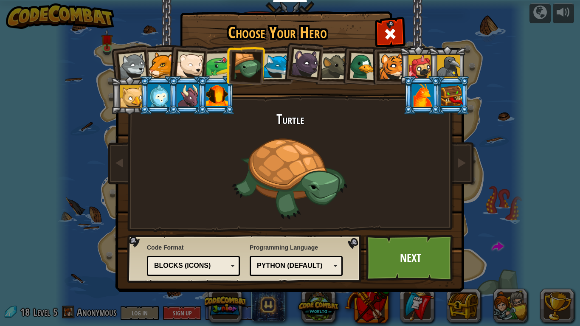
click at [268, 65] on div at bounding box center [277, 66] width 26 height 26
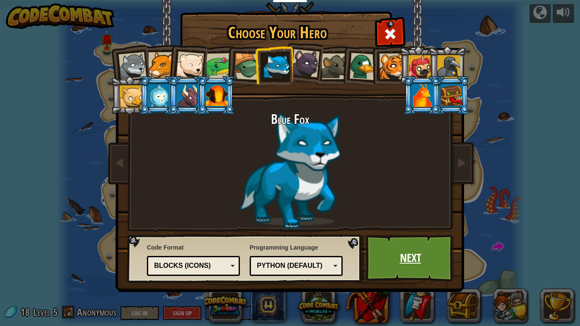
click at [403, 255] on link "Next" at bounding box center [410, 258] width 89 height 47
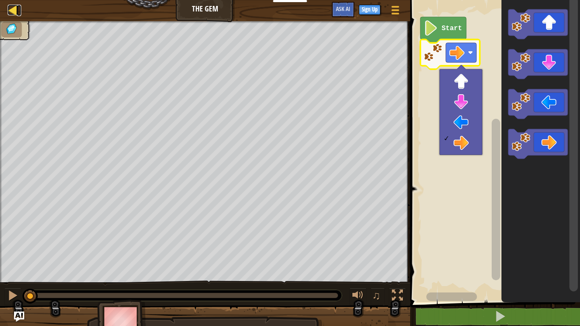
click at [11, 6] on div at bounding box center [13, 10] width 11 height 11
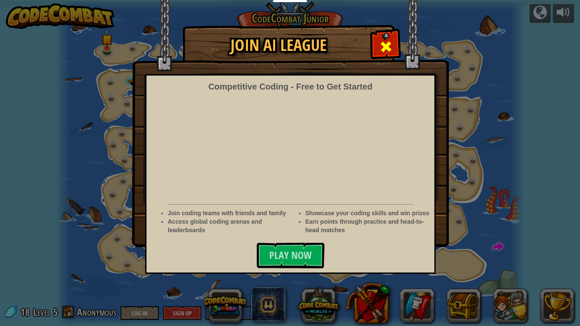
click at [388, 45] on span at bounding box center [386, 47] width 14 height 14
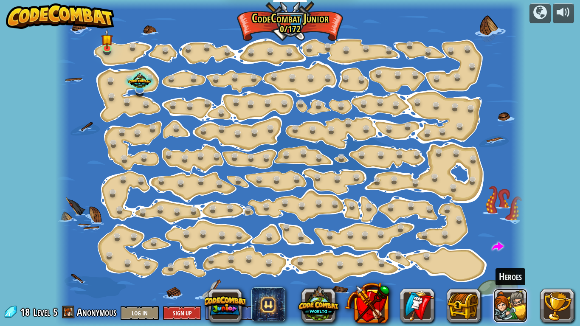
click at [503, 274] on button at bounding box center [510, 306] width 34 height 34
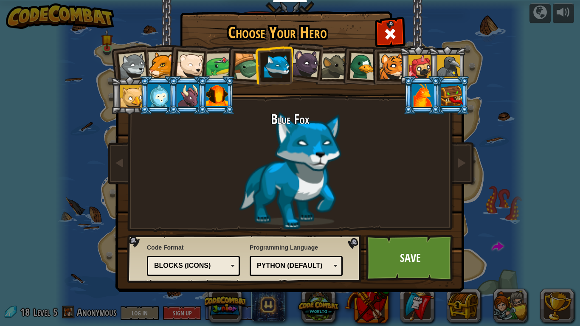
click at [202, 264] on div "Blocks (Icons)" at bounding box center [190, 266] width 73 height 10
click at [410, 272] on link "Save" at bounding box center [410, 258] width 89 height 47
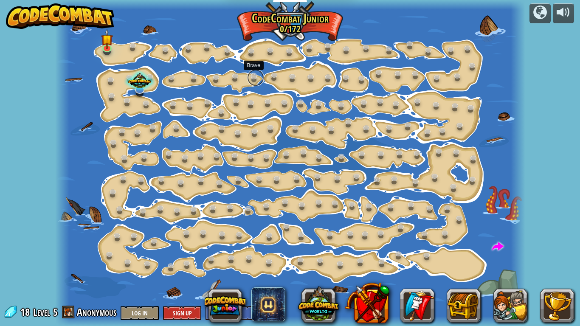
click at [247, 77] on link at bounding box center [255, 77] width 17 height 17
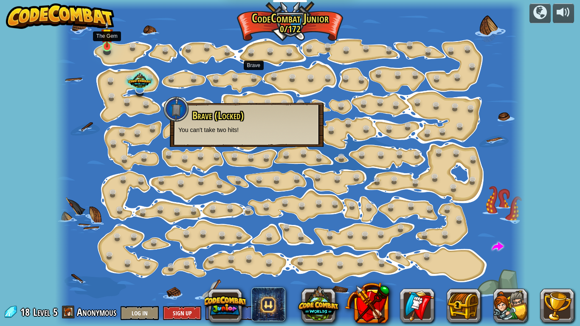
click at [108, 47] on img at bounding box center [106, 34] width 11 height 27
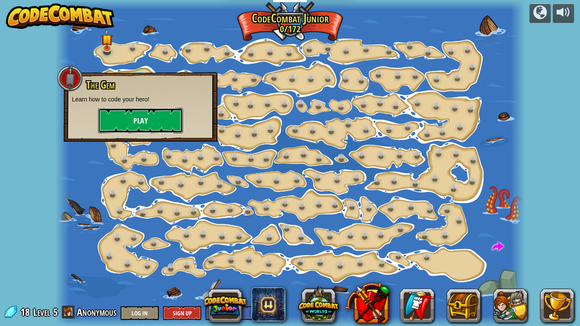
click at [140, 124] on button "Play" at bounding box center [140, 120] width 85 height 25
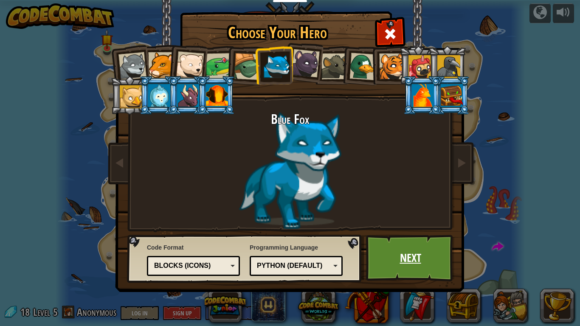
click at [403, 253] on link "Next" at bounding box center [410, 258] width 89 height 47
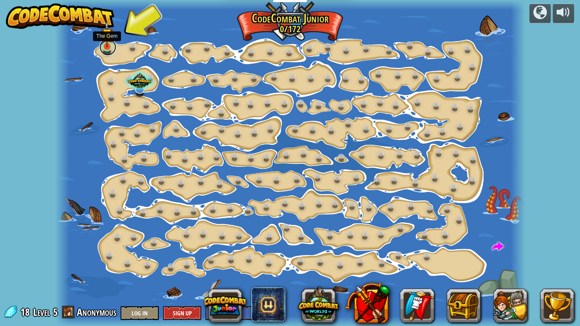
click at [104, 52] on link at bounding box center [107, 47] width 17 height 17
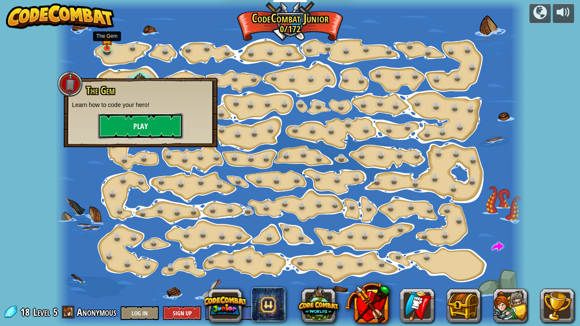
click at [133, 131] on button "Play" at bounding box center [140, 125] width 85 height 25
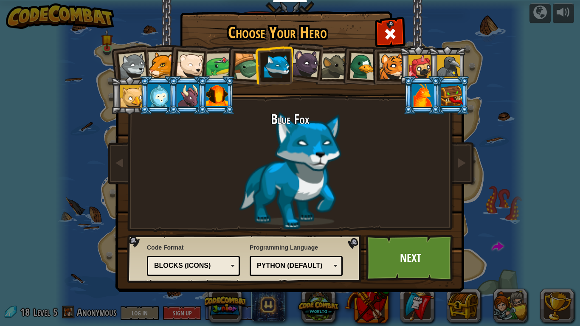
click at [203, 266] on div "Blocks (Icons)" at bounding box center [190, 266] width 73 height 10
click at [407, 254] on link "Next" at bounding box center [410, 258] width 89 height 47
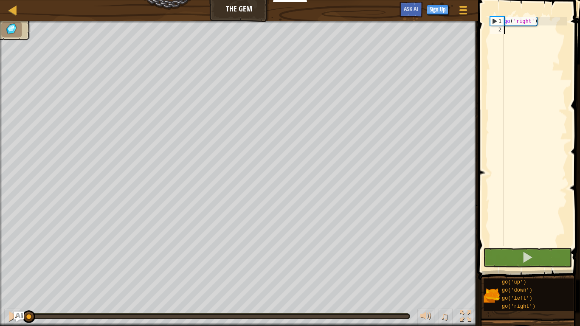
type textarea "g"
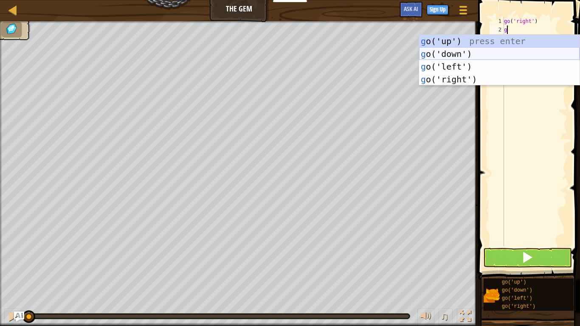
click at [484, 48] on div "g o('up') press enter g o('down') press enter g o('left') press enter g o('righ…" at bounding box center [499, 73] width 160 height 76
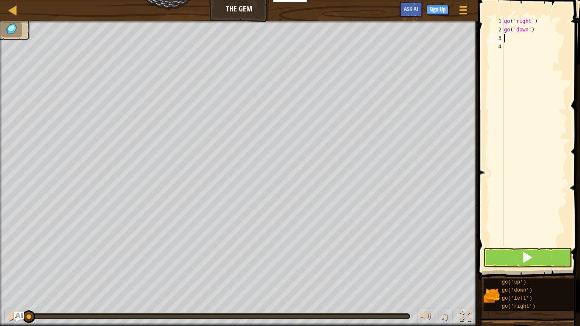
type textarea "g"
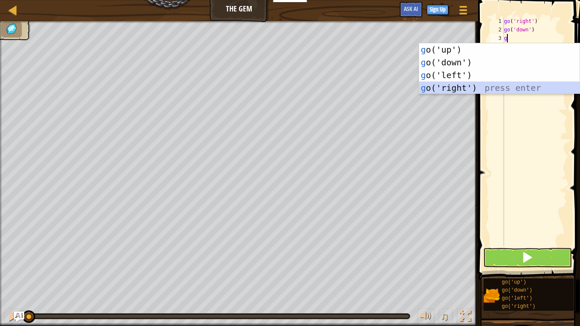
click at [515, 85] on div "g o('up') press enter g o('down') press enter g o('left') press enter g o('righ…" at bounding box center [499, 81] width 160 height 76
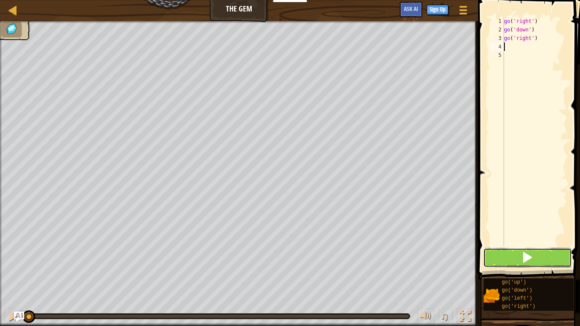
click at [514, 264] on button at bounding box center [527, 258] width 89 height 20
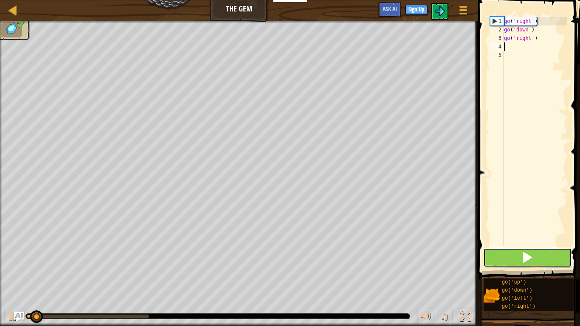
click at [536, 262] on button at bounding box center [527, 258] width 89 height 20
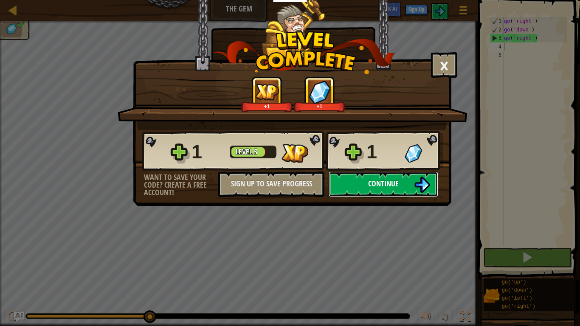
click at [406, 183] on button "Continue" at bounding box center [384, 183] width 110 height 25
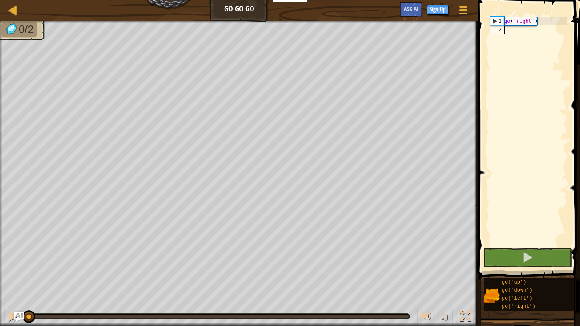
type textarea "g"
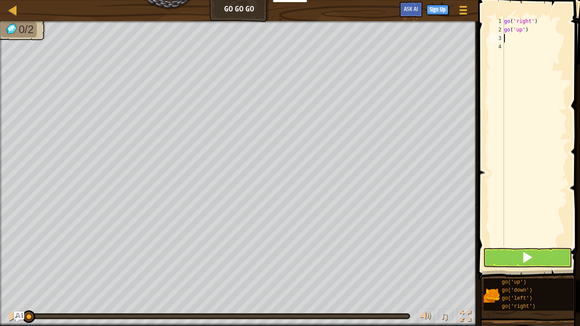
type textarea "g"
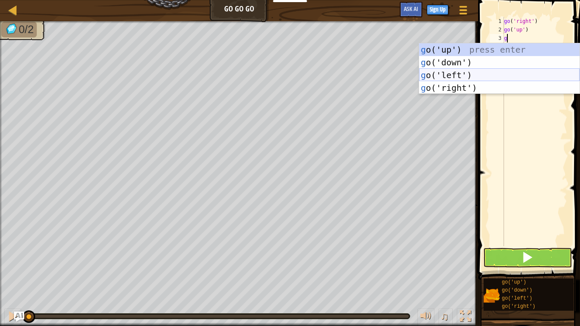
click at [509, 80] on div "g o('up') press enter g o('down') press enter g o('left') press enter g o('righ…" at bounding box center [499, 81] width 160 height 76
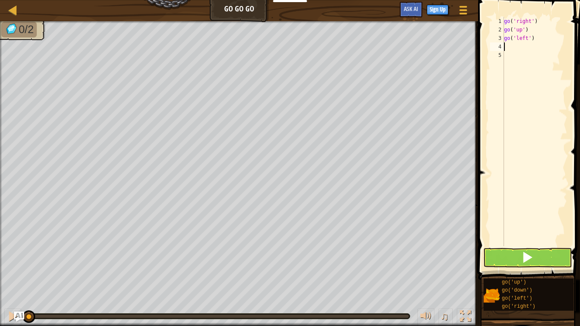
click at [543, 41] on div "go ( 'right' ) go ( 'up' ) go ( 'left' )" at bounding box center [534, 140] width 65 height 246
type textarea "g"
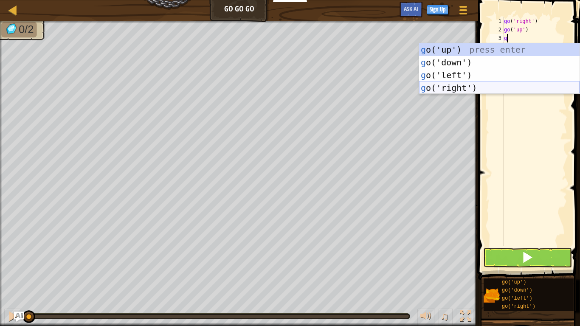
click at [549, 89] on div "g o('up') press enter g o('down') press enter g o('left') press enter g o('righ…" at bounding box center [499, 81] width 160 height 76
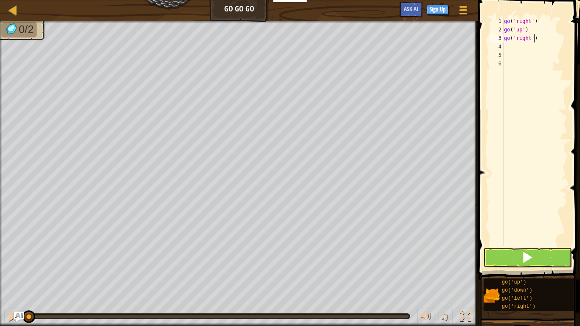
click at [534, 39] on div "go ( 'right' ) go ( 'up' ) go ( 'right' )" at bounding box center [534, 140] width 65 height 246
type textarea "go('right')"
click at [535, 46] on div "go ( 'right' ) go ( 'up' ) go ( 'right' )" at bounding box center [534, 140] width 65 height 246
click at [529, 38] on div "go ( 'right' ) go ( 'up' ) go ( 'right' )" at bounding box center [534, 140] width 65 height 246
click at [531, 42] on div "go ( 'right' ) go ( 'up' ) go ( 'right' )" at bounding box center [534, 140] width 65 height 246
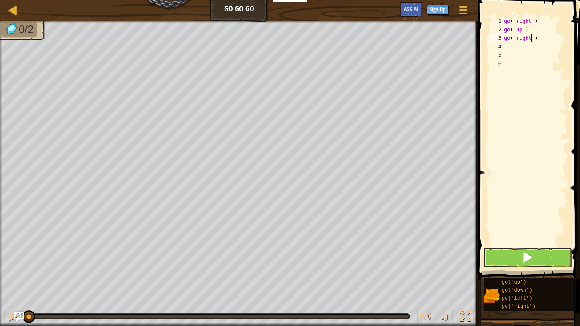
scroll to position [4, 5]
type textarea "go('right 2')"
click at [553, 253] on button at bounding box center [527, 258] width 89 height 20
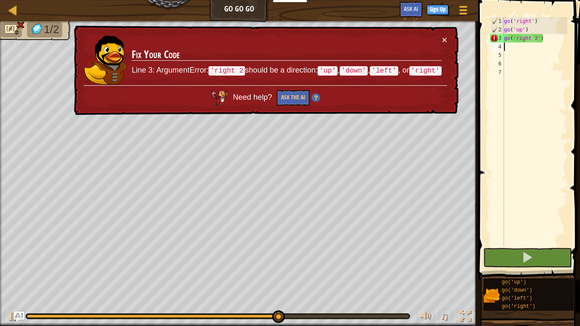
click at [536, 40] on div "go ( 'right' ) go ( 'up' ) go ( 'right 2' )" at bounding box center [534, 140] width 65 height 246
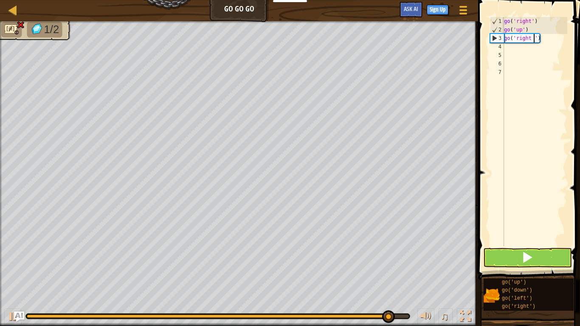
type textarea "go('right')"
click at [544, 61] on div "go ( 'right' ) go ( 'up' ) go ( 'right' )" at bounding box center [534, 140] width 65 height 246
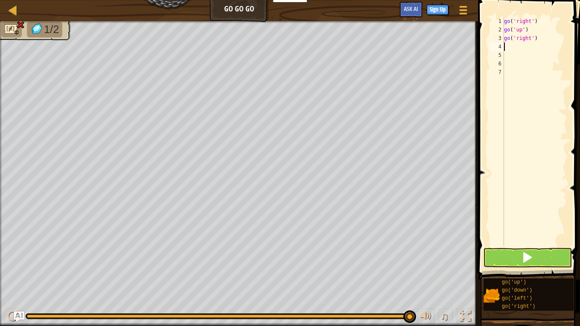
click at [531, 46] on div "go ( 'right' ) go ( 'up' ) go ( 'right' )" at bounding box center [534, 140] width 65 height 246
type textarea "g"
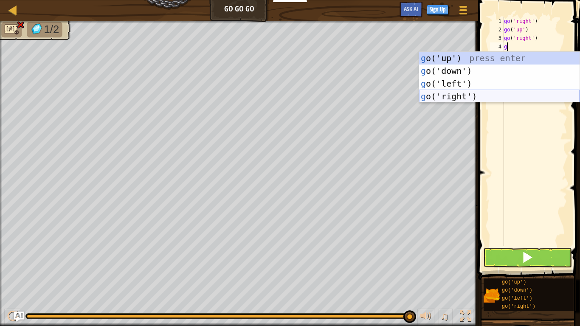
click at [514, 96] on div "g o('up') press enter g o('down') press enter g o('left') press enter g o('righ…" at bounding box center [499, 90] width 160 height 76
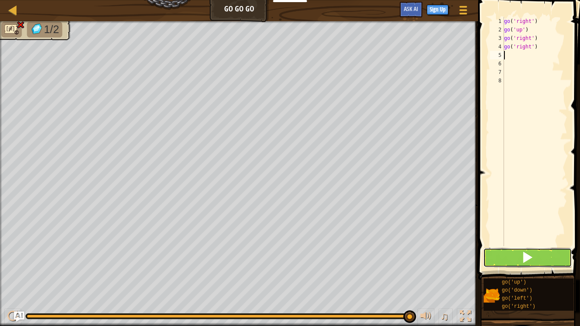
click at [506, 260] on button at bounding box center [527, 258] width 89 height 20
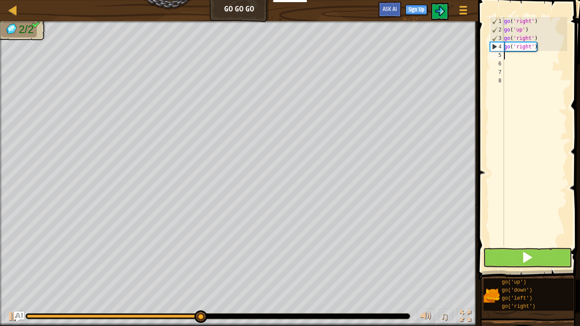
click at [506, 0] on body "Educators Create Free Account School & District Solutions Teacher Toolkit Previ…" at bounding box center [290, 0] width 580 height 0
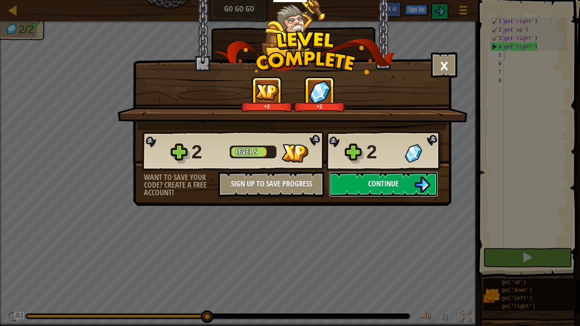
click at [388, 178] on span "Continue" at bounding box center [383, 183] width 31 height 11
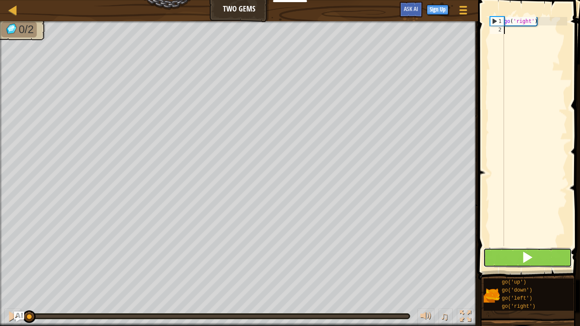
click at [492, 254] on button at bounding box center [527, 258] width 89 height 20
click at [492, 253] on button at bounding box center [527, 258] width 89 height 20
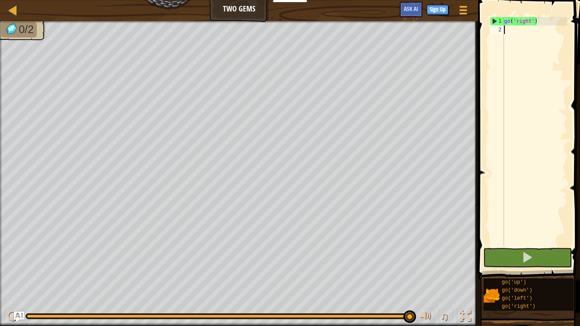
type textarea "g"
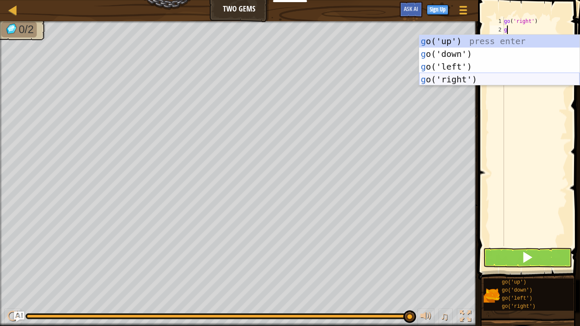
click at [490, 77] on div "g o('up') press enter g o('down') press enter g o('left') press enter g o('righ…" at bounding box center [499, 73] width 160 height 76
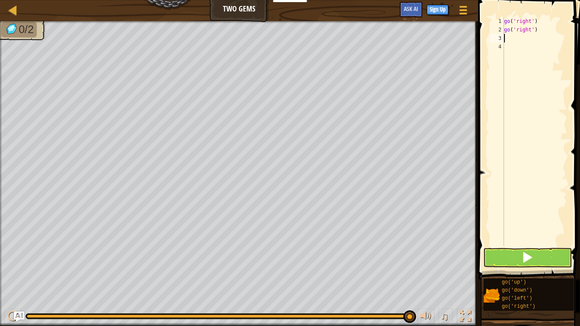
type textarea "g"
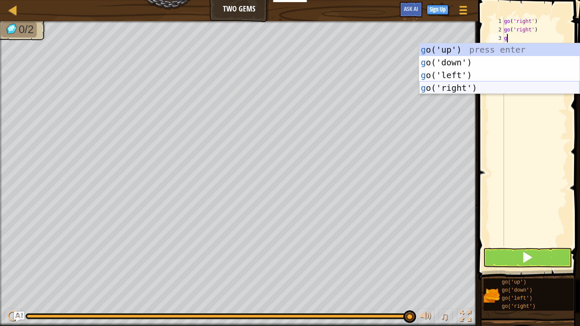
click at [525, 87] on div "g o('up') press enter g o('down') press enter g o('left') press enter g o('righ…" at bounding box center [499, 81] width 160 height 76
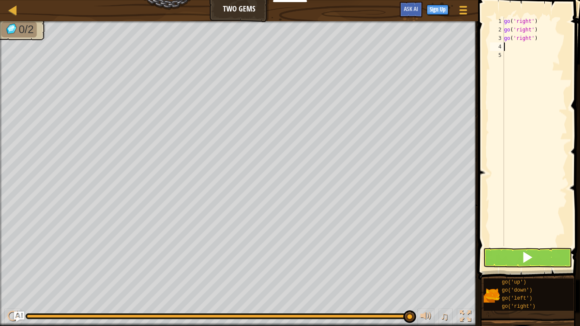
type textarea "g"
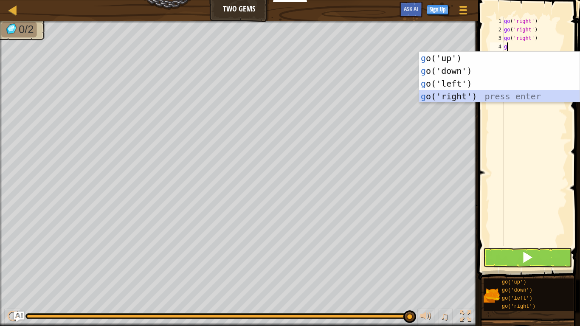
click at [527, 94] on div "g o('up') press enter g o('down') press enter g o('left') press enter g o('righ…" at bounding box center [499, 90] width 160 height 76
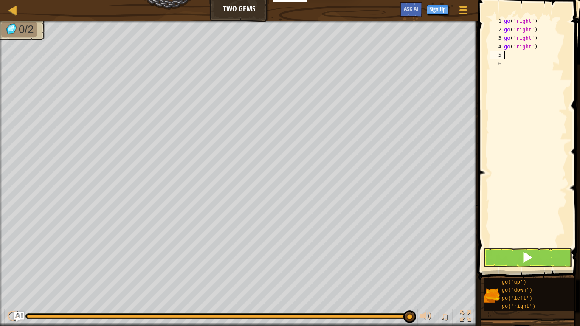
type textarea "g"
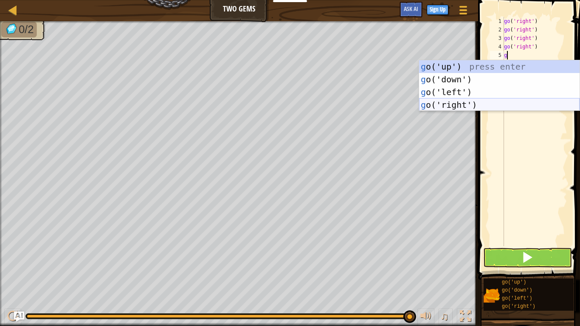
click at [528, 102] on div "g o('up') press enter g o('down') press enter g o('left') press enter g o('righ…" at bounding box center [499, 98] width 160 height 76
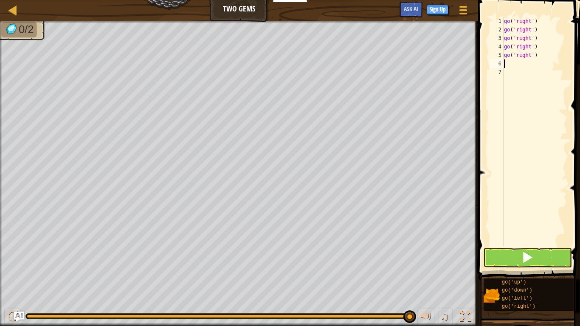
type textarea "g"
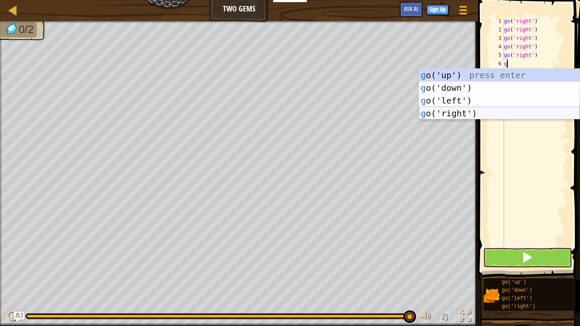
click at [531, 111] on div "g o('up') press enter g o('down') press enter g o('left') press enter g o('righ…" at bounding box center [499, 107] width 160 height 76
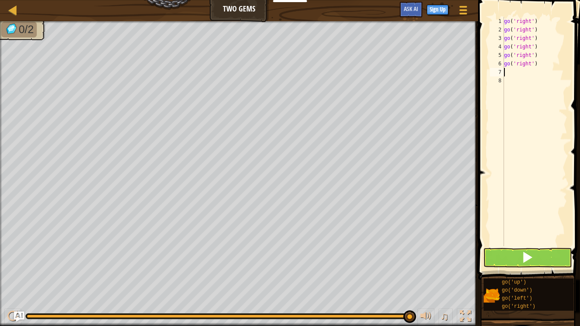
click at [545, 71] on div "go ( 'right' ) go ( 'right' ) go ( 'right' ) go ( 'right' ) go ( 'right' ) go (…" at bounding box center [534, 140] width 65 height 246
type textarea "g"
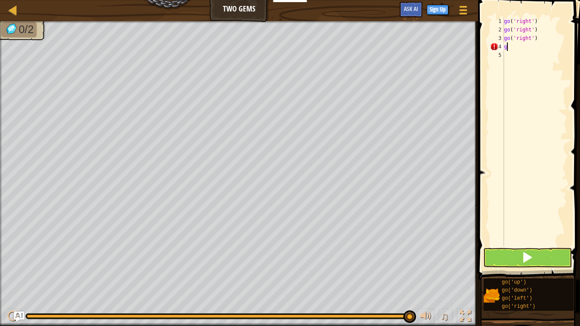
scroll to position [4, 0]
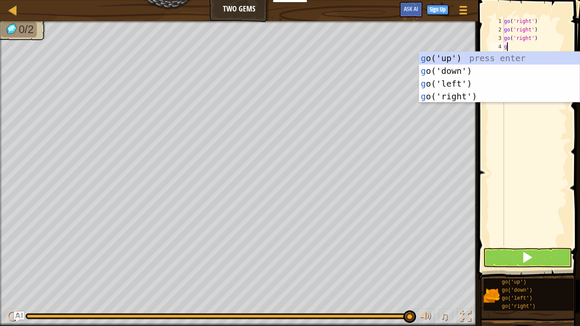
type textarea "go"
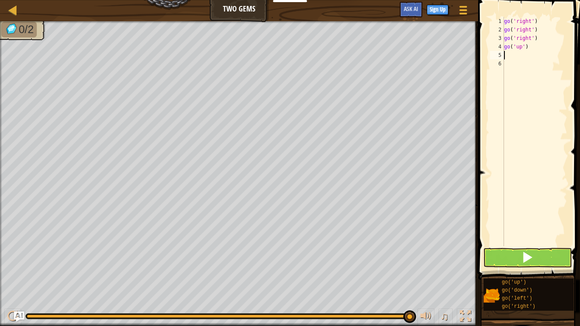
type textarea "g"
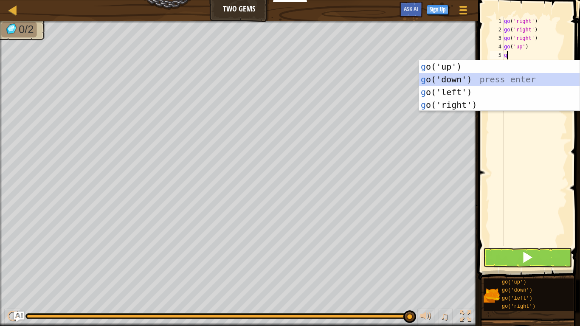
click at [517, 81] on div "g o('up') press enter g o('down') press enter g o('left') press enter g o('righ…" at bounding box center [499, 98] width 160 height 76
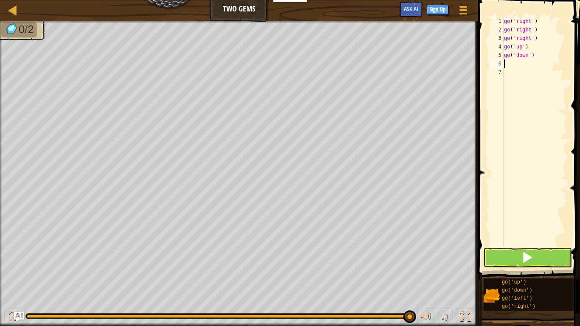
type textarea "g"
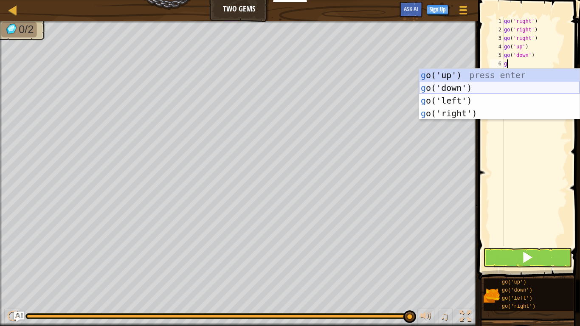
click at [520, 88] on div "g o('up') press enter g o('down') press enter g o('left') press enter g o('righ…" at bounding box center [499, 107] width 160 height 76
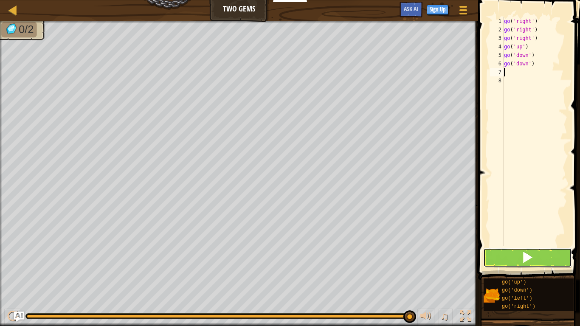
click at [537, 254] on button at bounding box center [527, 258] width 89 height 20
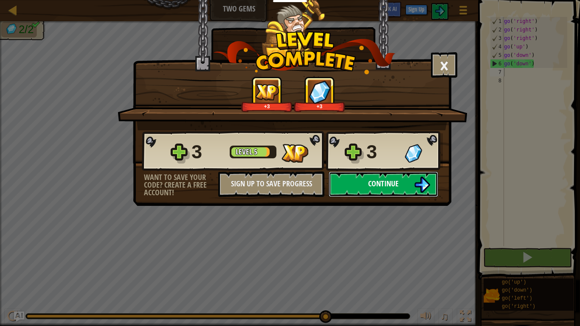
click at [389, 180] on span "Continue" at bounding box center [383, 183] width 31 height 11
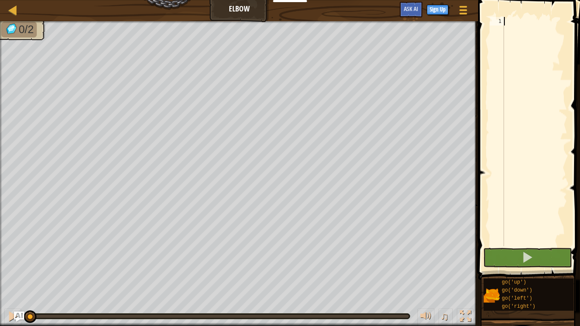
type textarea "g"
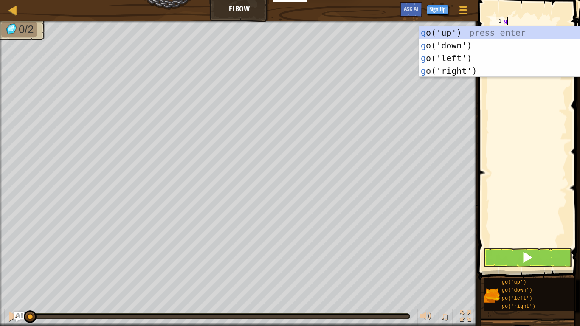
scroll to position [4, 0]
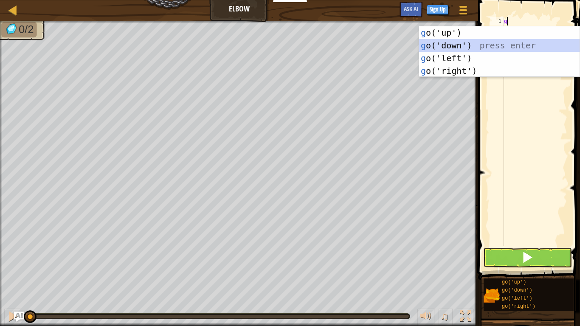
click at [474, 46] on div "g o('up') press enter g o('down') press enter g o('left') press enter g o('righ…" at bounding box center [499, 64] width 160 height 76
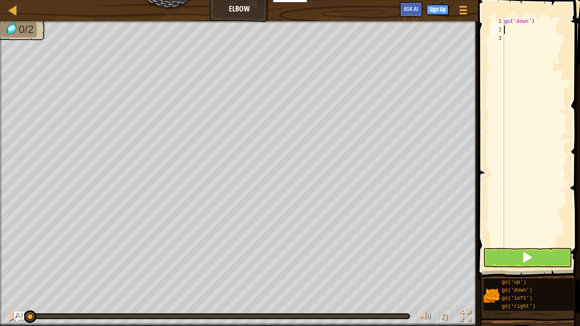
type textarea "g"
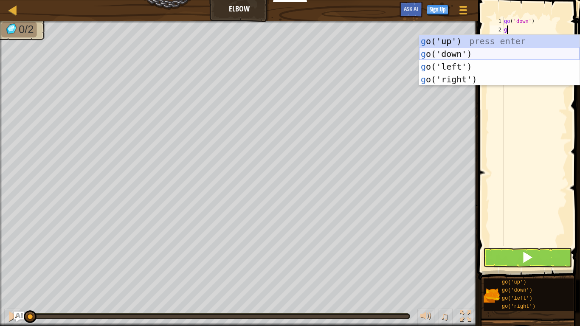
click at [553, 53] on div "g o('up') press enter g o('down') press enter g o('left') press enter g o('righ…" at bounding box center [499, 73] width 160 height 76
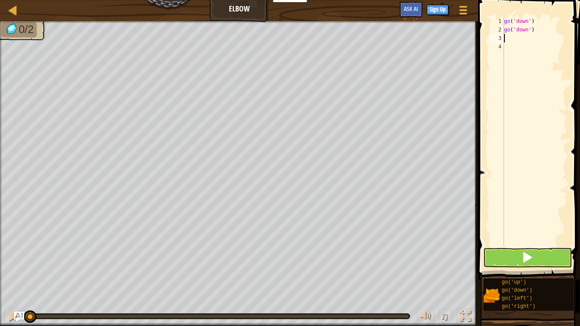
type textarea "g"
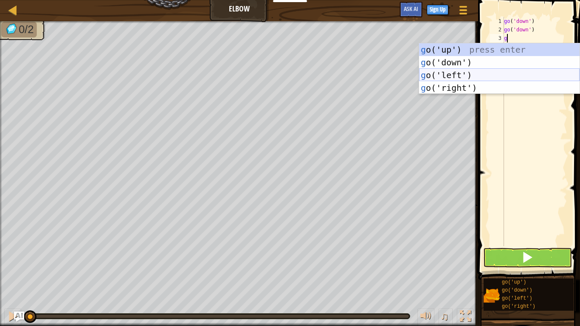
click at [553, 74] on div "g o('up') press enter g o('down') press enter g o('left') press enter g o('righ…" at bounding box center [499, 81] width 160 height 76
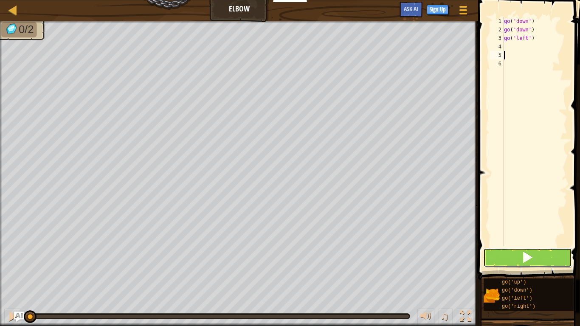
click at [508, 261] on button at bounding box center [527, 258] width 89 height 20
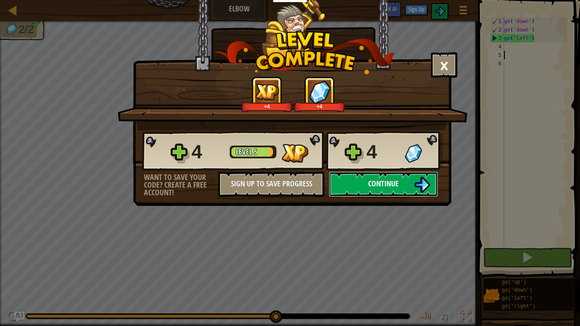
click at [368, 181] on span "Continue" at bounding box center [383, 183] width 31 height 11
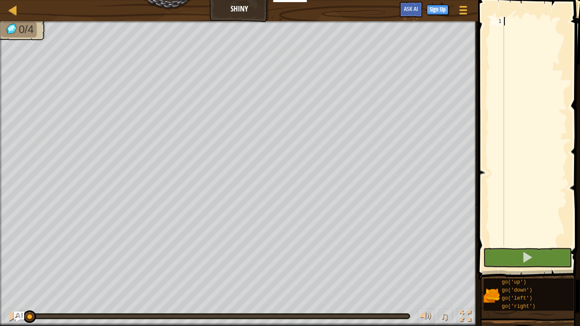
type textarea "g"
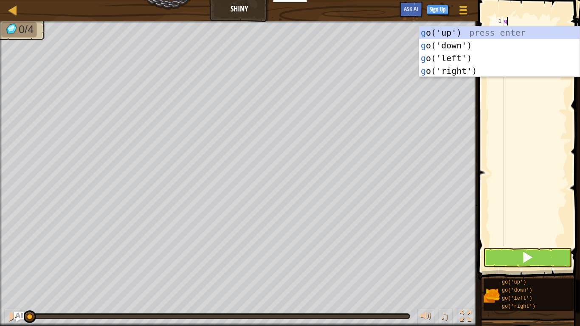
scroll to position [4, 0]
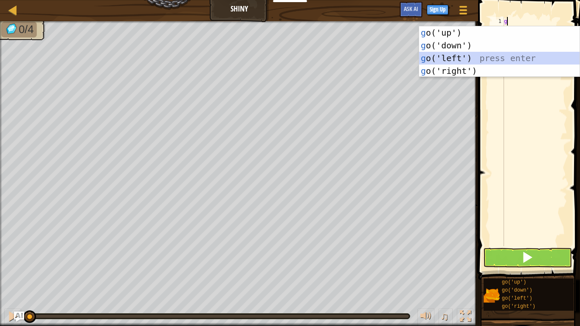
click at [430, 56] on div "g o('up') press enter g o('down') press enter g o('left') press enter g o('righ…" at bounding box center [499, 64] width 160 height 76
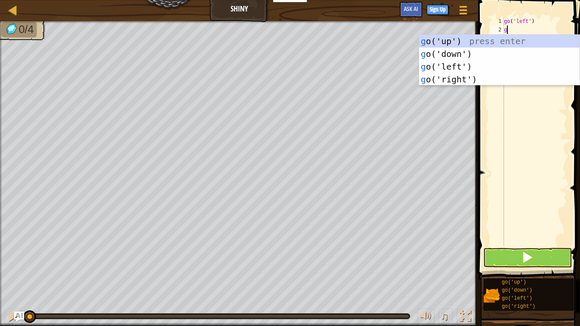
type textarea "go"
click at [455, 68] on div "go ('up') press enter go ('down') press enter go ('left') press enter go ('righ…" at bounding box center [499, 73] width 160 height 76
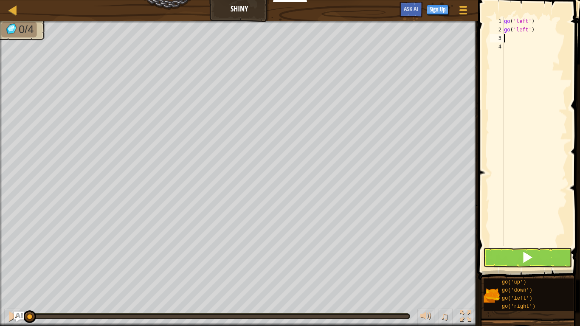
type textarea "g"
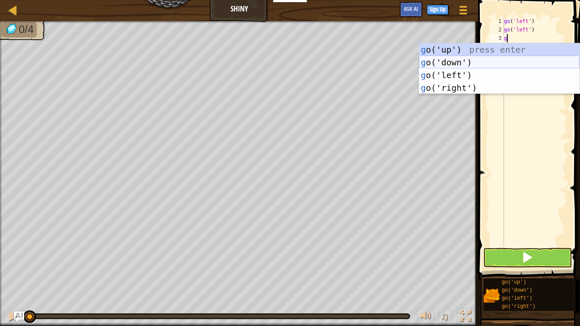
click at [514, 59] on div "g o('up') press enter g o('down') press enter g o('left') press enter g o('righ…" at bounding box center [499, 81] width 160 height 76
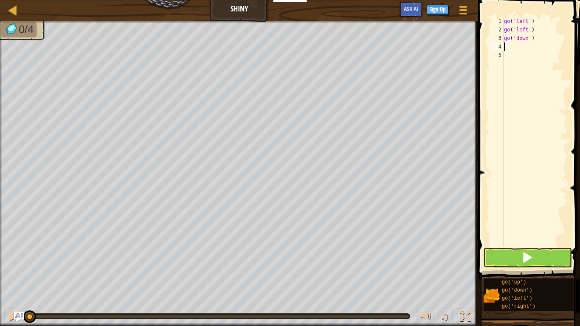
type textarea "g"
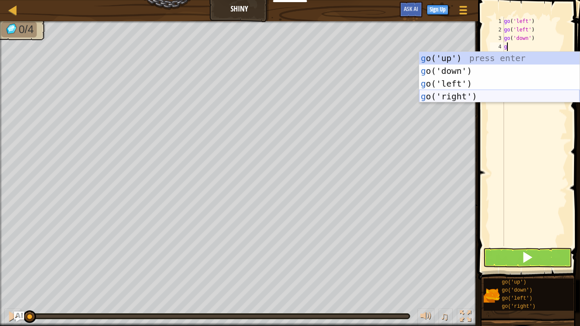
click at [520, 97] on div "g o('up') press enter g o('down') press enter g o('left') press enter g o('righ…" at bounding box center [499, 90] width 160 height 76
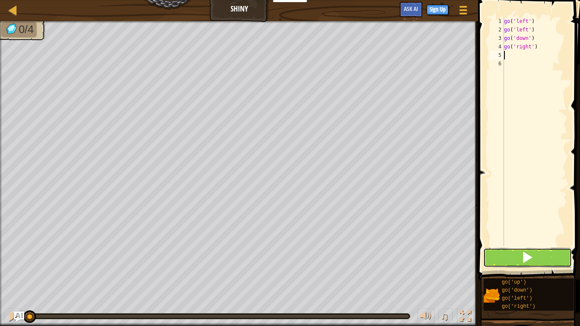
click at [533, 263] on button at bounding box center [527, 258] width 89 height 20
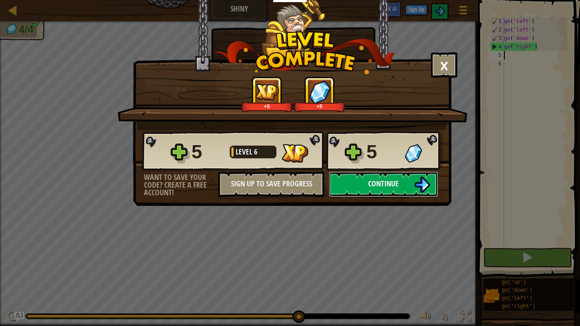
click at [395, 191] on button "Continue" at bounding box center [384, 183] width 110 height 25
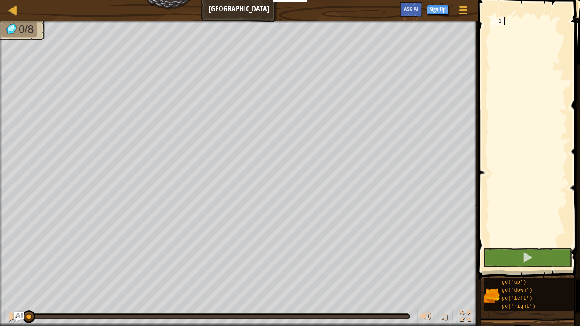
type textarea "g"
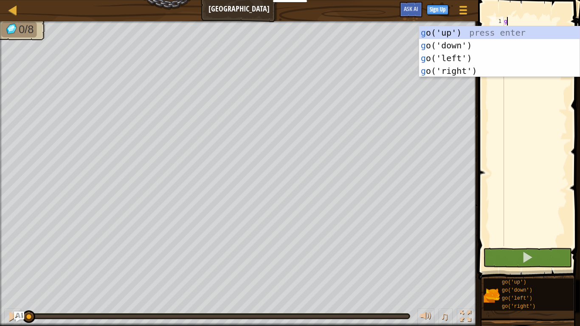
scroll to position [4, 0]
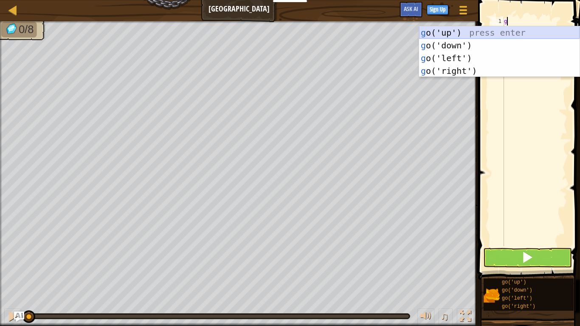
click at [503, 32] on div "g o('up') press enter g o('down') press enter g o('left') press enter g o('righ…" at bounding box center [499, 64] width 160 height 76
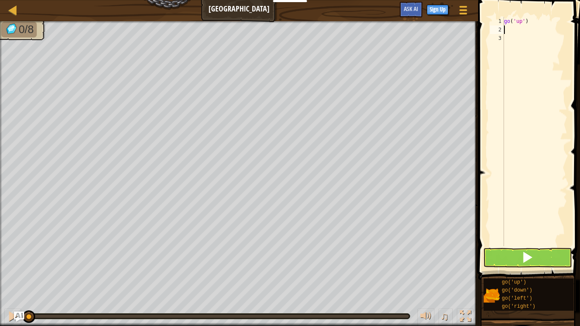
type textarea "g"
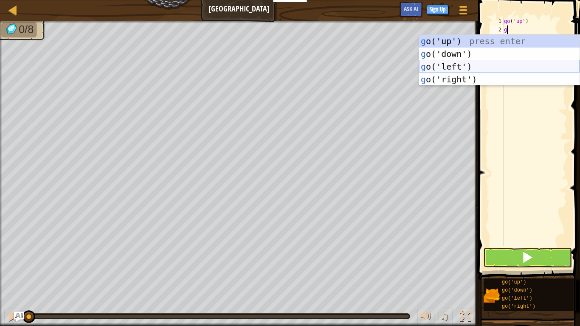
click at [517, 65] on div "g o('up') press enter g o('down') press enter g o('left') press enter g o('righ…" at bounding box center [499, 73] width 160 height 76
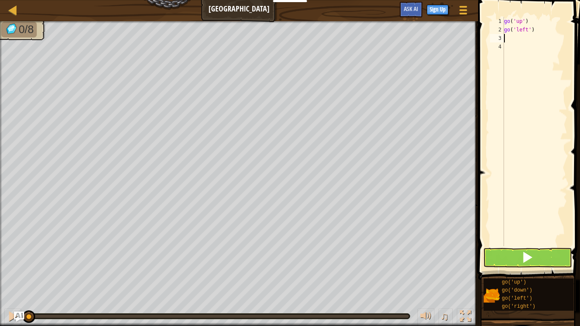
type textarea "g"
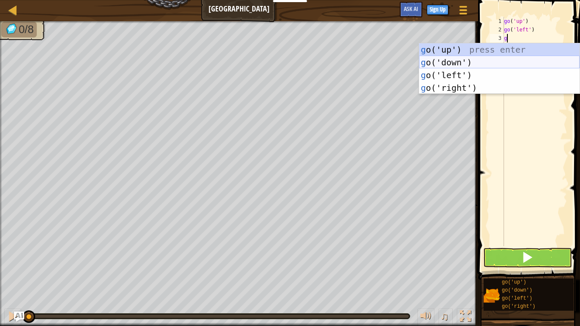
click at [531, 61] on div "g o('up') press enter g o('down') press enter g o('left') press enter g o('righ…" at bounding box center [499, 81] width 160 height 76
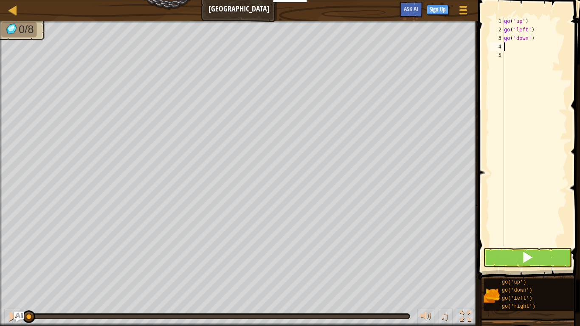
type textarea "g"
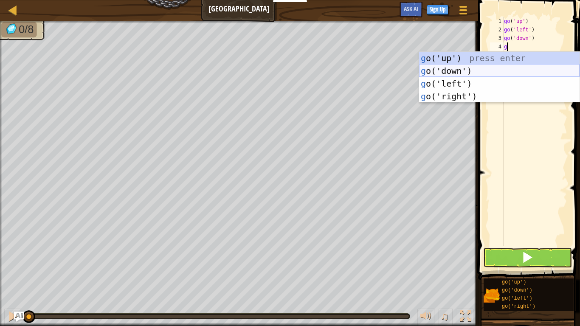
click at [532, 71] on div "g o('up') press enter g o('down') press enter g o('left') press enter g o('righ…" at bounding box center [499, 90] width 160 height 76
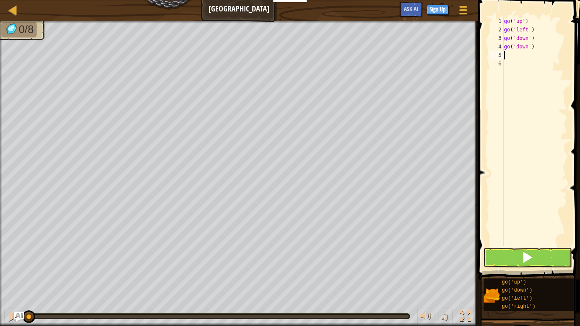
type textarea "g"
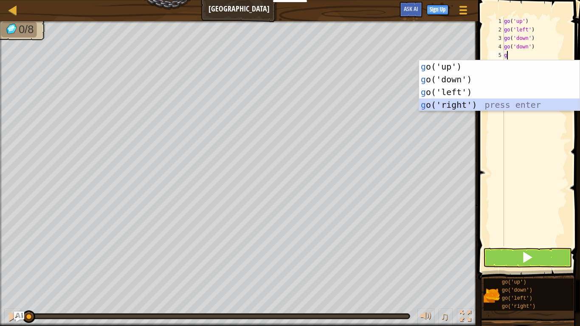
click at [539, 107] on div "g o('up') press enter g o('down') press enter g o('left') press enter g o('righ…" at bounding box center [499, 98] width 160 height 76
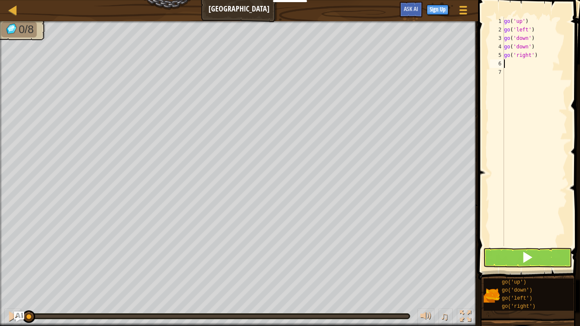
type textarea "g"
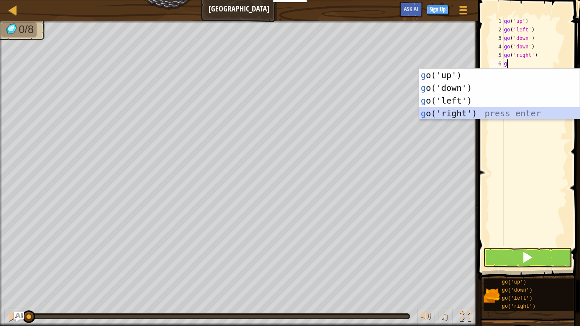
click at [539, 116] on div "g o('up') press enter g o('down') press enter g o('left') press enter g o('righ…" at bounding box center [499, 107] width 160 height 76
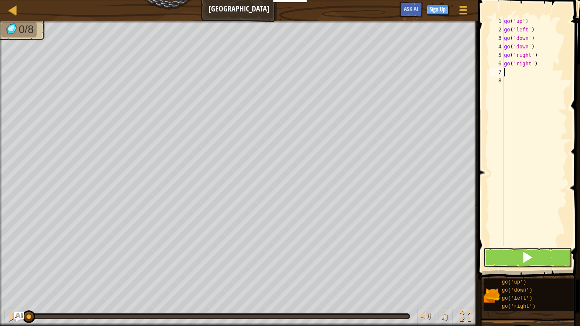
type textarea "g"
type textarea "go('up')"
click at [536, 254] on button at bounding box center [527, 258] width 89 height 20
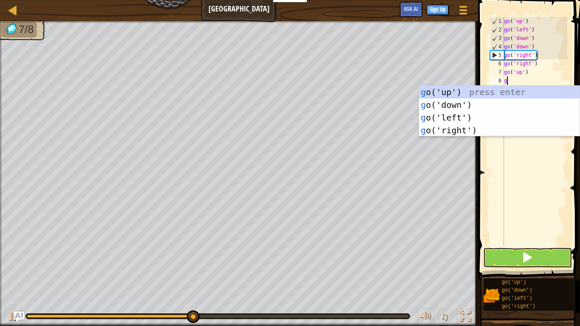
scroll to position [4, 0]
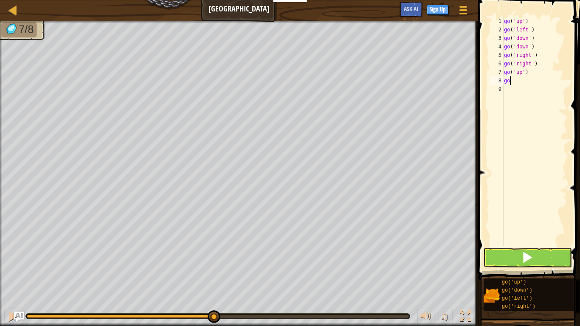
type textarea "g"
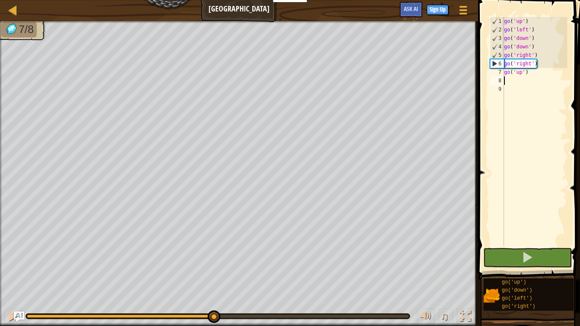
type textarea "g"
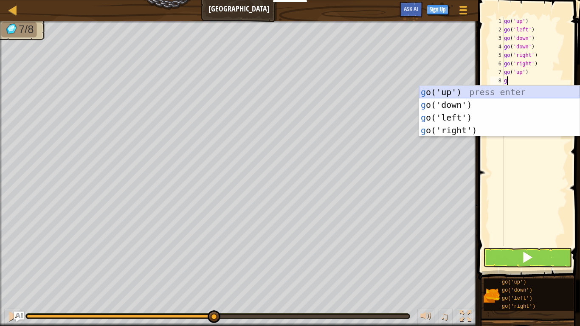
click at [495, 91] on div "g o('up') press enter g o('down') press enter g o('left') press enter g o('righ…" at bounding box center [499, 124] width 160 height 76
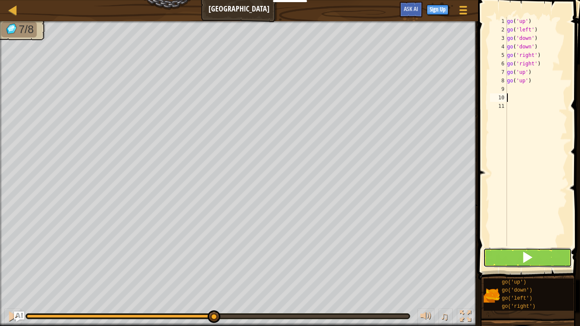
click at [526, 251] on span at bounding box center [527, 257] width 12 height 12
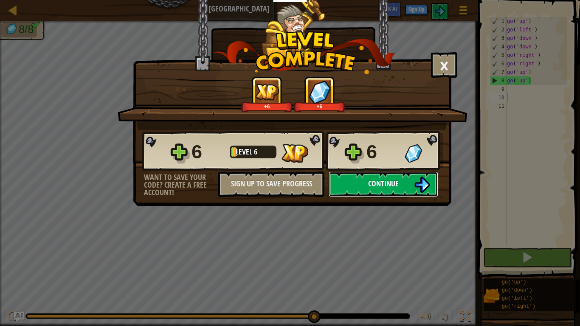
click at [374, 187] on span "Continue" at bounding box center [383, 183] width 31 height 11
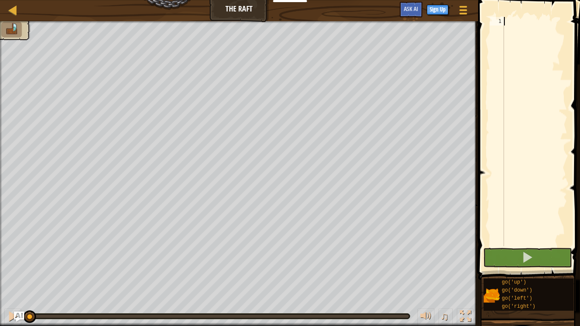
type textarea "g"
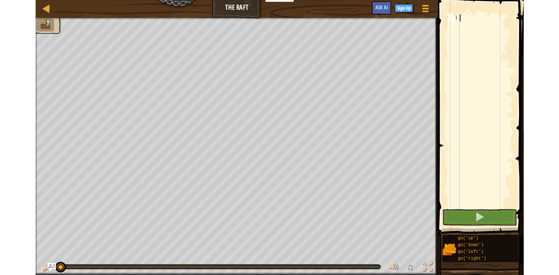
scroll to position [4, 0]
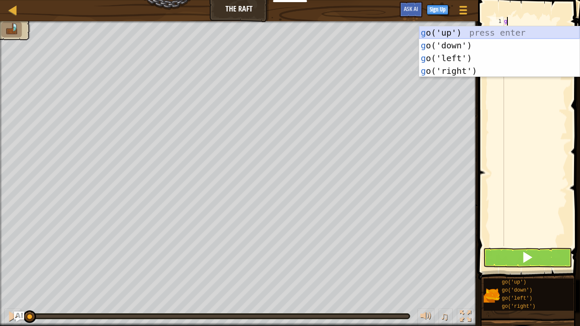
click at [457, 29] on div "g o('up') press enter g o('down') press enter g o('left') press enter g o('righ…" at bounding box center [499, 64] width 160 height 76
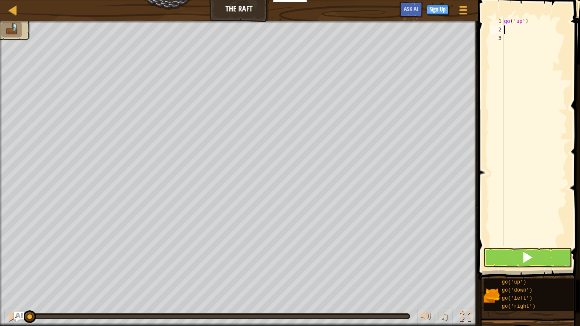
type textarea "g"
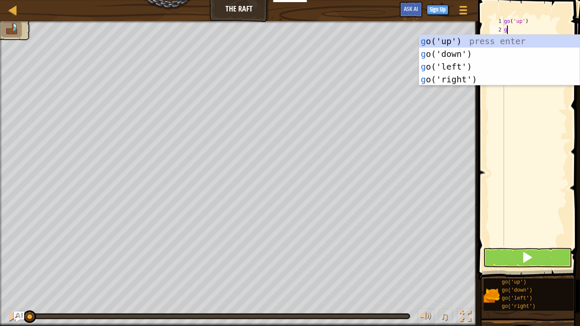
click at [514, 85] on div "go ( 'up' ) g" at bounding box center [534, 140] width 65 height 246
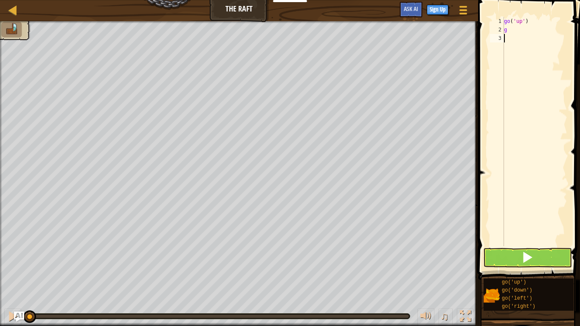
click at [518, 34] on div "go ( 'up' ) g" at bounding box center [534, 140] width 65 height 246
type textarea "g"
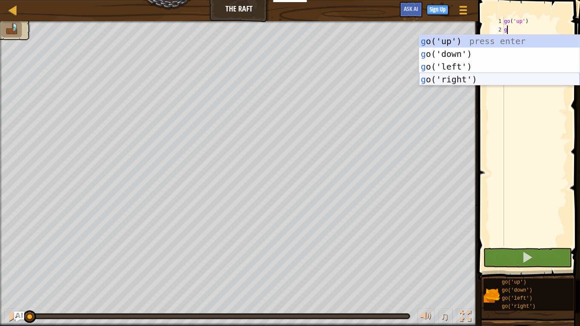
click at [515, 79] on div "g o('up') press enter g o('down') press enter g o('left') press enter g o('righ…" at bounding box center [499, 73] width 160 height 76
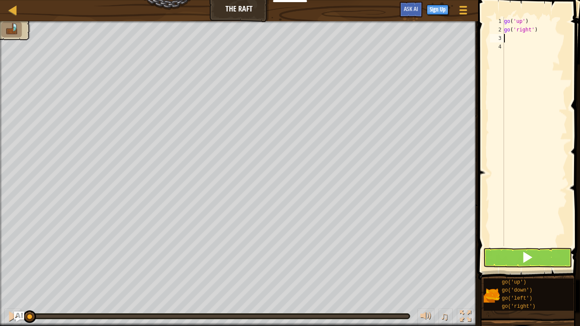
type textarea "g"
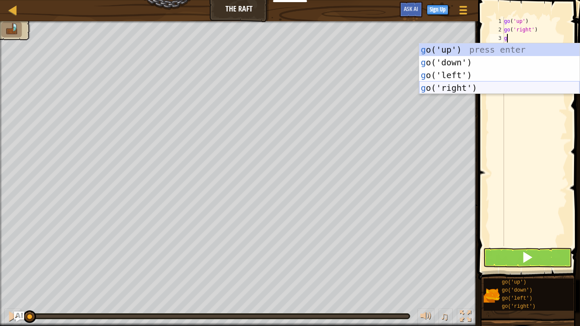
click at [524, 93] on div "g o('up') press enter g o('down') press enter g o('left') press enter g o('righ…" at bounding box center [499, 81] width 160 height 76
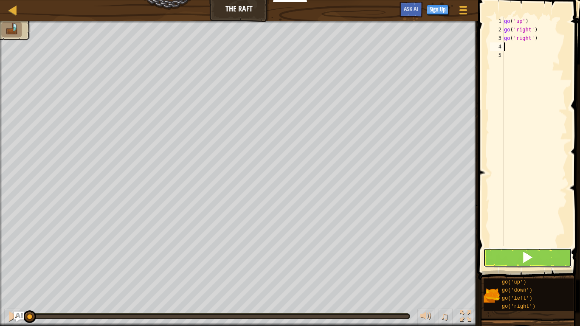
click at [500, 251] on button at bounding box center [527, 258] width 89 height 20
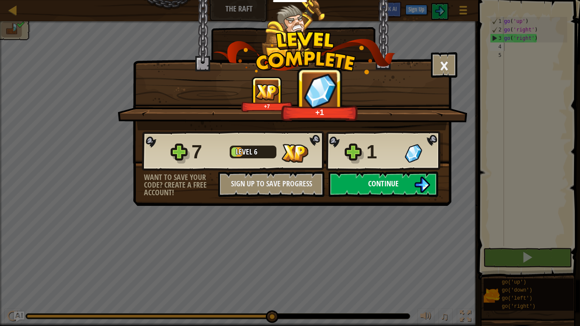
click at [402, 177] on button "Continue" at bounding box center [384, 183] width 110 height 25
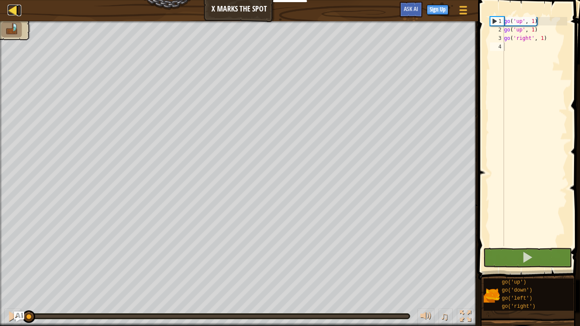
click at [11, 15] on div at bounding box center [13, 10] width 11 height 11
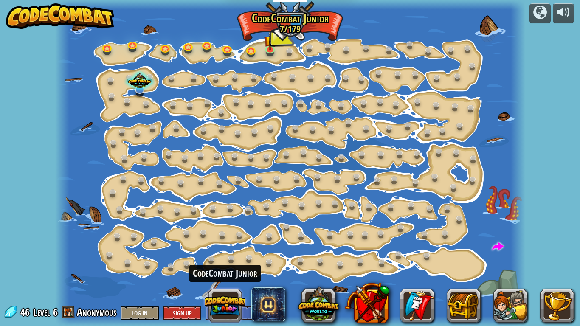
click at [224, 274] on button at bounding box center [225, 305] width 41 height 41
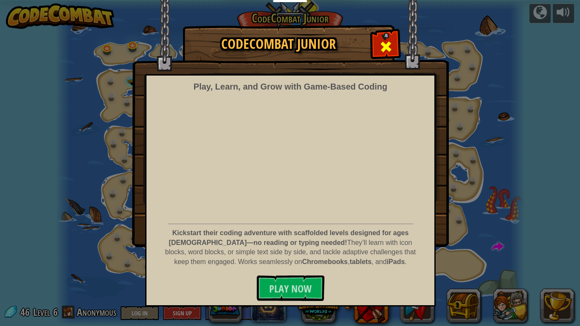
click at [395, 39] on div at bounding box center [385, 45] width 27 height 27
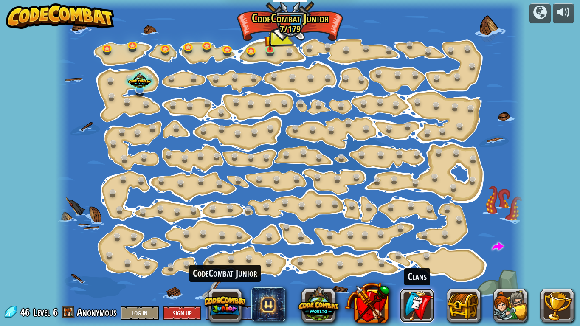
click at [425, 274] on link at bounding box center [417, 306] width 34 height 34
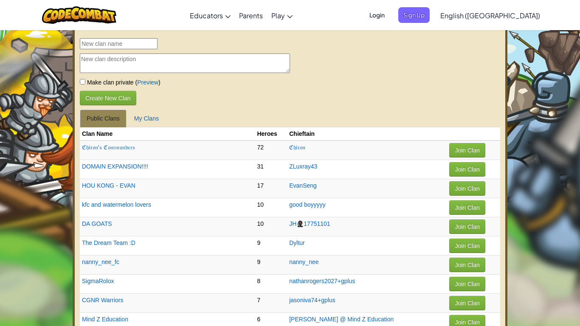
click at [238, 66] on textarea at bounding box center [185, 63] width 210 height 20
click at [81, 11] on img at bounding box center [79, 14] width 74 height 17
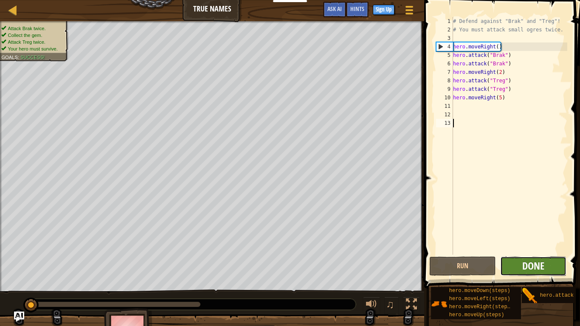
click at [534, 264] on span "Done" at bounding box center [533, 266] width 22 height 14
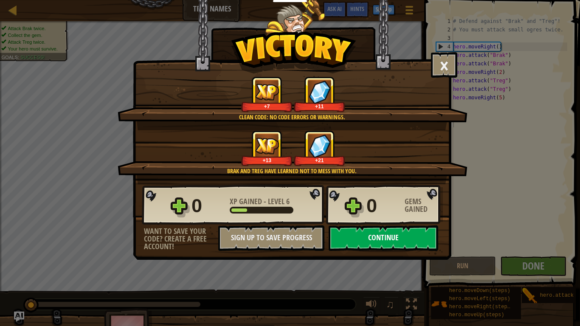
click at [402, 247] on button "Continue" at bounding box center [384, 237] width 110 height 25
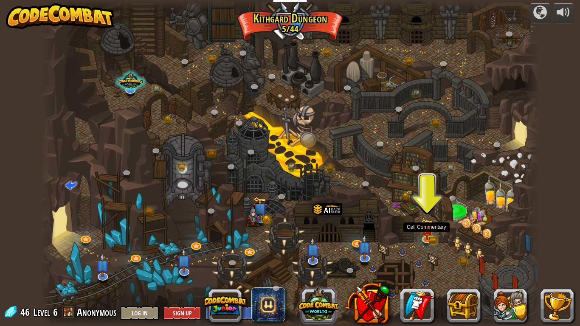
click at [308, 274] on button at bounding box center [318, 304] width 41 height 41
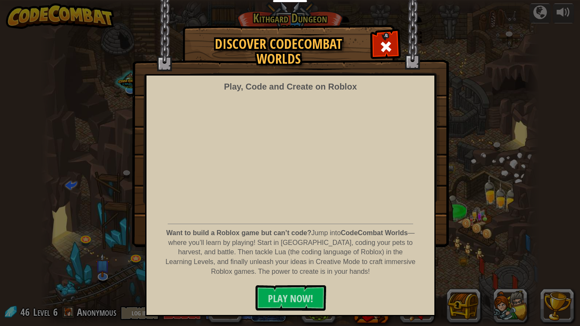
click at [323, 274] on div "Play, Code and Create on Roblox Want to build a Roblox game but can’t code? Jum…" at bounding box center [290, 195] width 290 height 242
click at [390, 48] on span at bounding box center [386, 47] width 14 height 14
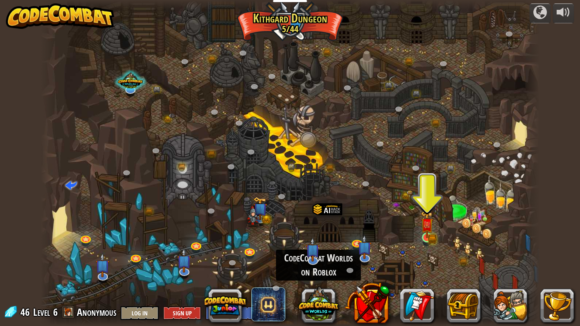
click at [432, 234] on img at bounding box center [427, 225] width 13 height 28
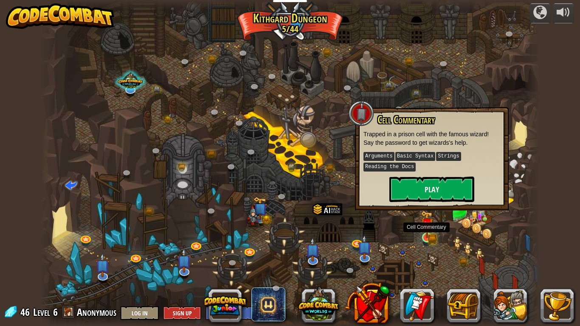
click at [424, 233] on img at bounding box center [427, 225] width 13 height 28
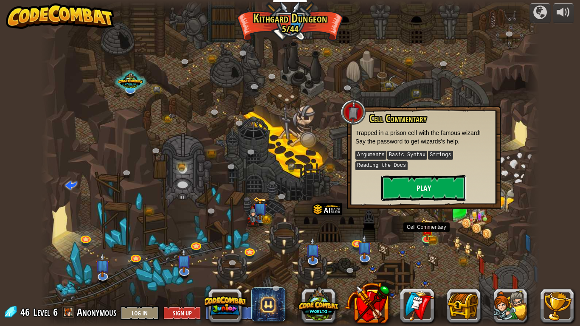
click at [392, 196] on button "Play" at bounding box center [423, 187] width 85 height 25
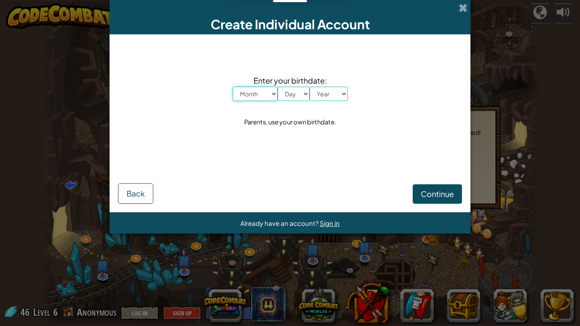
click at [236, 99] on select "Month January February March April May June July August September October Novem…" at bounding box center [255, 94] width 45 height 14
select select "8"
click at [233, 87] on select "Month January February March April May June July August September October Novem…" at bounding box center [255, 94] width 45 height 14
click at [292, 100] on select "Day 1 2 3 4 5 6 7 8 9 10 11 12 13 14 15 16 17 18 19 20 21 22 23 24 25 26 27 28 …" at bounding box center [294, 94] width 32 height 14
click at [278, 87] on select "Day 1 2 3 4 5 6 7 8 9 10 11 12 13 14 15 16 17 18 19 20 21 22 23 24 25 26 27 28 …" at bounding box center [294, 94] width 32 height 14
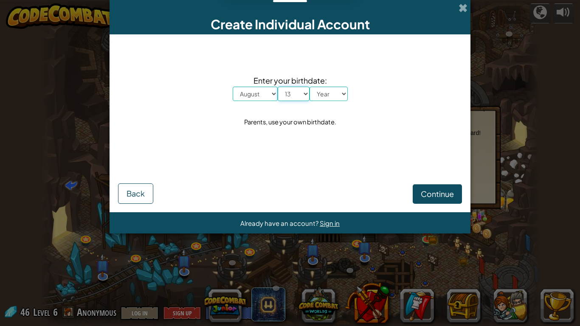
click at [296, 93] on select "Day 1 2 3 4 5 6 7 8 9 10 11 12 13 14 15 16 17 18 19 20 21 22 23 24 25 26 27 28 …" at bounding box center [294, 94] width 32 height 14
select select "14"
click at [278, 87] on select "Day 1 2 3 4 5 6 7 8 9 10 11 12 13 14 15 16 17 18 19 20 21 22 23 24 25 26 27 28 …" at bounding box center [294, 94] width 32 height 14
click at [327, 98] on select "Year [DATE] 2024 2023 2022 2021 2020 2019 2018 2017 2016 2015 2014 2013 2012 20…" at bounding box center [328, 94] width 38 height 14
select select "2015"
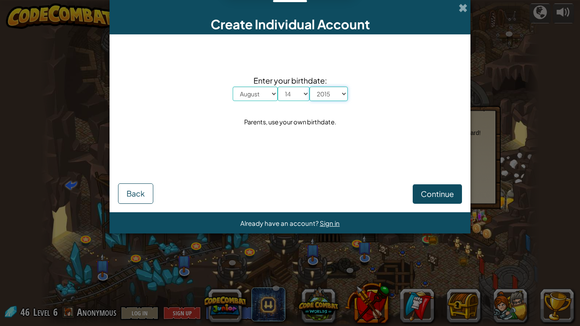
click at [309, 87] on select "Year [DATE] 2024 2023 2022 2021 2020 2019 2018 2017 2016 2015 2014 2013 2012 20…" at bounding box center [328, 94] width 38 height 14
click at [434, 194] on span "Continue" at bounding box center [437, 194] width 33 height 10
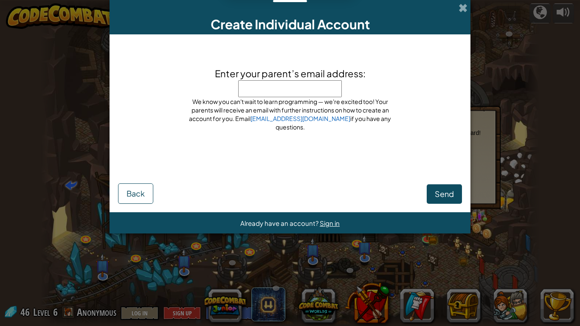
click at [298, 75] on span "Enter your parent’s email address:" at bounding box center [290, 73] width 151 height 12
click at [298, 80] on input "Enter your parent’s email address:" at bounding box center [290, 88] width 104 height 17
click at [286, 92] on input "Enter your parent’s email address:" at bounding box center [290, 88] width 104 height 17
type input "s"
click at [441, 197] on span "Send" at bounding box center [444, 194] width 19 height 10
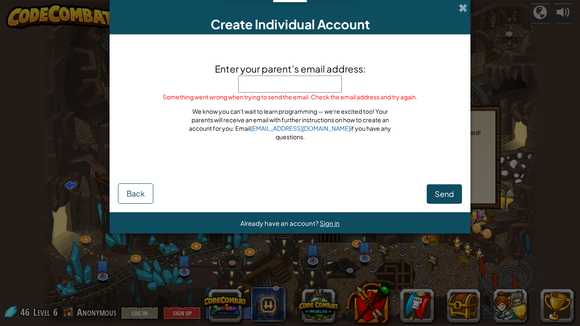
click at [335, 88] on input "Enter your parent’s email address:" at bounding box center [290, 84] width 104 height 17
type input "[EMAIL_ADDRESS][DOMAIN_NAME]"
click button "Send" at bounding box center [444, 194] width 35 height 20
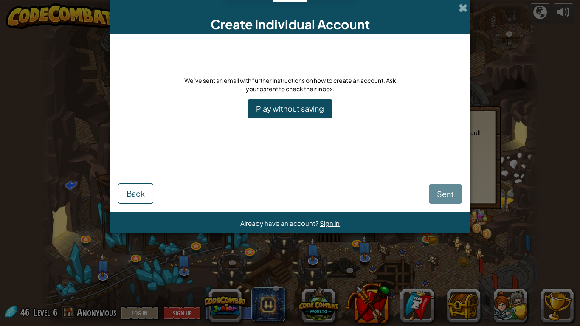
click at [451, 203] on div "Sent Back" at bounding box center [290, 180] width 344 height 45
click at [446, 193] on div "Sent Back" at bounding box center [290, 180] width 344 height 45
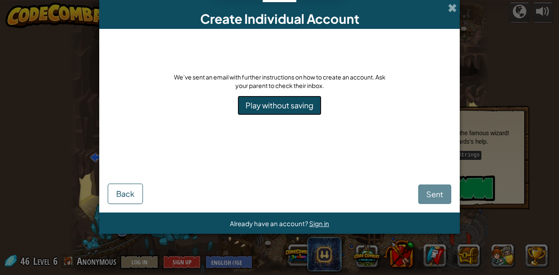
click at [300, 98] on link "Play without saving" at bounding box center [280, 106] width 84 height 20
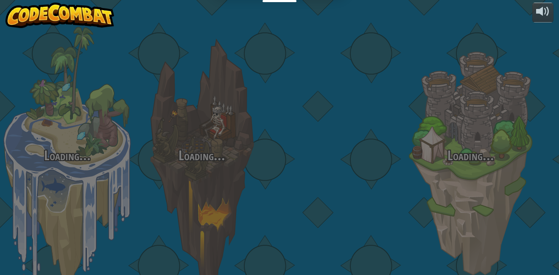
click at [203, 100] on div "Loading... Loading... Loading... Loading... Loading... Loading... Loading..." at bounding box center [279, 137] width 559 height 275
